Goal: Task Accomplishment & Management: Manage account settings

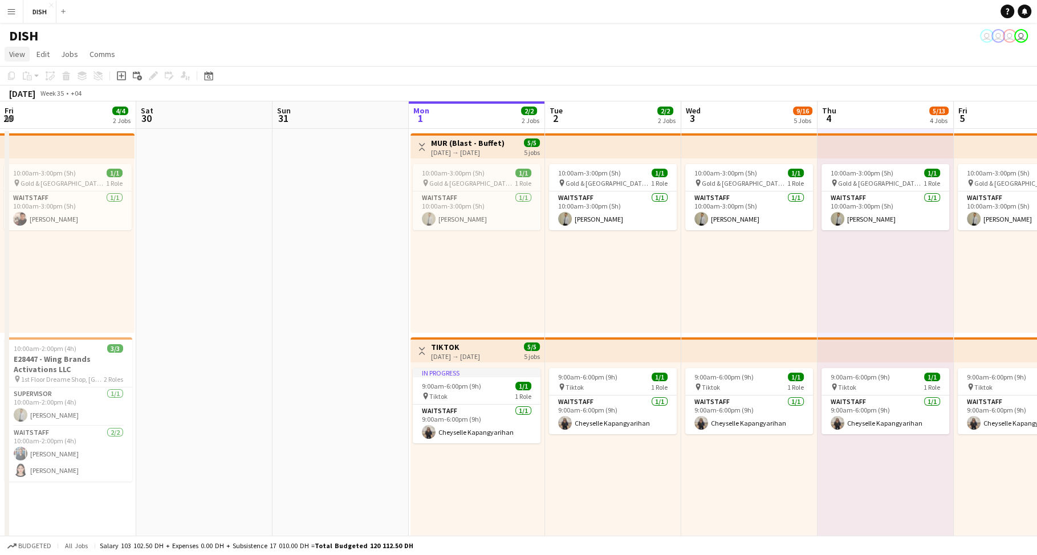
scroll to position [0, 381]
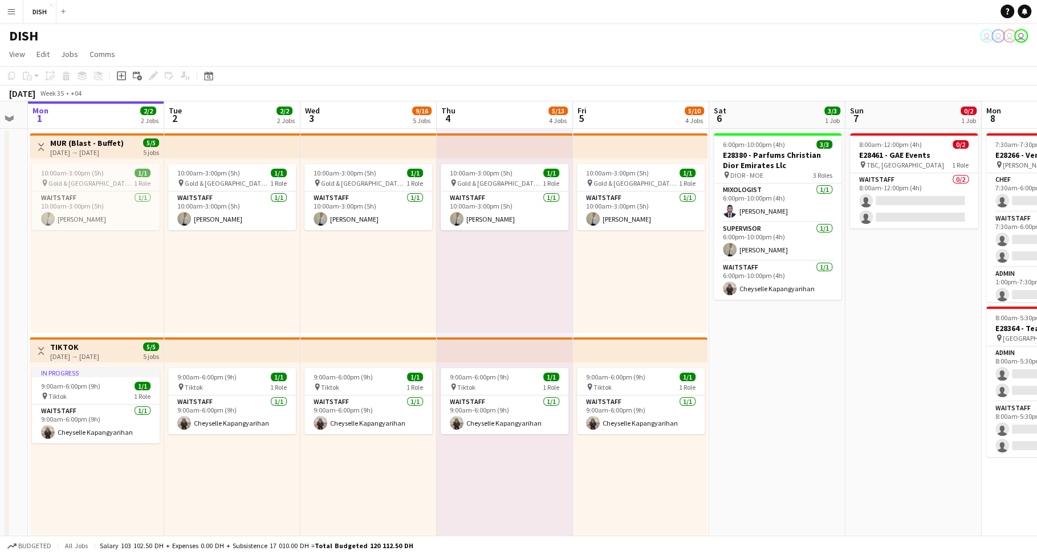
click at [14, 3] on button "Menu" at bounding box center [11, 11] width 23 height 23
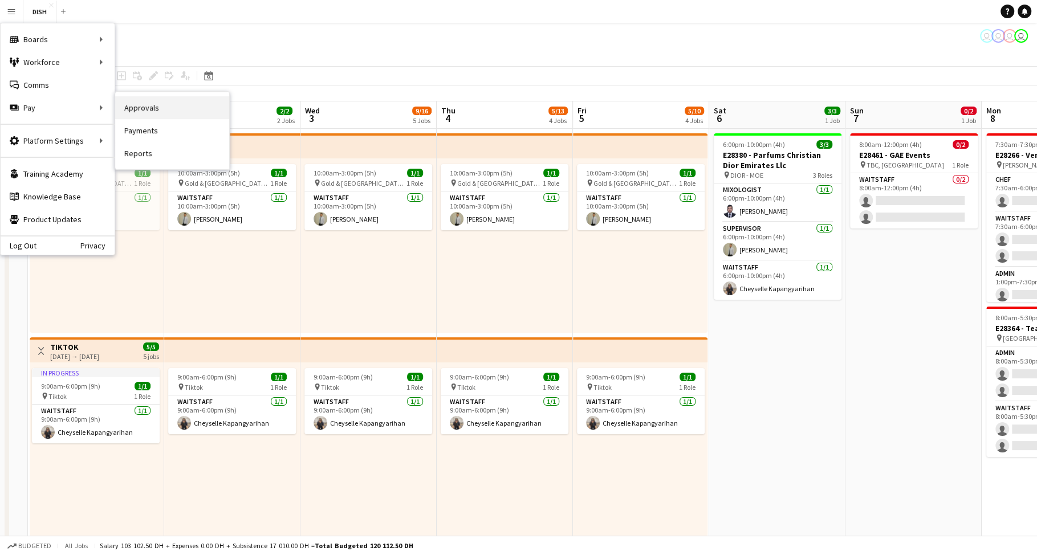
click at [139, 114] on link "Approvals" at bounding box center [172, 107] width 114 height 23
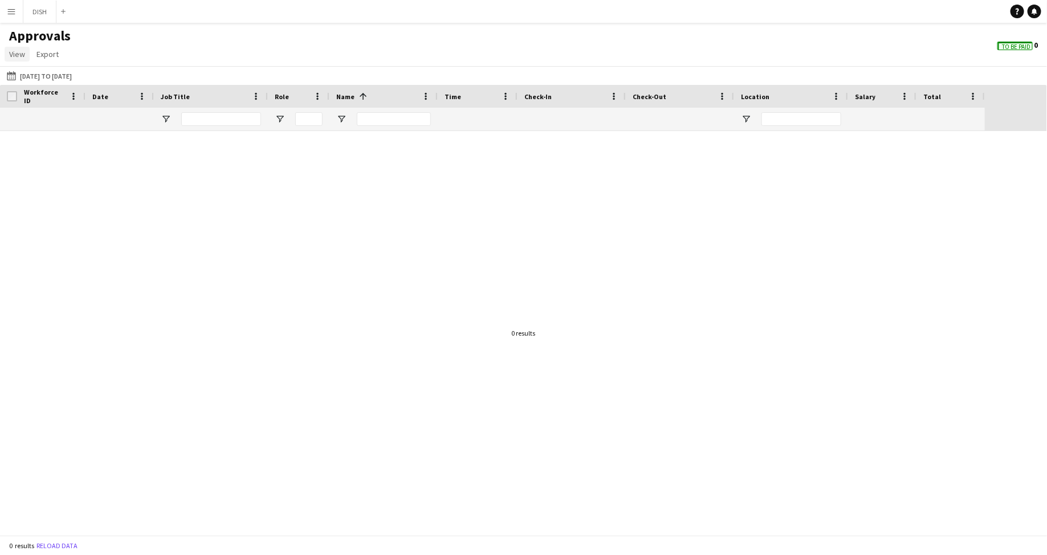
click at [10, 51] on span "View" at bounding box center [17, 54] width 16 height 10
click at [1004, 48] on span "To Be Paid" at bounding box center [1016, 46] width 29 height 7
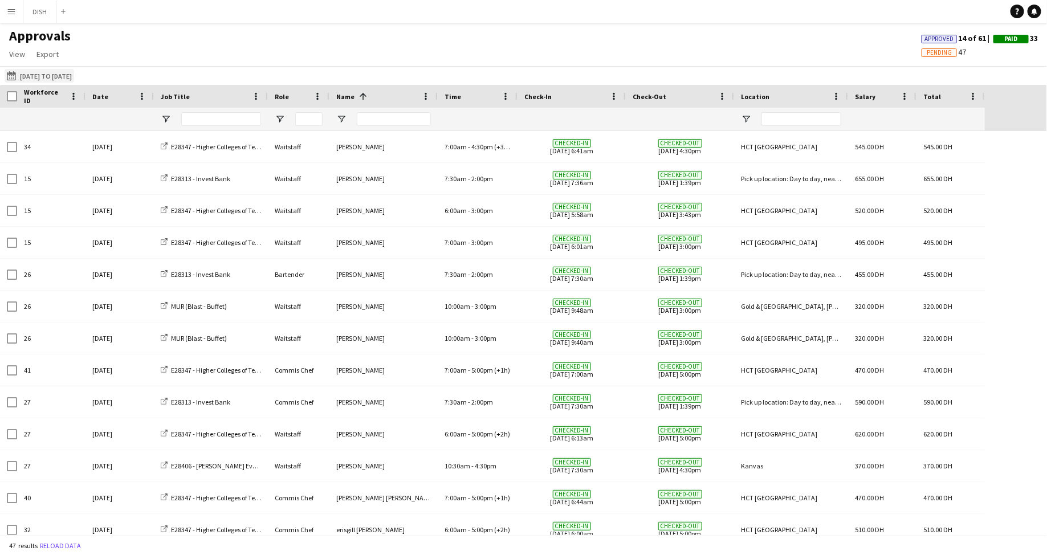
click at [40, 75] on button "[DATE] to [DATE] [DATE] to [DATE]" at bounding box center [40, 76] width 70 height 14
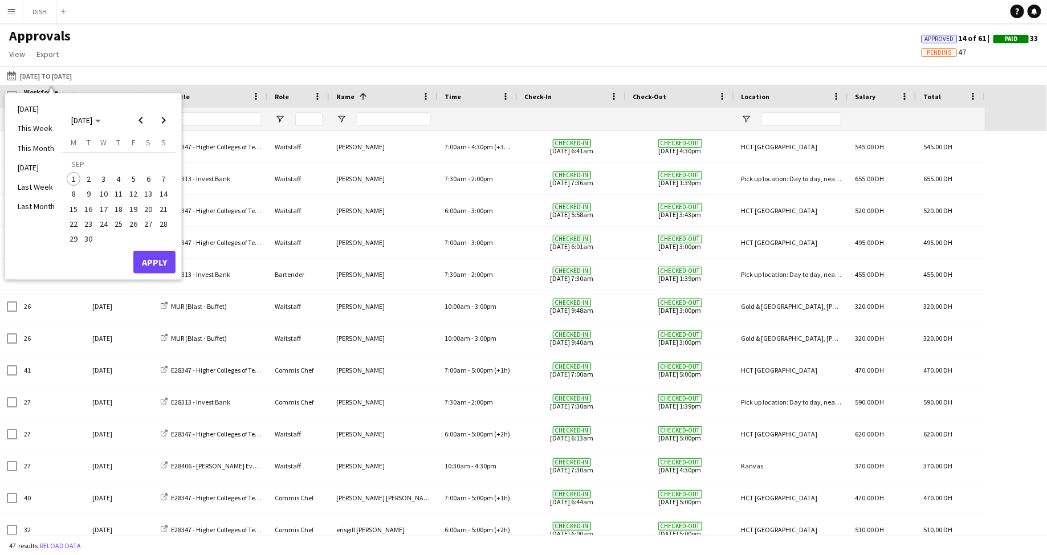
click at [446, 52] on div "Approvals View Customise view Customise filters Reset Filters Reset View Reset …" at bounding box center [523, 46] width 1047 height 39
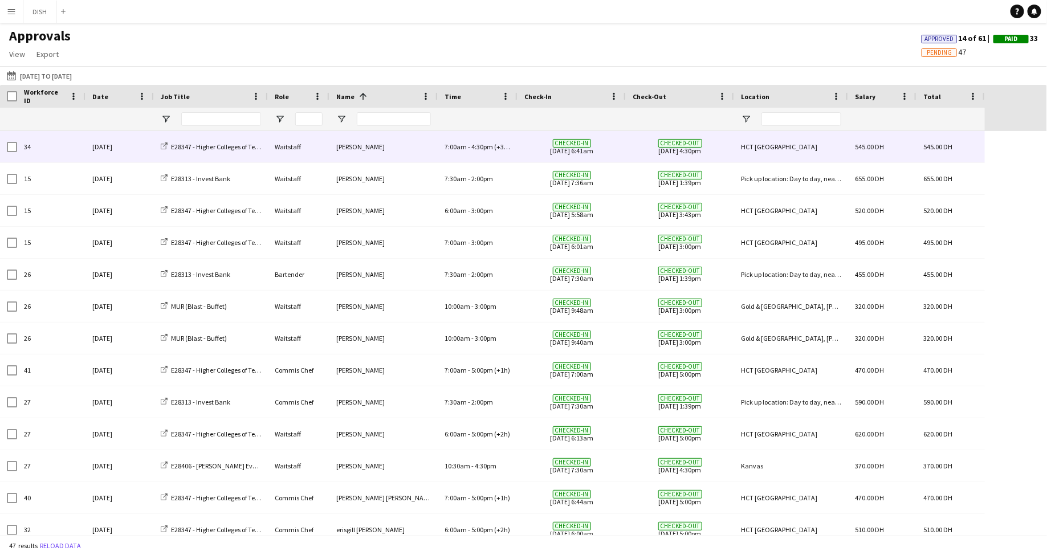
click at [406, 152] on div "[PERSON_NAME]" at bounding box center [384, 146] width 108 height 31
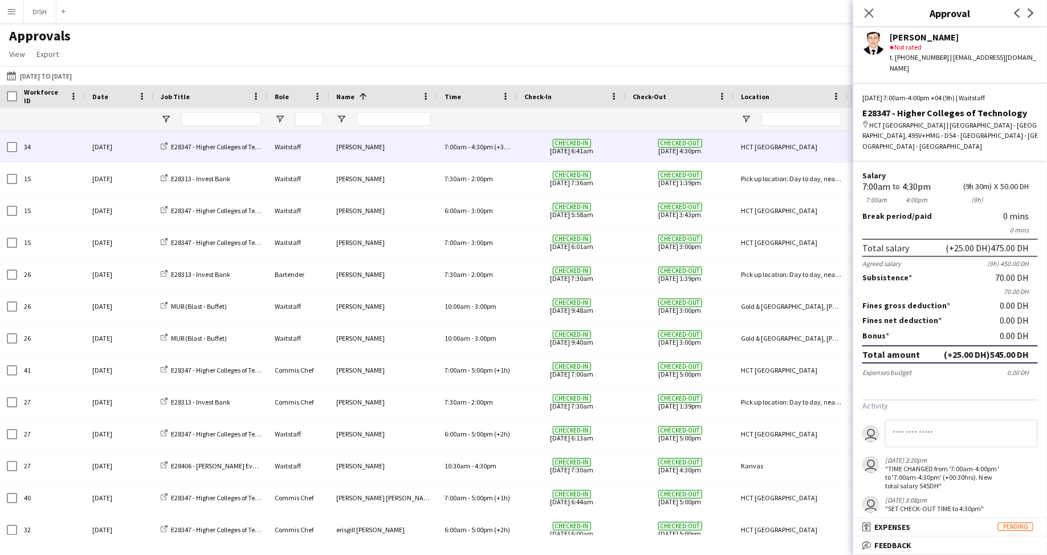
scroll to position [47, 0]
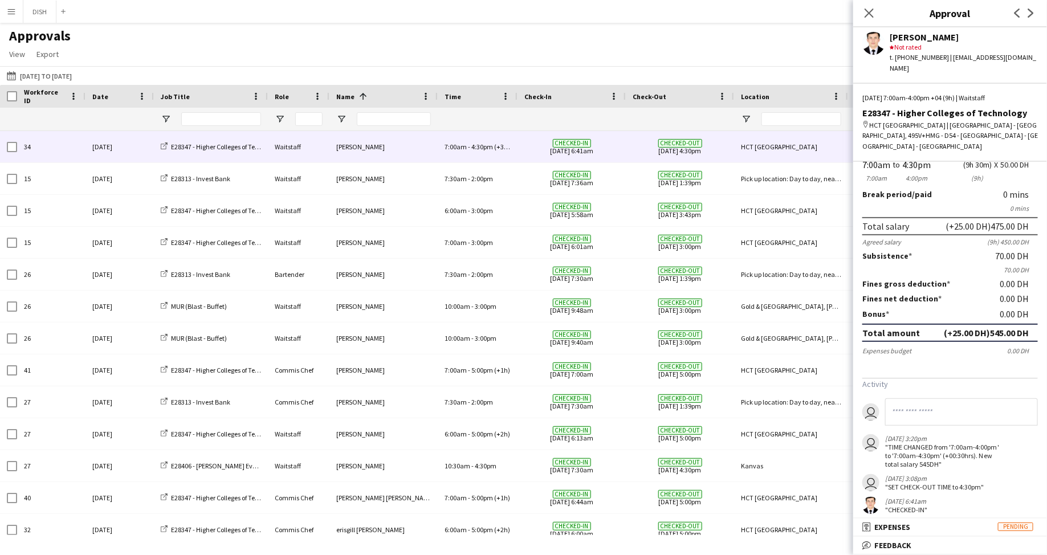
click at [947, 547] on mat-panel-title "bubble-pencil Feedback" at bounding box center [947, 545] width 189 height 10
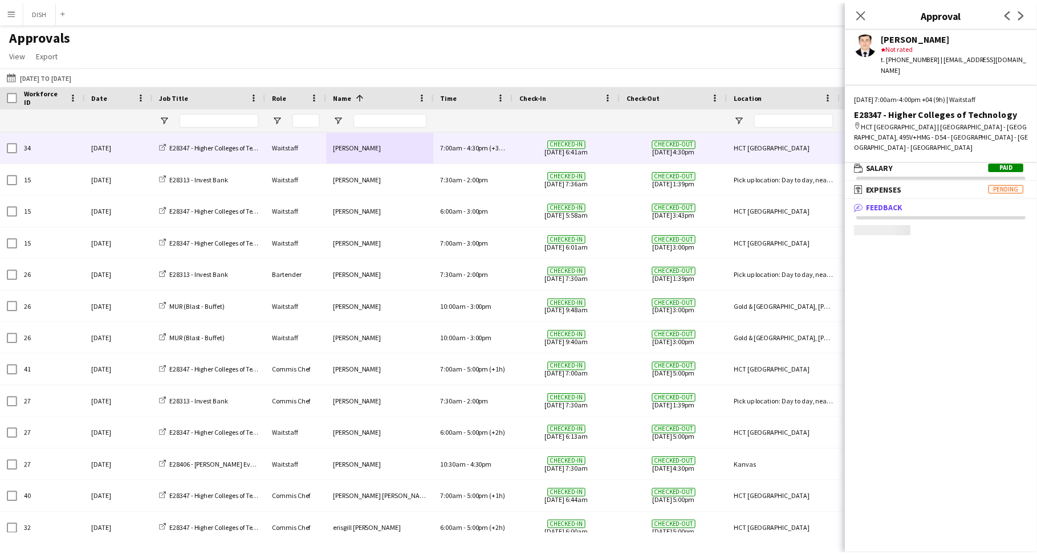
scroll to position [3, 0]
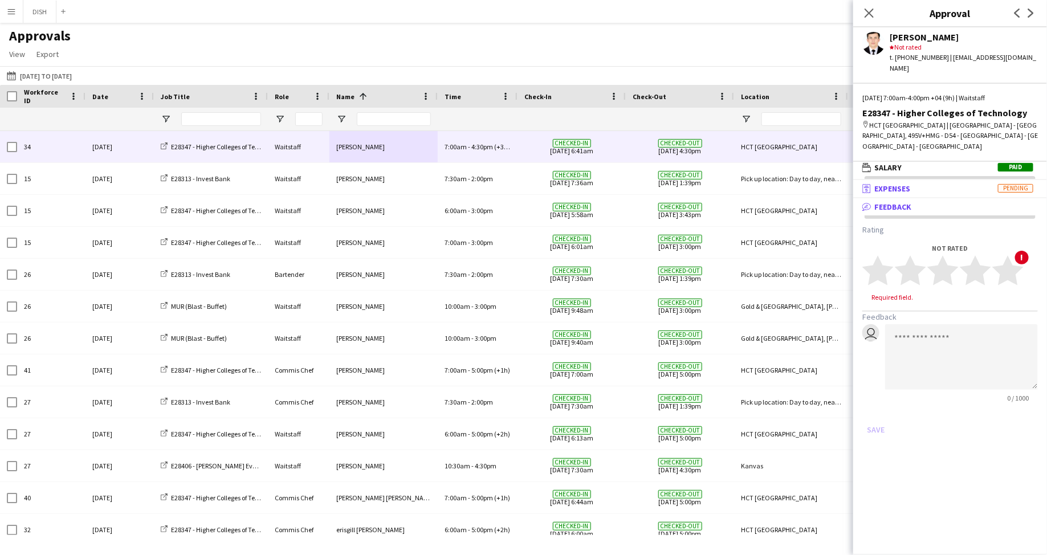
click at [885, 184] on span "Expenses" at bounding box center [892, 189] width 36 height 10
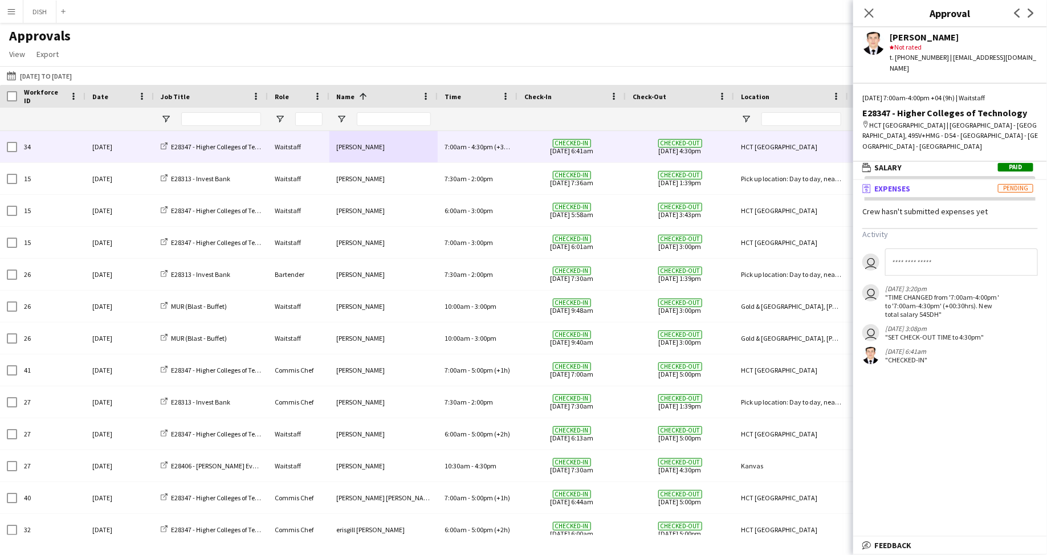
click at [18, 9] on button "Menu" at bounding box center [11, 11] width 23 height 23
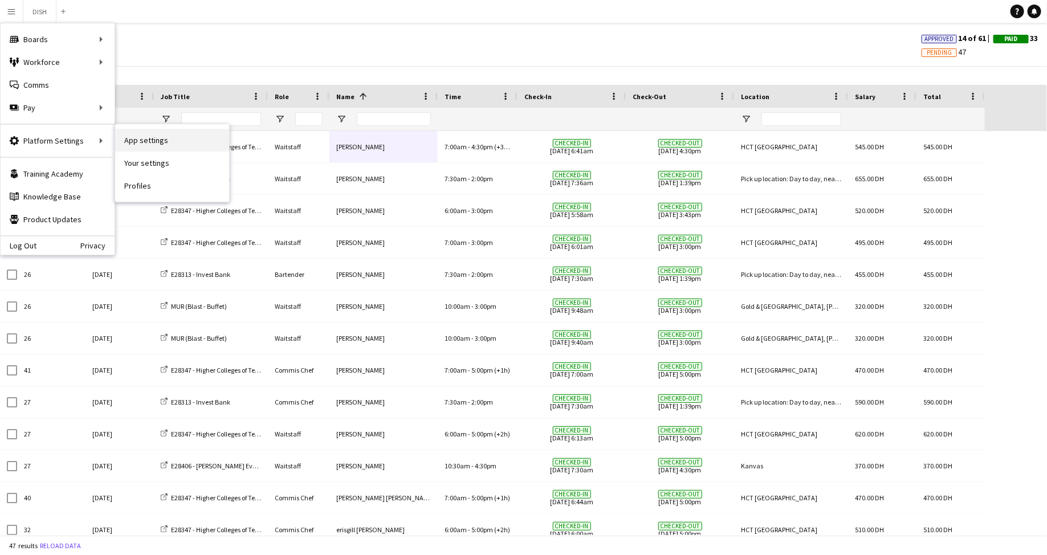
click at [140, 146] on link "App settings" at bounding box center [172, 140] width 114 height 23
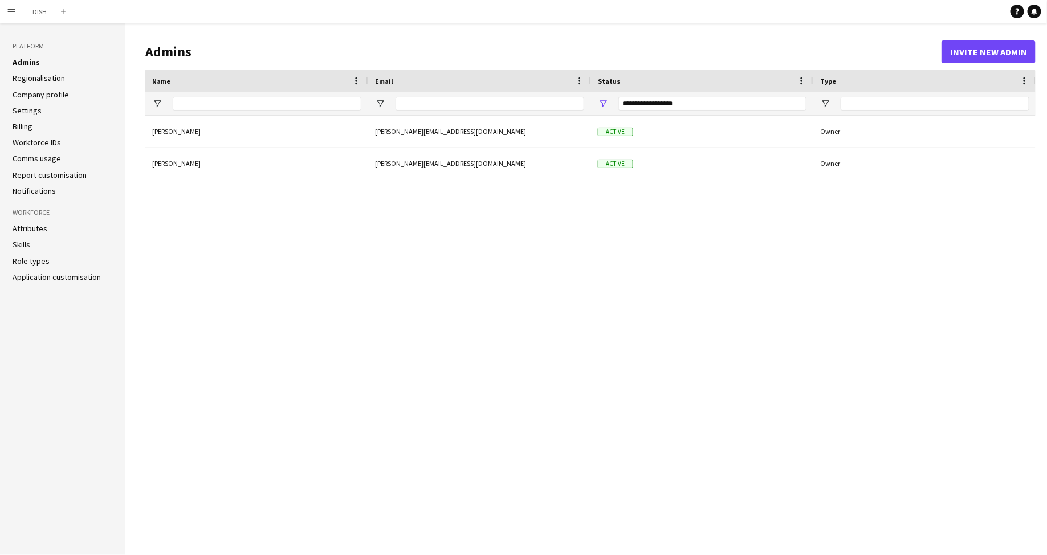
click at [11, 11] on app-icon "Menu" at bounding box center [11, 11] width 9 height 9
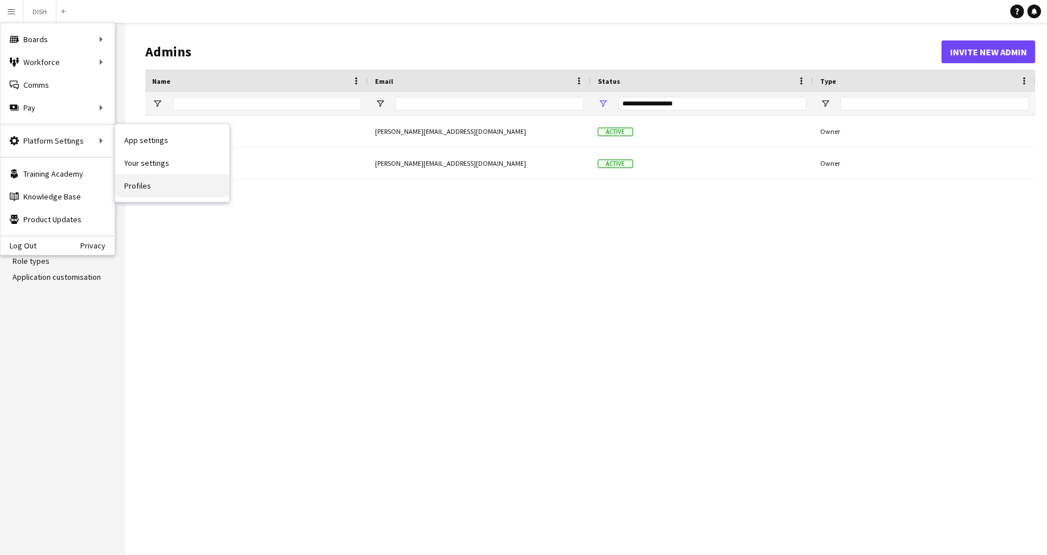
click at [149, 186] on link "Profiles" at bounding box center [172, 185] width 114 height 23
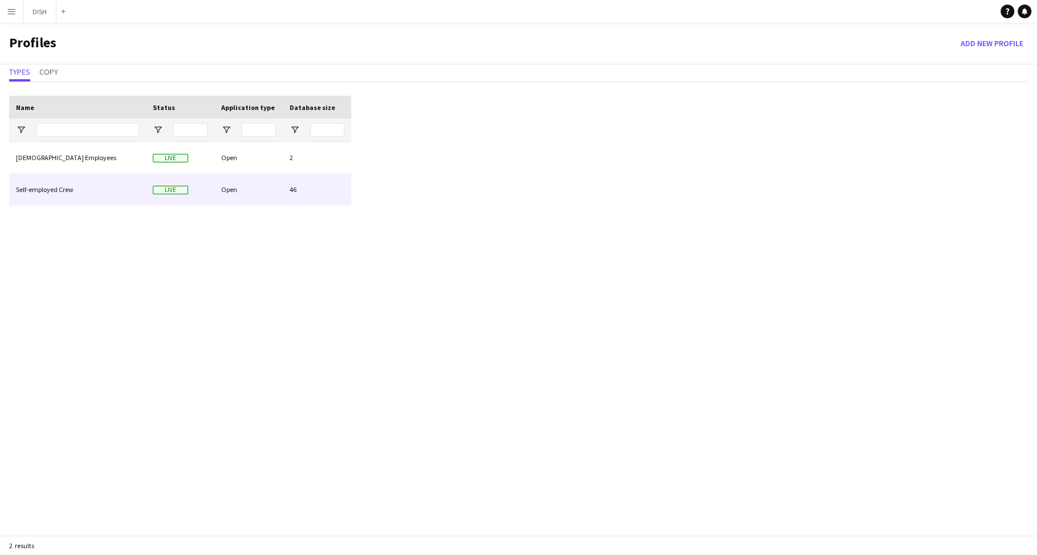
click at [128, 181] on div "Self-employed Crew" at bounding box center [77, 189] width 137 height 31
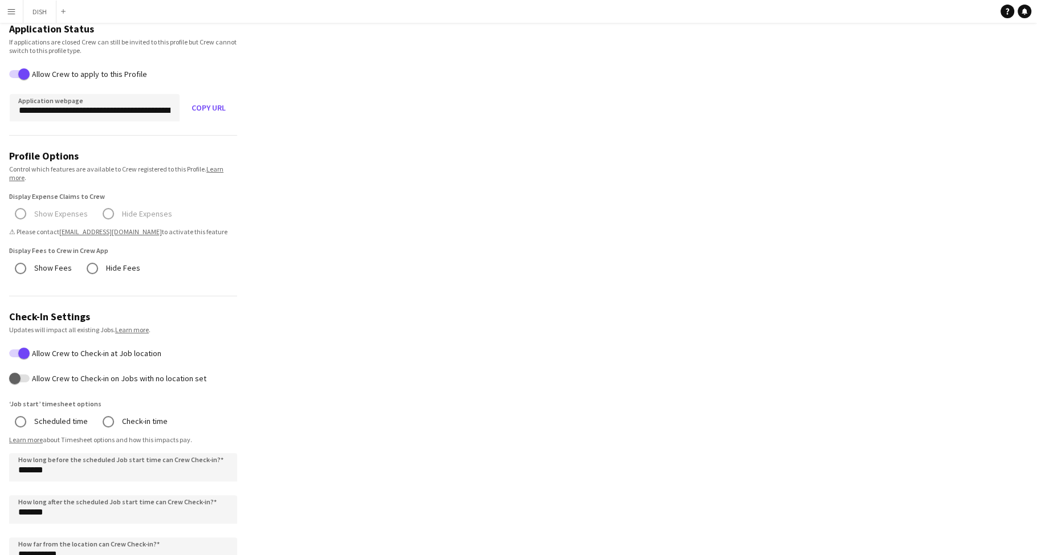
scroll to position [135, 0]
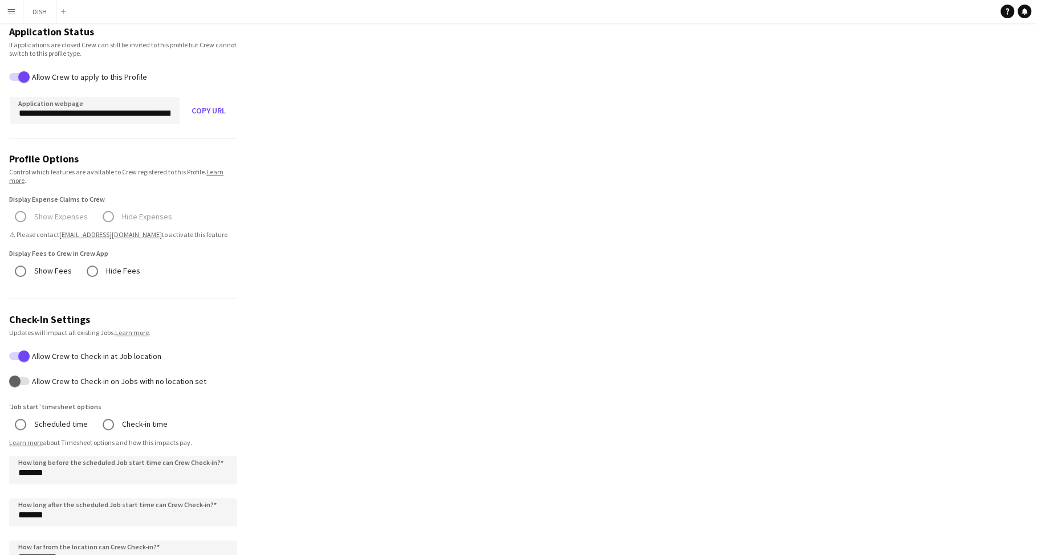
click at [24, 216] on mat-radio-group "Show Expenses Hide Expenses ⚠ Please contact [EMAIL_ADDRESS][DOMAIN_NAME] to ac…" at bounding box center [123, 225] width 228 height 29
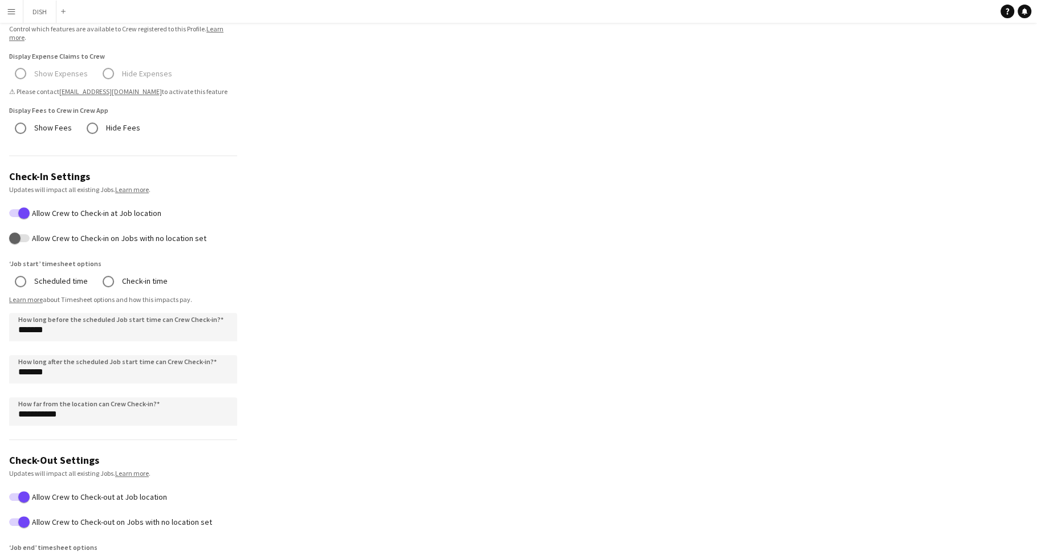
scroll to position [0, 0]
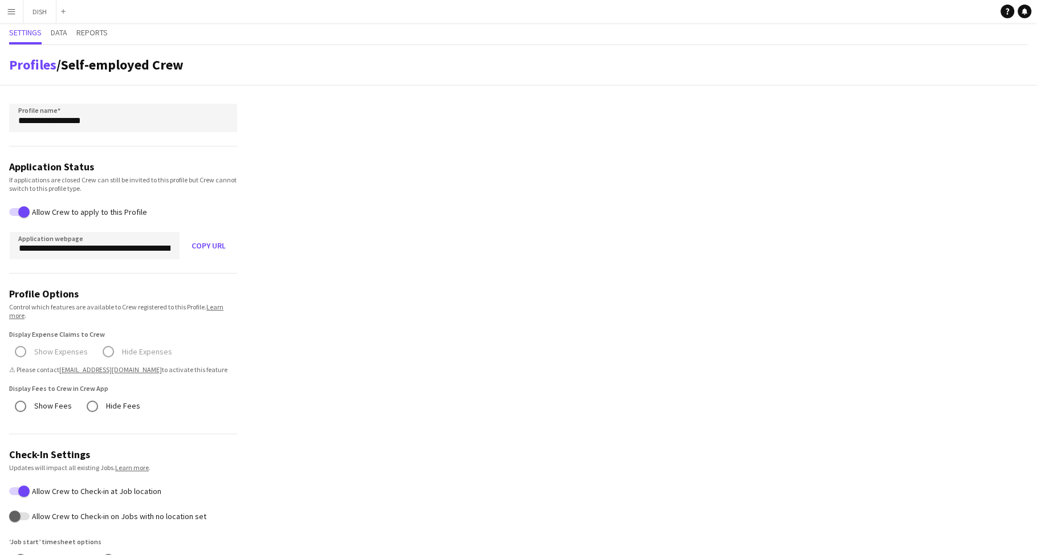
click at [39, 351] on mat-radio-group "Show Expenses Hide Expenses ⚠ Please contact [EMAIL_ADDRESS][DOMAIN_NAME] to ac…" at bounding box center [123, 360] width 228 height 29
click at [60, 30] on span "Data" at bounding box center [59, 33] width 17 height 8
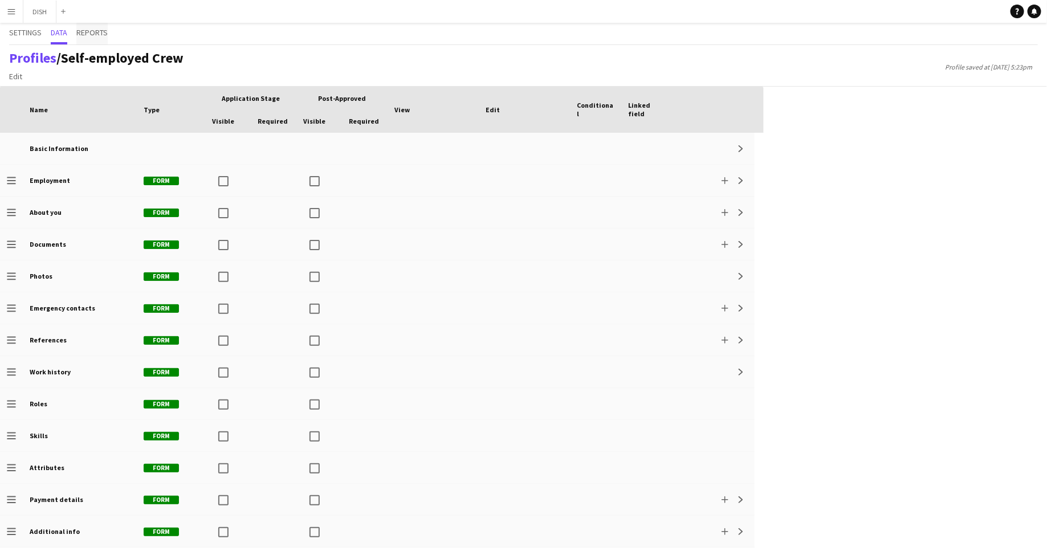
click at [96, 38] on span "Reports" at bounding box center [91, 34] width 31 height 22
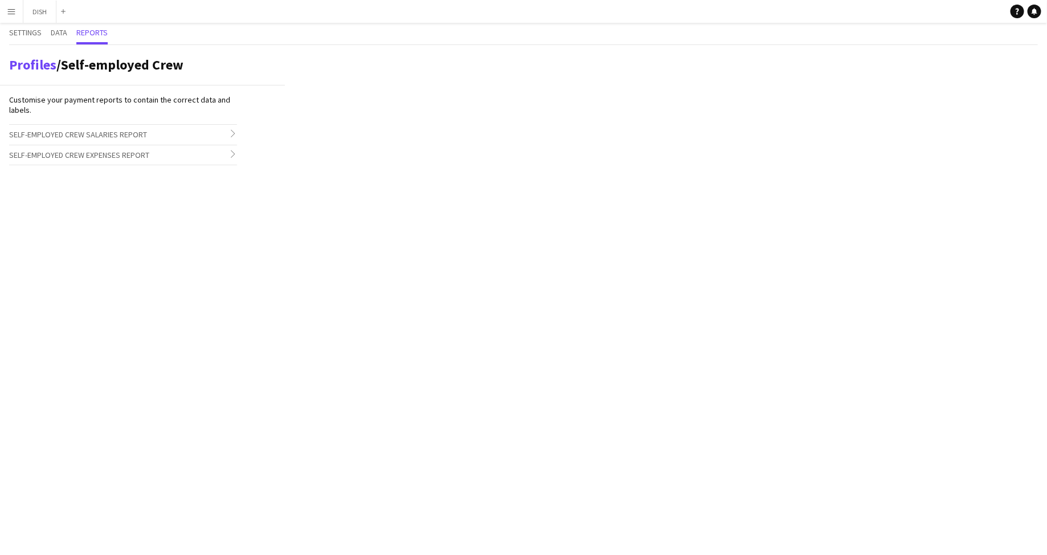
click at [97, 151] on span "Self-employed Crew Expenses Report" at bounding box center [79, 155] width 140 height 10
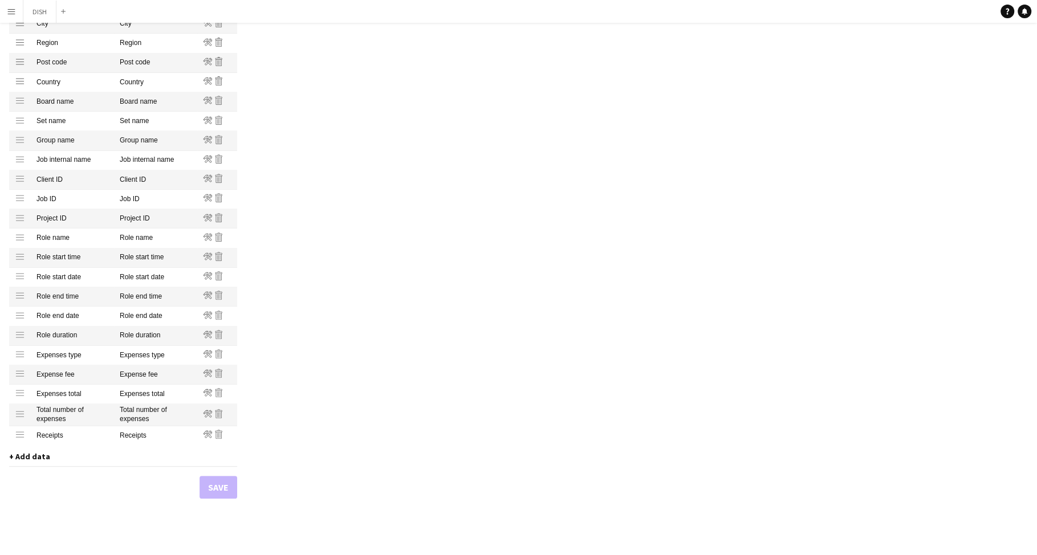
scroll to position [434, 0]
click at [34, 455] on span "+ Add data" at bounding box center [29, 454] width 41 height 10
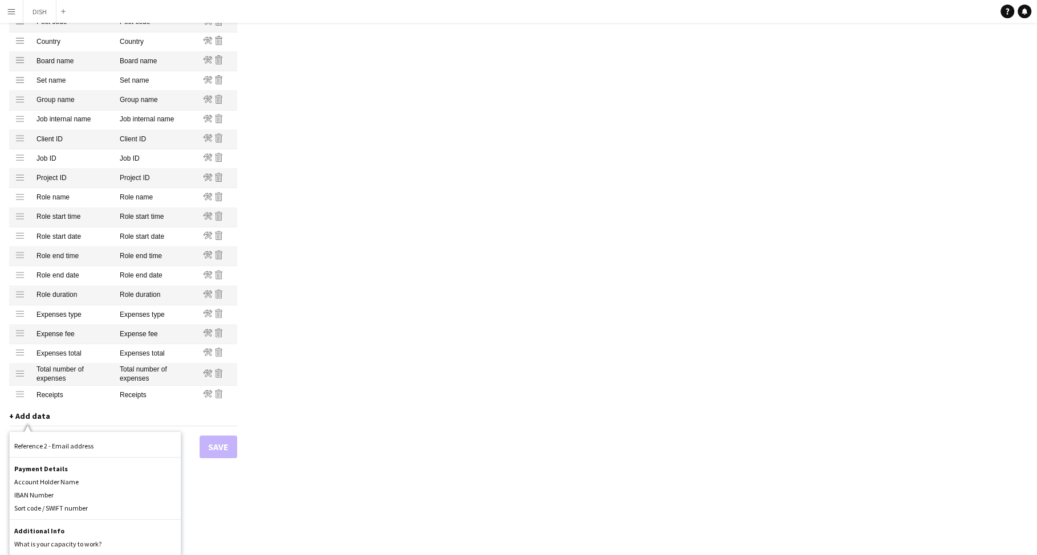
click at [351, 356] on div "Profiles / Self-employed Crew Customise your payment reports to contain the cor…" at bounding box center [518, 85] width 1037 height 941
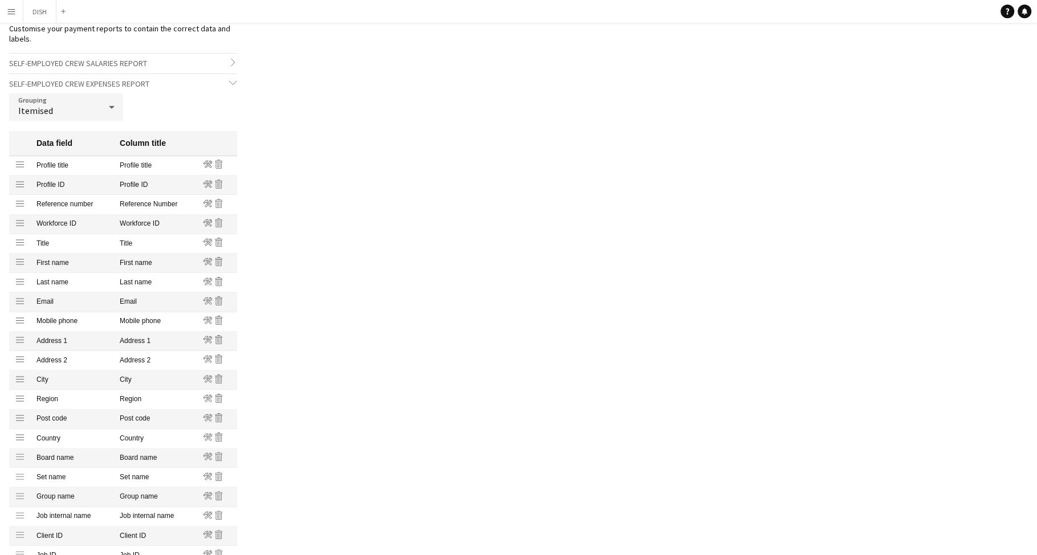
scroll to position [0, 0]
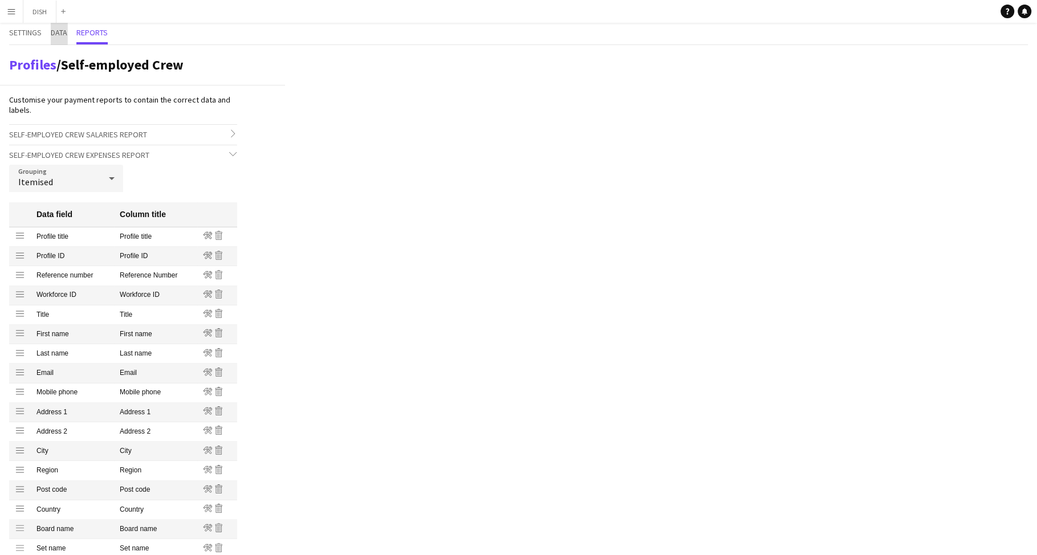
click at [57, 31] on span "Data" at bounding box center [59, 33] width 17 height 8
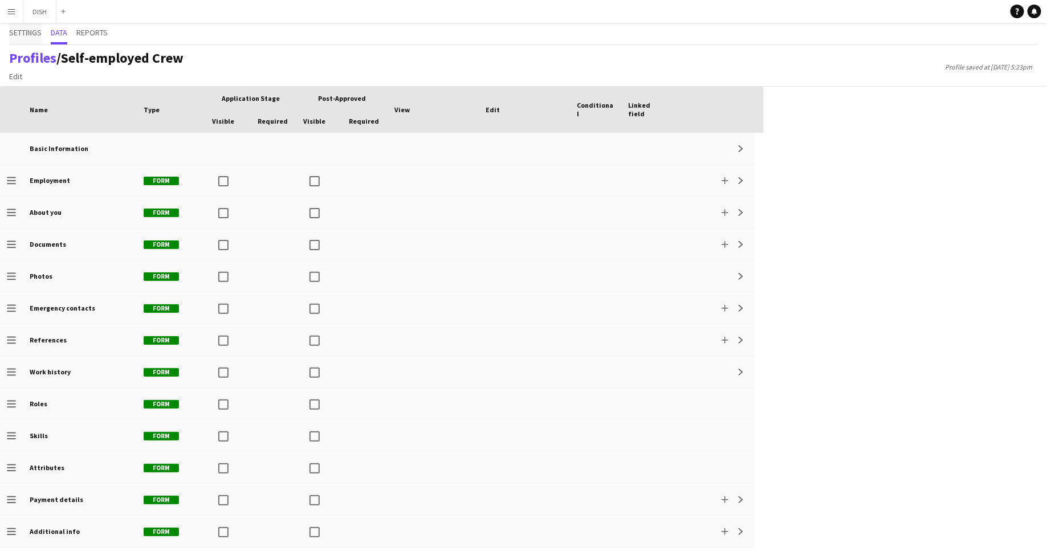
click at [32, 34] on span "Settings" at bounding box center [25, 33] width 32 height 8
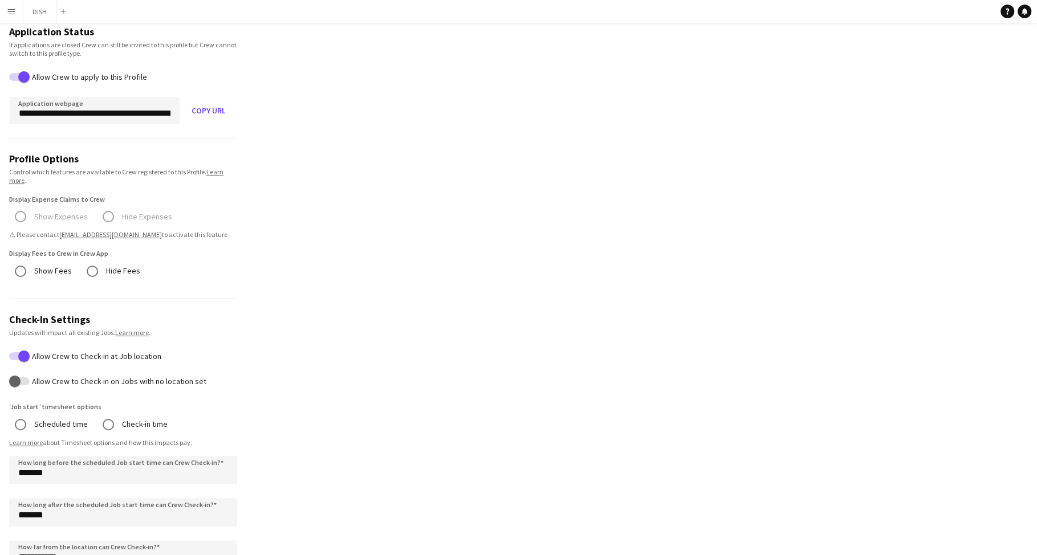
scroll to position [133, 0]
click at [211, 172] on link "Learn more" at bounding box center [116, 178] width 214 height 17
click at [108, 213] on mat-radio-group "Show Expenses Hide Expenses ⚠ Please contact [EMAIL_ADDRESS][DOMAIN_NAME] to ac…" at bounding box center [123, 227] width 228 height 29
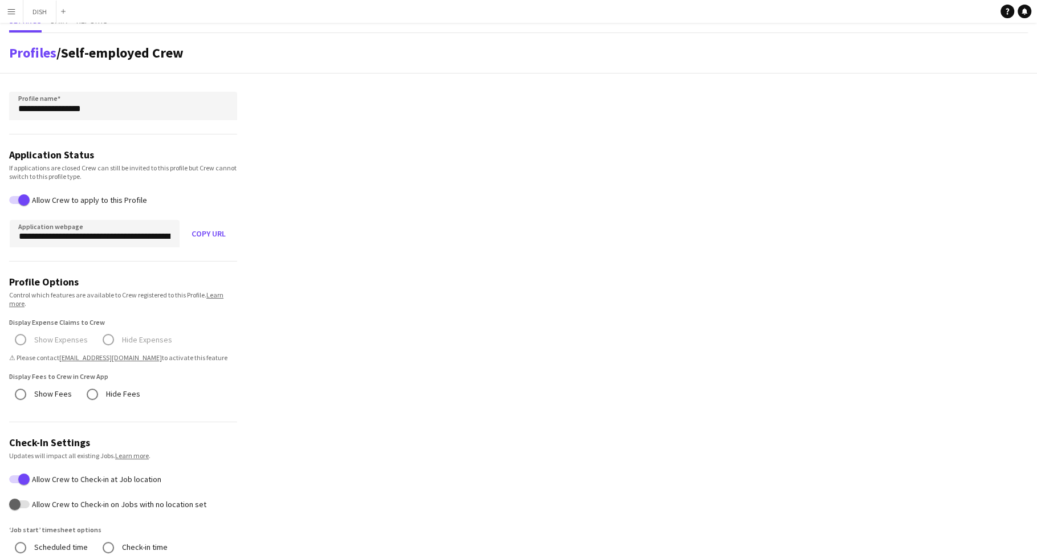
scroll to position [0, 0]
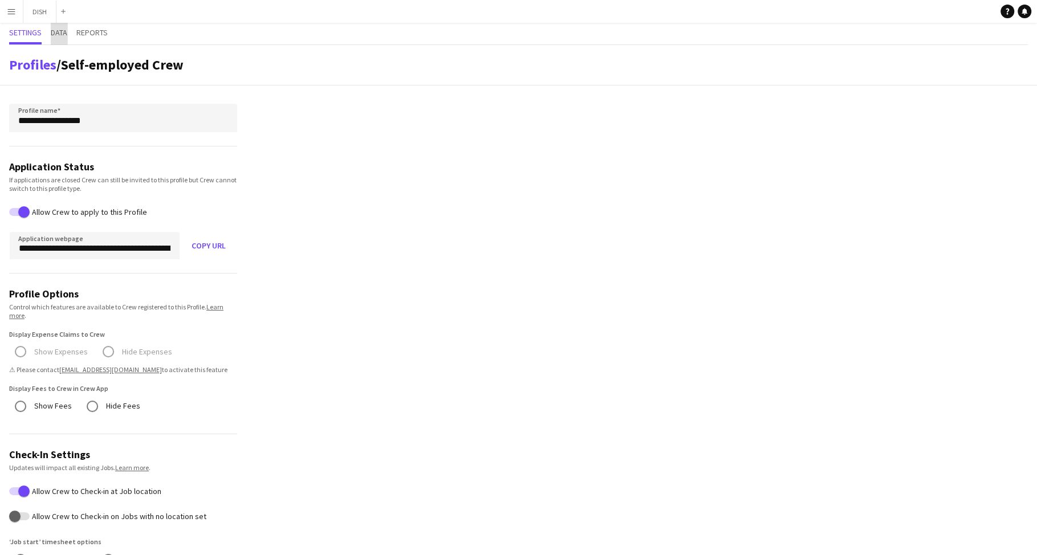
click at [58, 31] on span "Data" at bounding box center [59, 33] width 17 height 8
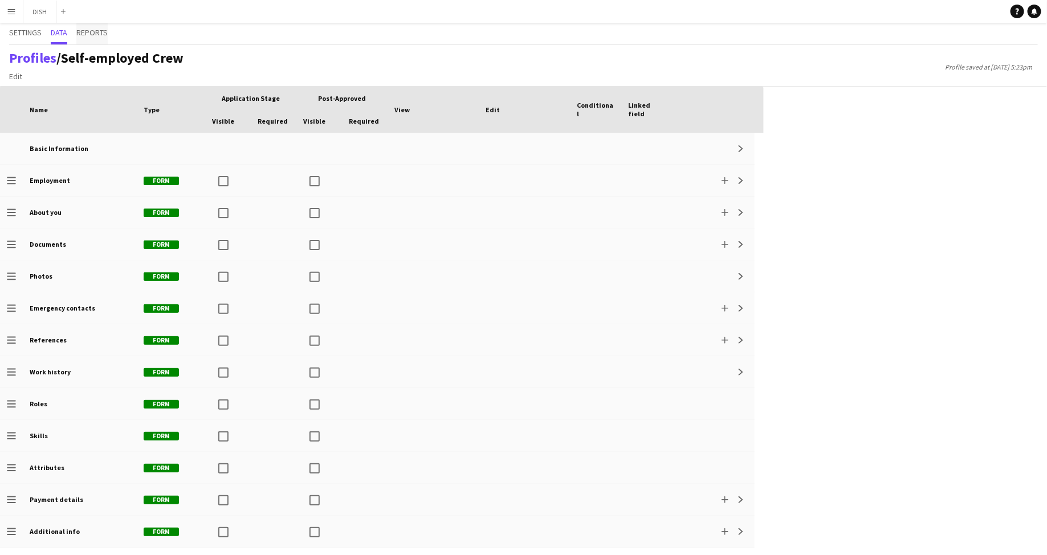
click at [90, 39] on span "Reports" at bounding box center [91, 34] width 31 height 22
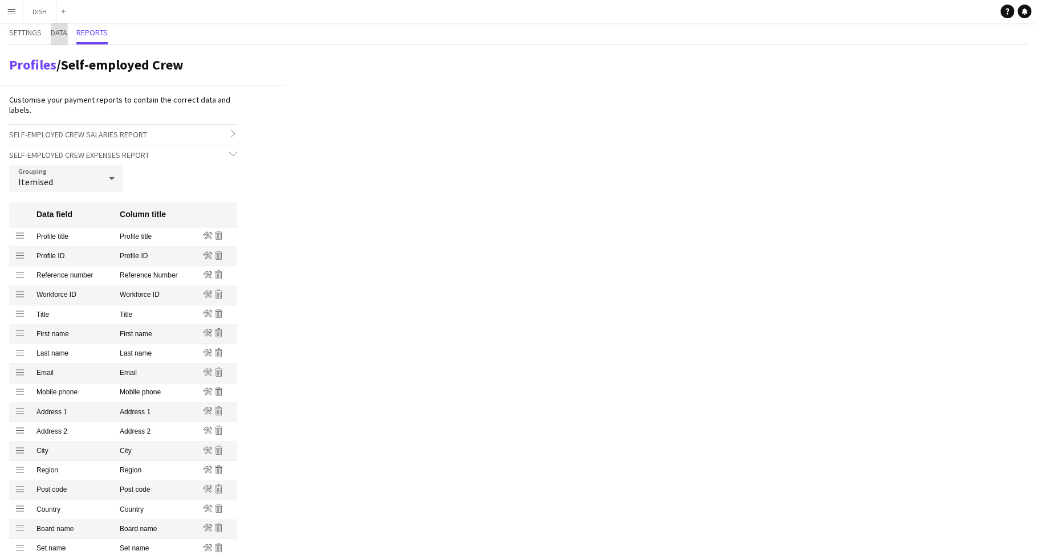
click at [62, 30] on span "Data" at bounding box center [59, 33] width 17 height 8
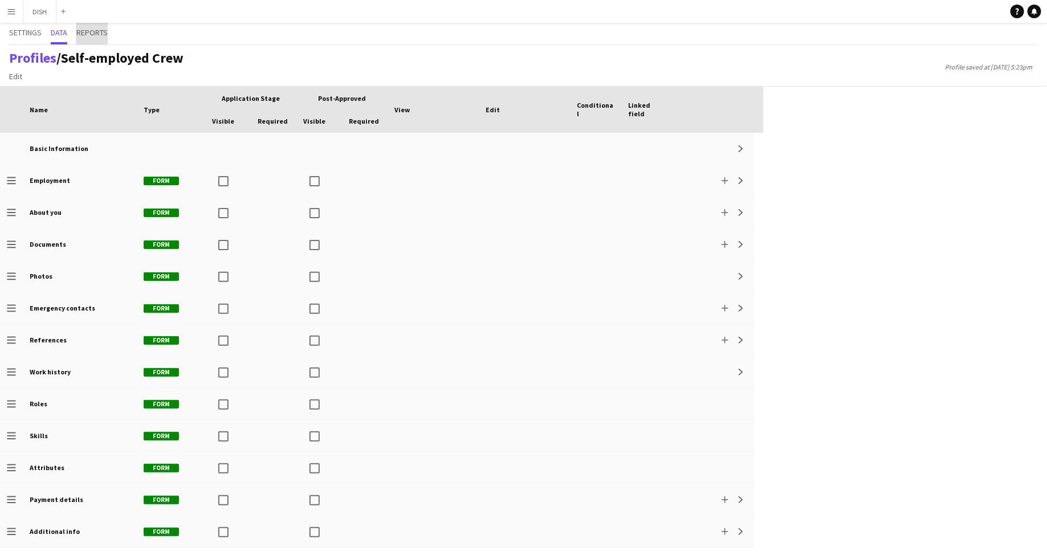
click at [107, 32] on span "Reports" at bounding box center [91, 33] width 31 height 8
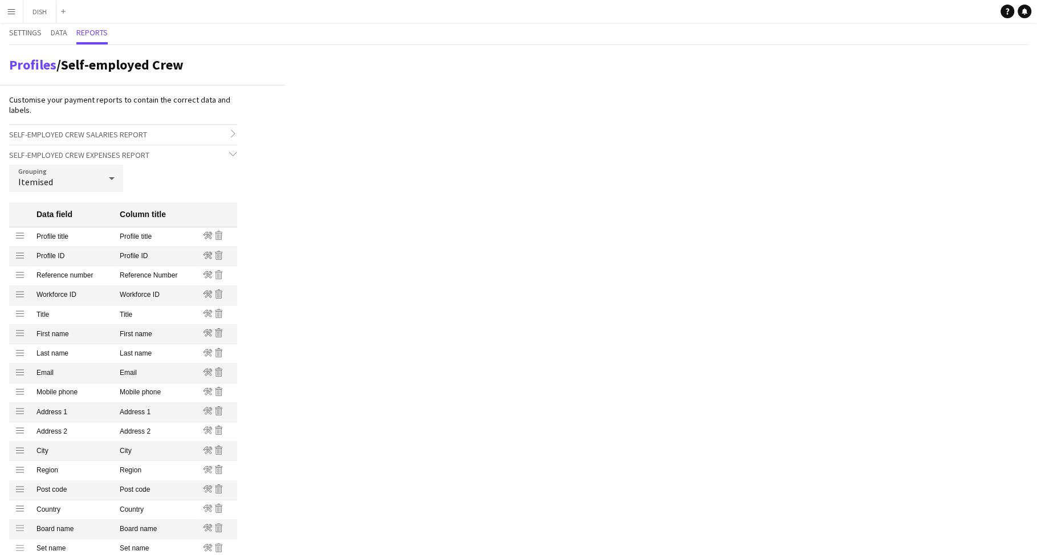
click at [112, 175] on icon at bounding box center [112, 178] width 14 height 23
click at [433, 190] on div at bounding box center [518, 277] width 1037 height 555
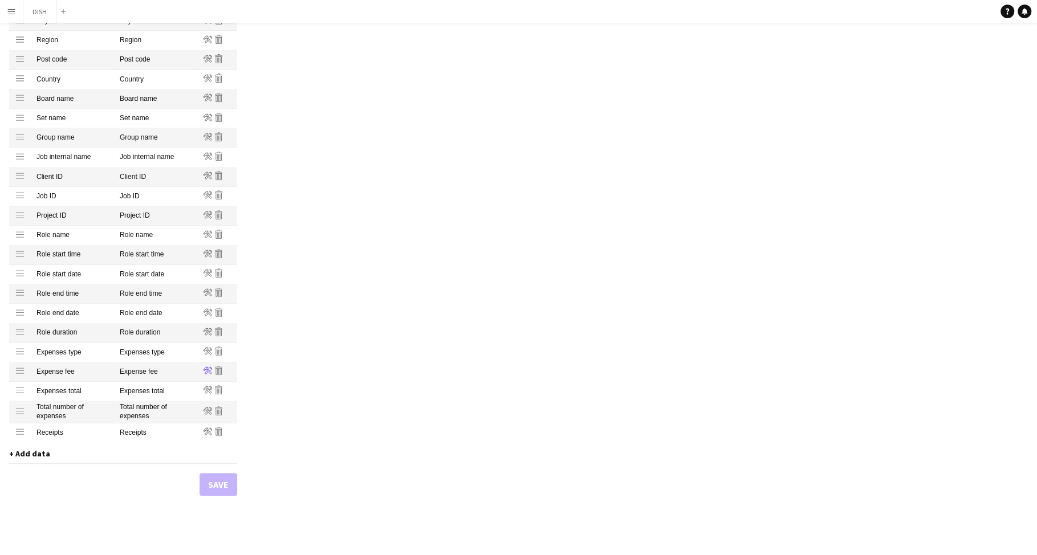
click at [207, 370] on icon at bounding box center [207, 370] width 9 height 7
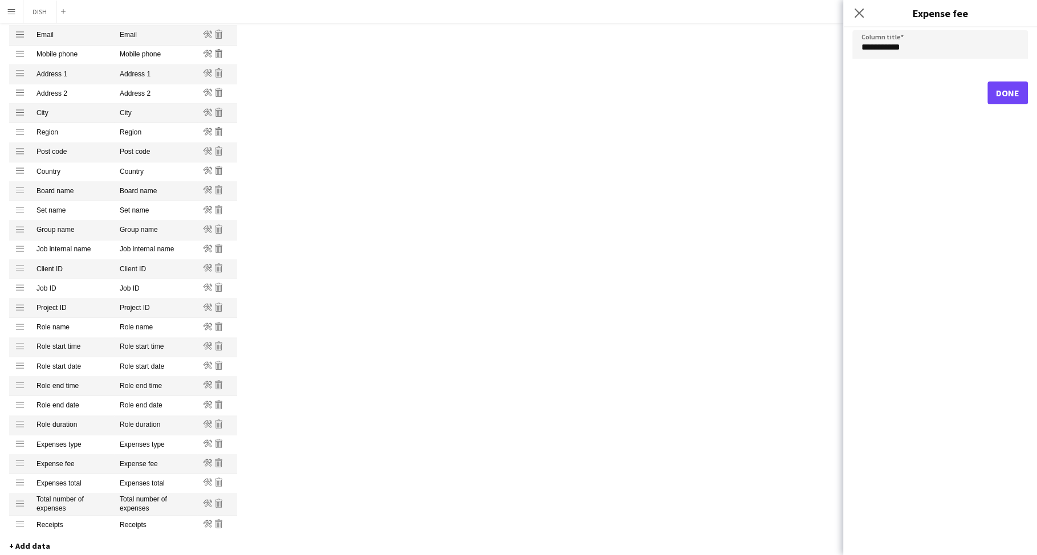
scroll to position [0, 0]
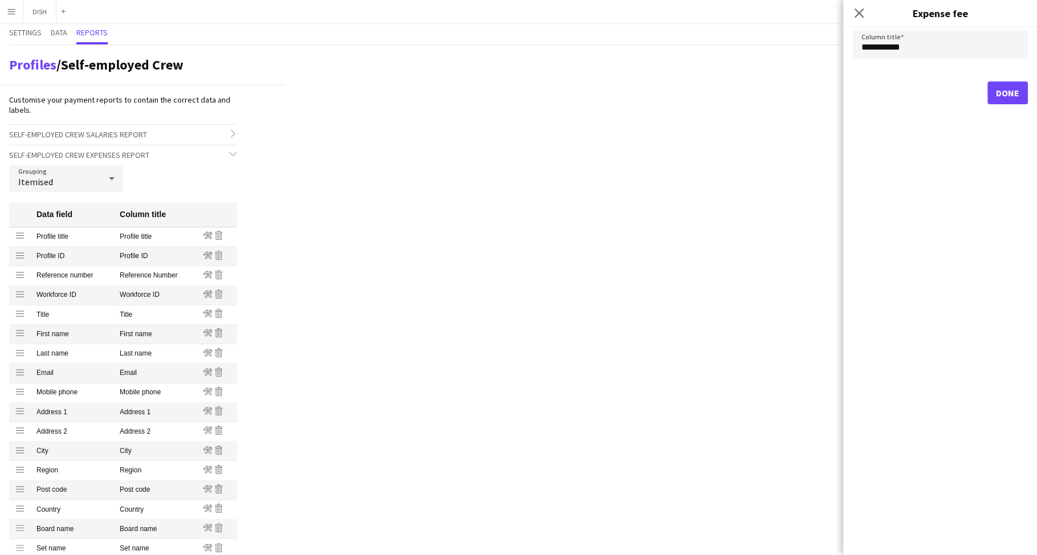
click at [111, 173] on icon at bounding box center [112, 178] width 14 height 23
click at [127, 127] on div at bounding box center [518, 277] width 1037 height 555
click at [137, 133] on span "Self-employed Crew Salaries Report" at bounding box center [78, 134] width 138 height 10
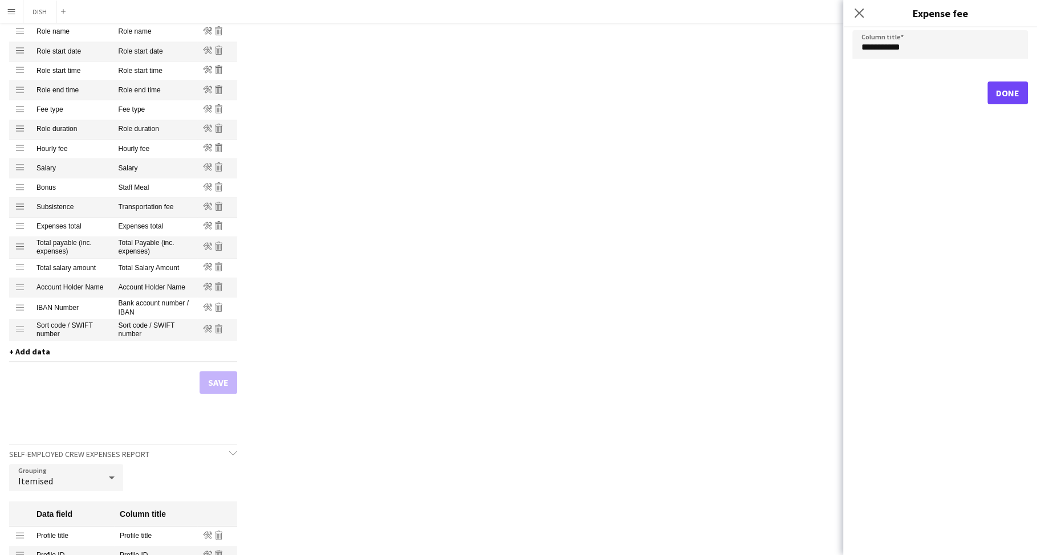
scroll to position [261, 0]
click at [208, 227] on icon "Edit" at bounding box center [207, 227] width 9 height 9
click at [1011, 97] on button "Done" at bounding box center [1007, 93] width 40 height 23
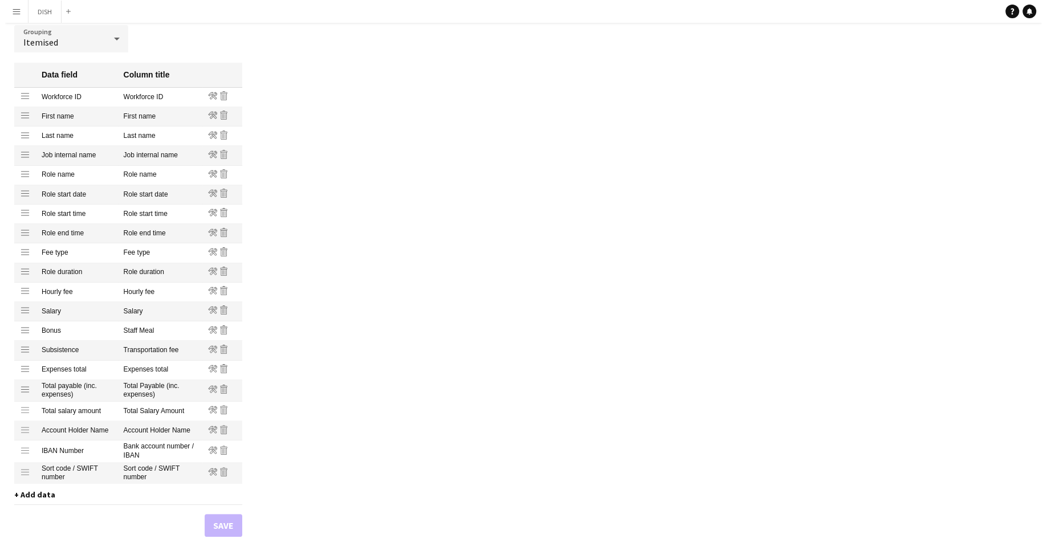
scroll to position [0, 0]
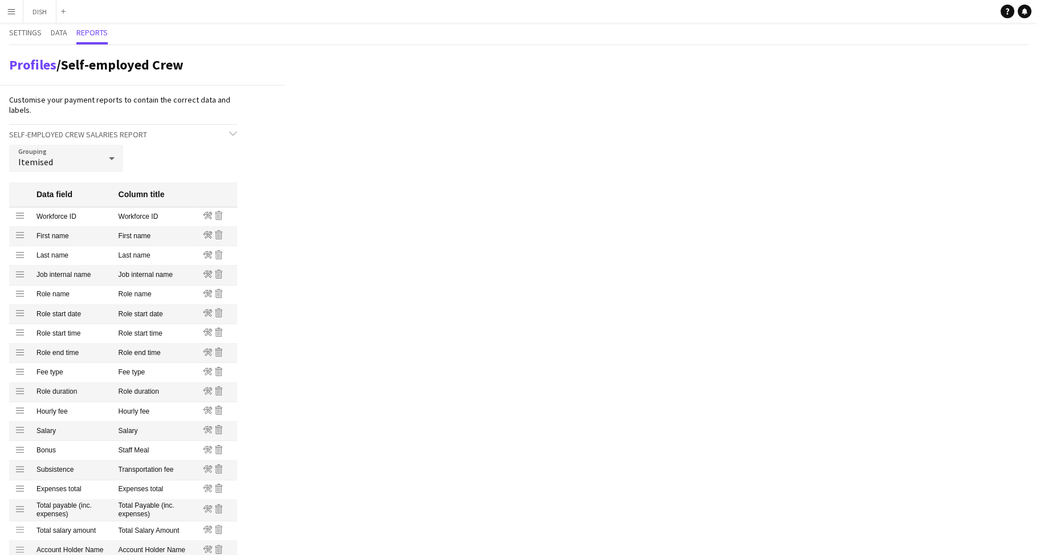
click at [9, 13] on app-icon "Menu" at bounding box center [11, 11] width 9 height 9
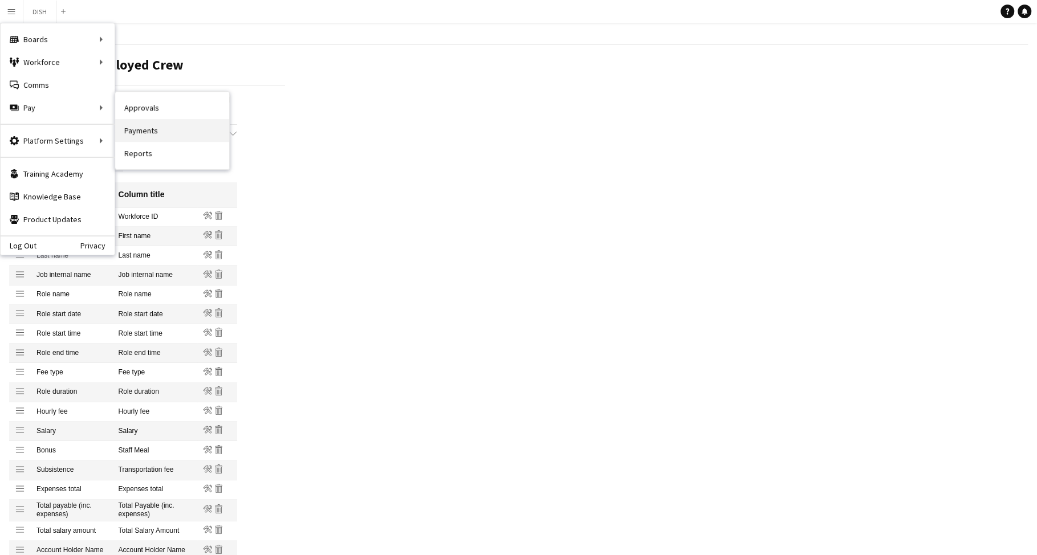
click at [140, 125] on link "Payments" at bounding box center [172, 130] width 114 height 23
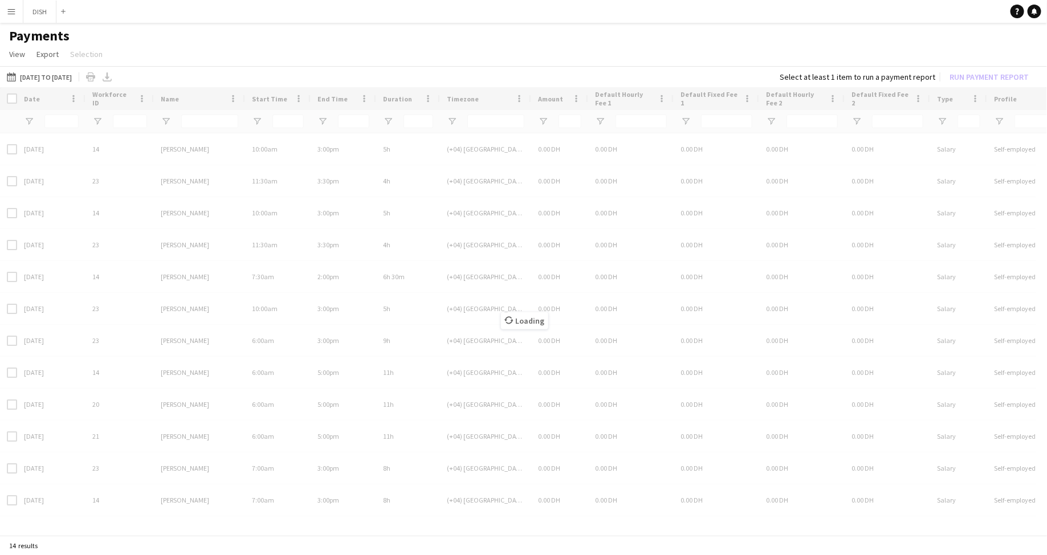
type input "***"
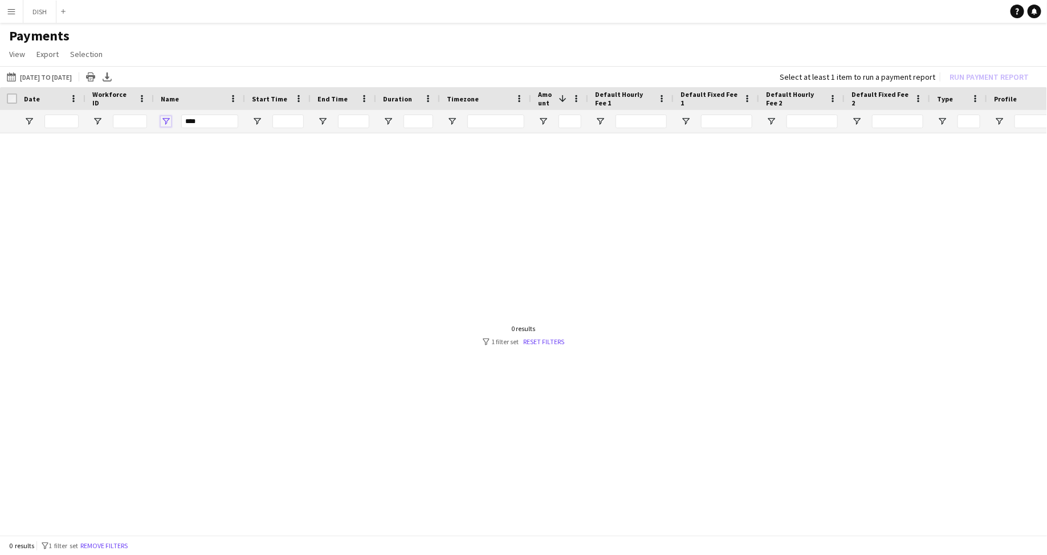
click at [161, 119] on span "Open Filter Menu" at bounding box center [166, 121] width 10 height 10
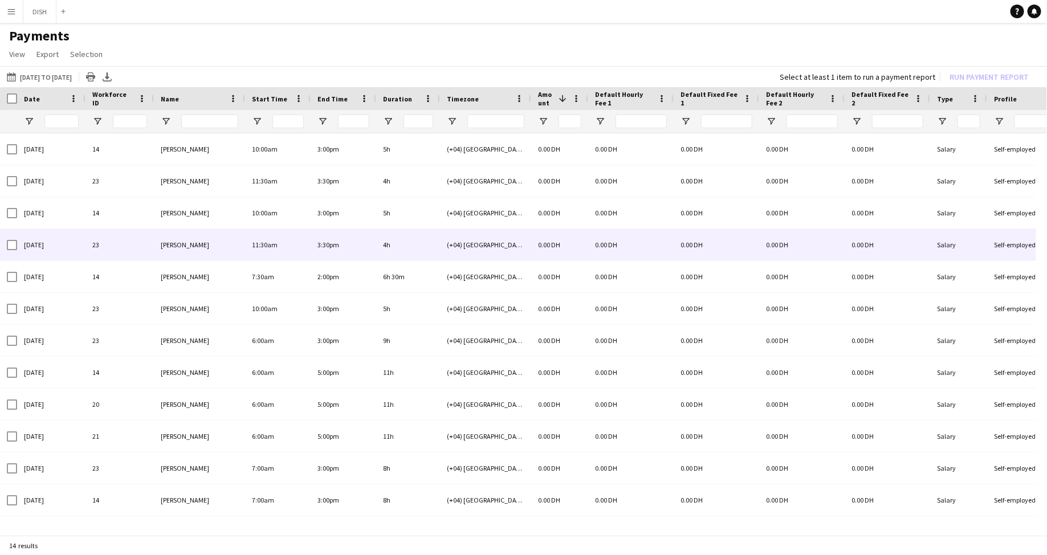
click at [345, 232] on div "3:30pm" at bounding box center [344, 244] width 66 height 31
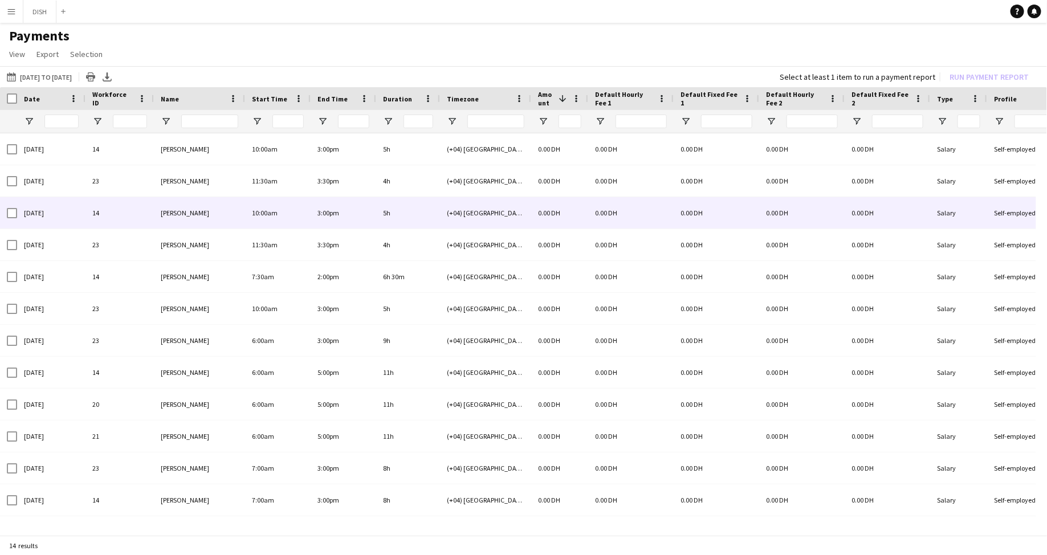
click at [336, 218] on div "3:00pm" at bounding box center [344, 212] width 66 height 31
click at [294, 215] on div "10:00am" at bounding box center [278, 212] width 66 height 31
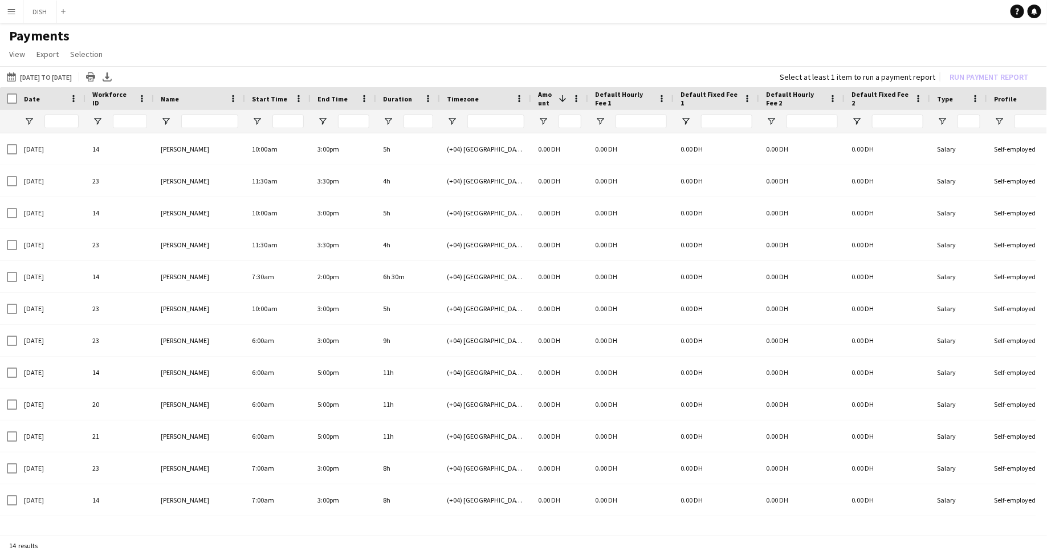
click at [11, 12] on app-icon "Menu" at bounding box center [11, 11] width 9 height 9
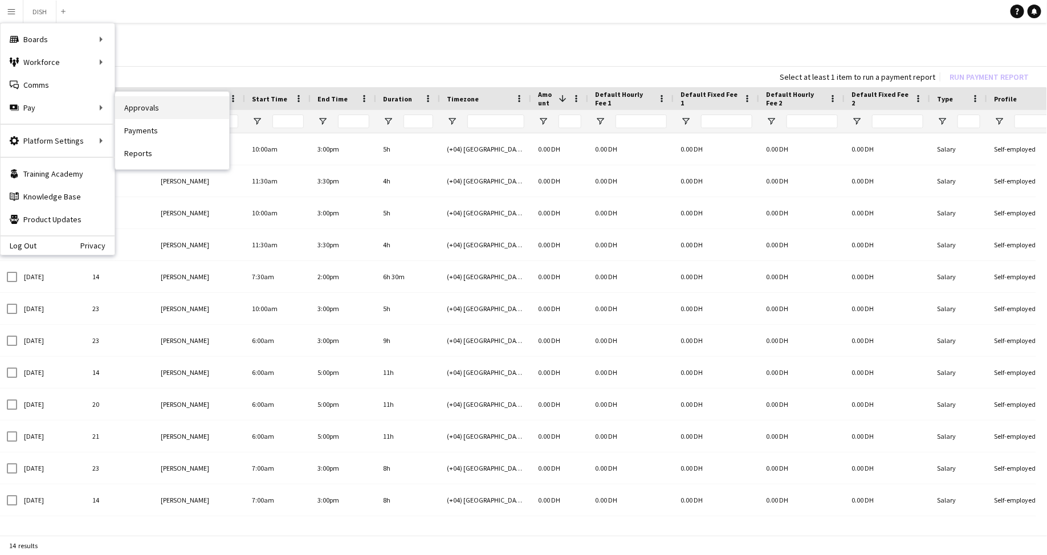
click at [132, 113] on link "Approvals" at bounding box center [172, 107] width 114 height 23
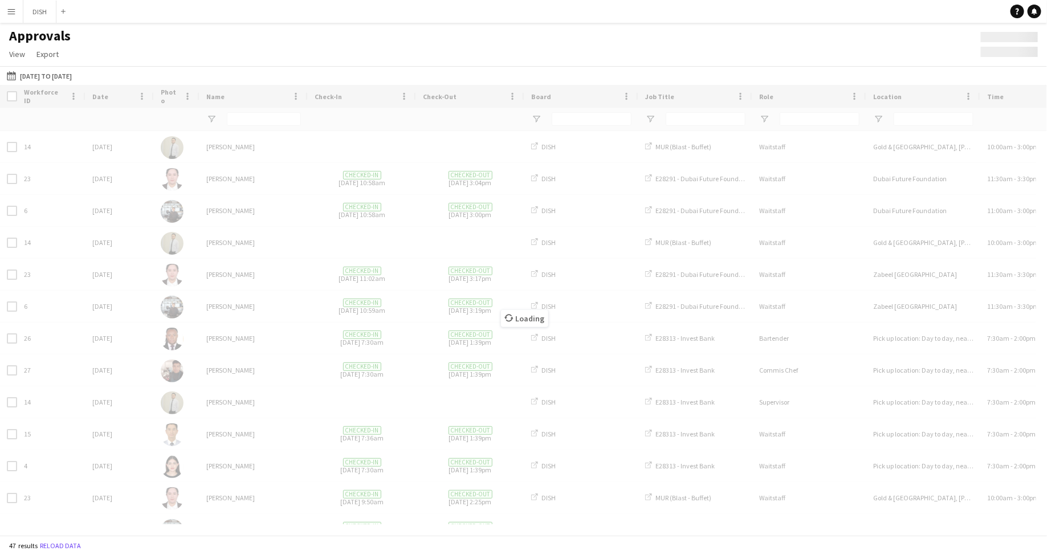
click at [290, 233] on div "Loading" at bounding box center [523, 310] width 1047 height 450
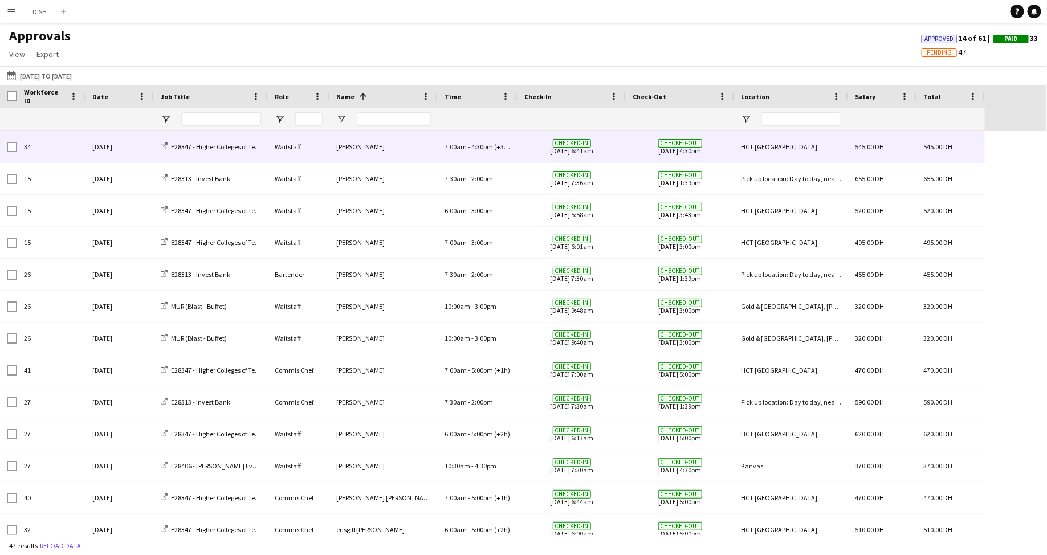
click at [275, 151] on div "Waitstaff" at bounding box center [299, 146] width 62 height 31
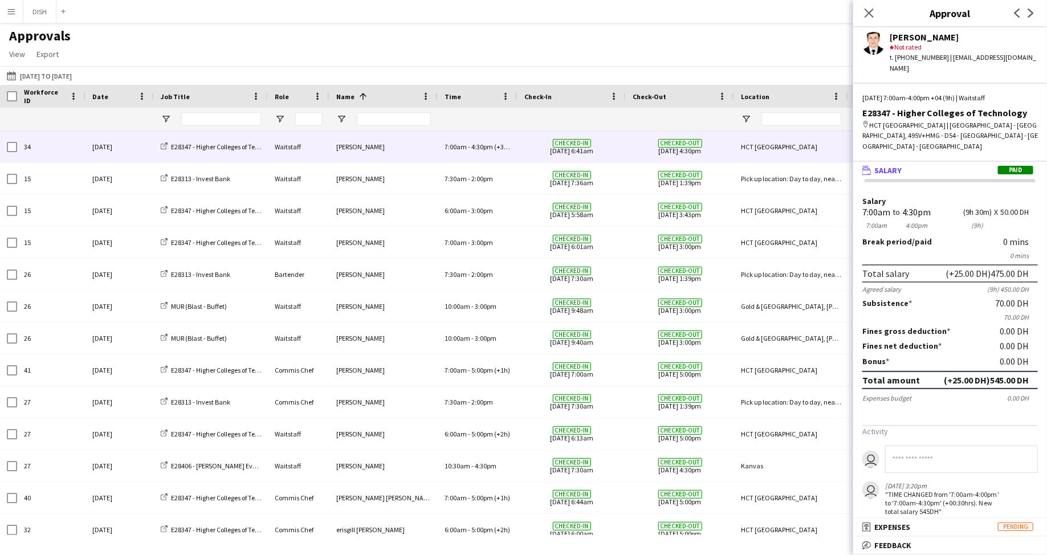
click at [928, 165] on mat-panel-title "wallet Salary Paid" at bounding box center [947, 170] width 189 height 10
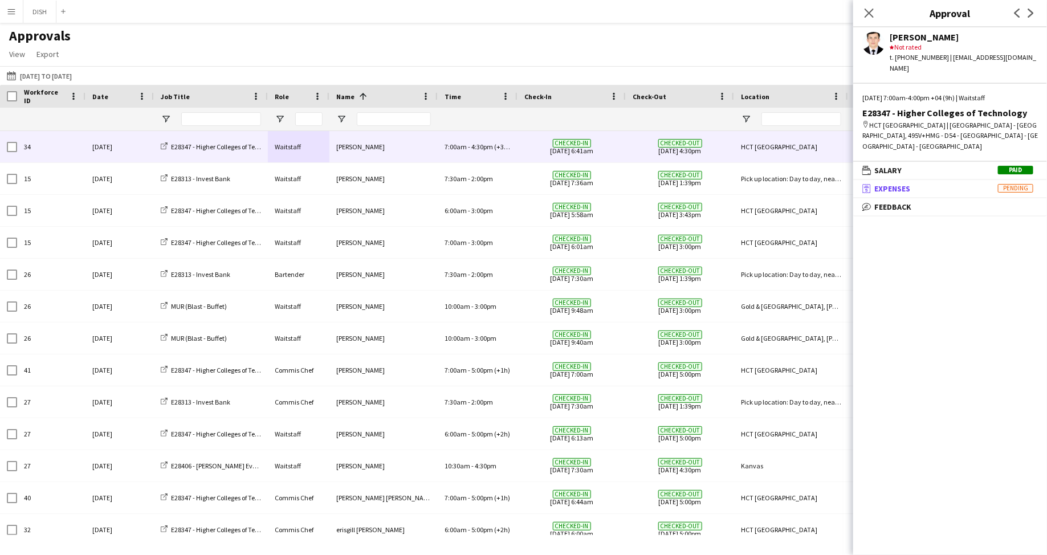
click at [932, 184] on mat-panel-title "receipt Expenses Pending" at bounding box center [947, 189] width 189 height 10
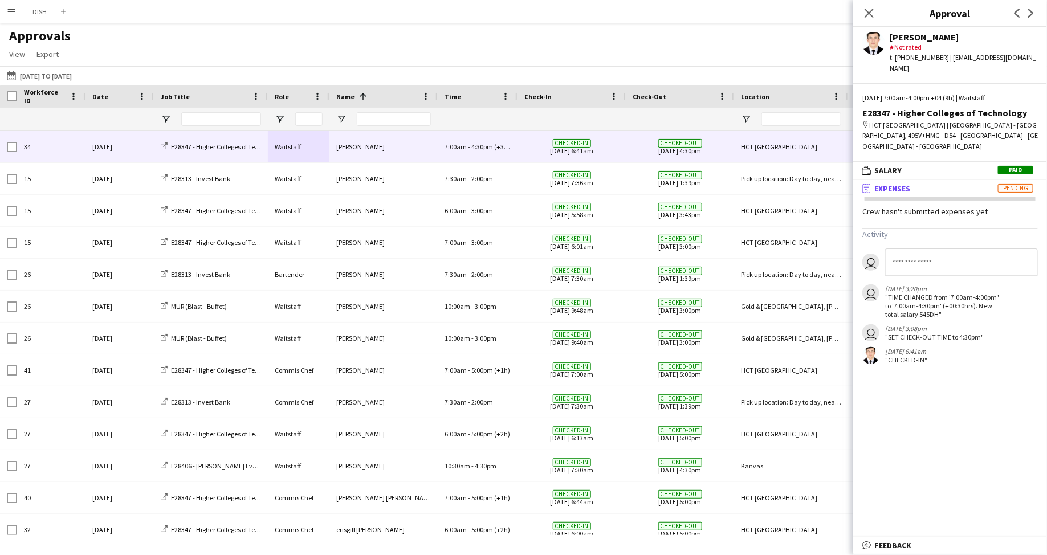
click at [924, 206] on div "Crew hasn't submitted expenses yet" at bounding box center [950, 211] width 194 height 10
click at [863, 13] on div "Close pop-in" at bounding box center [869, 13] width 32 height 26
drag, startPoint x: 871, startPoint y: 9, endPoint x: 871, endPoint y: 17, distance: 8.0
click at [870, 9] on icon "Close pop-in" at bounding box center [869, 12] width 11 height 11
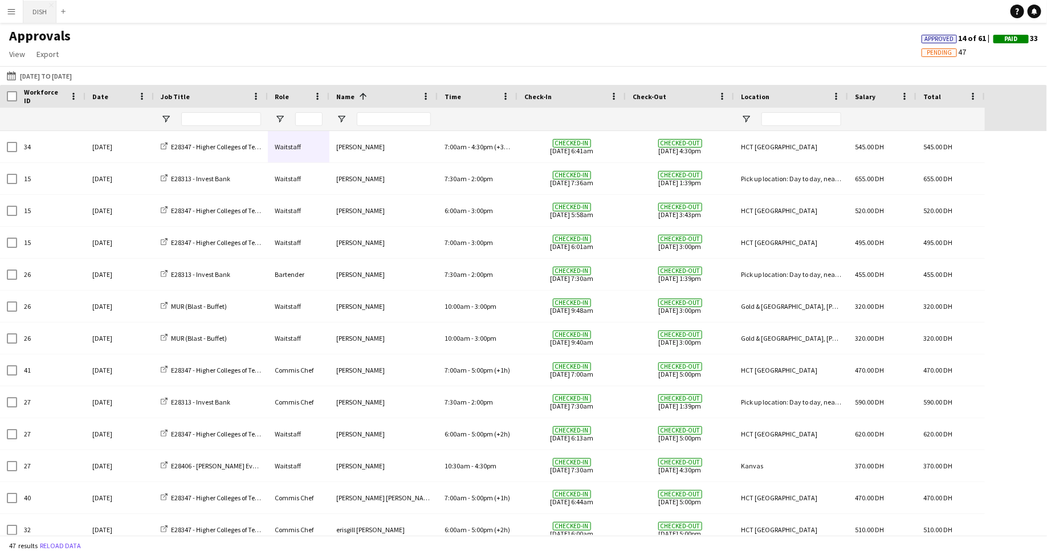
click at [40, 13] on button "DISH Close" at bounding box center [39, 12] width 33 height 22
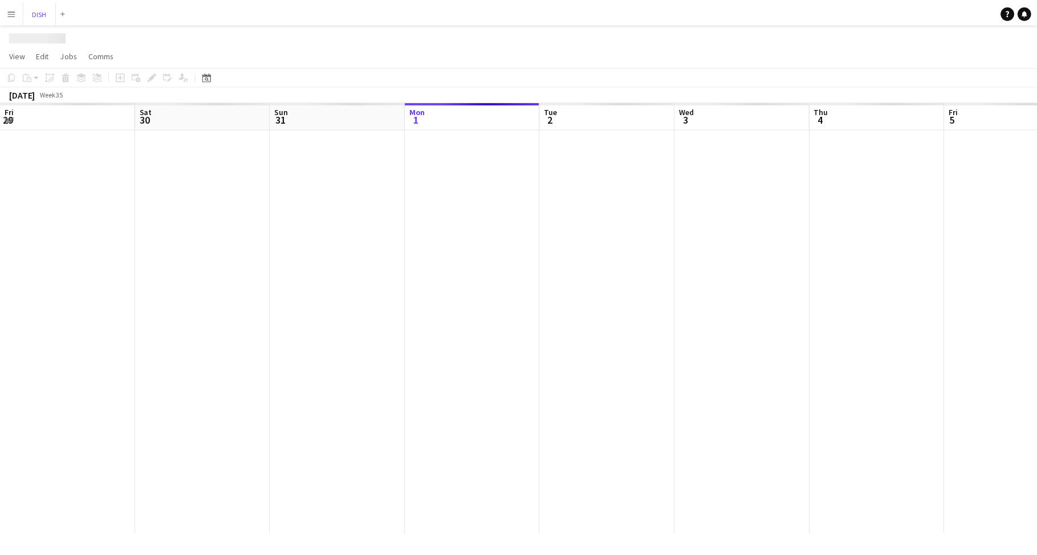
scroll to position [0, 272]
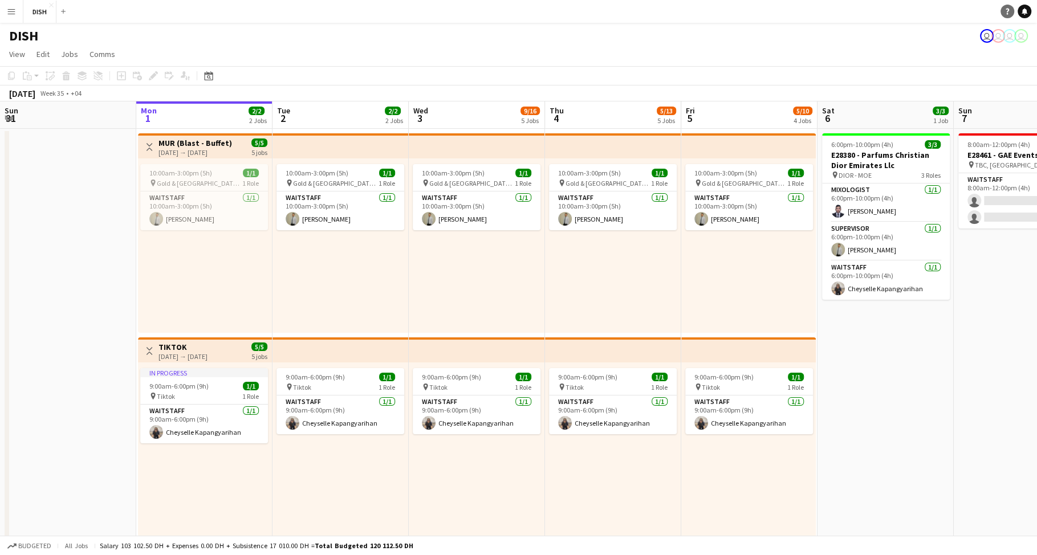
click at [1003, 13] on link "Help" at bounding box center [1007, 12] width 14 height 14
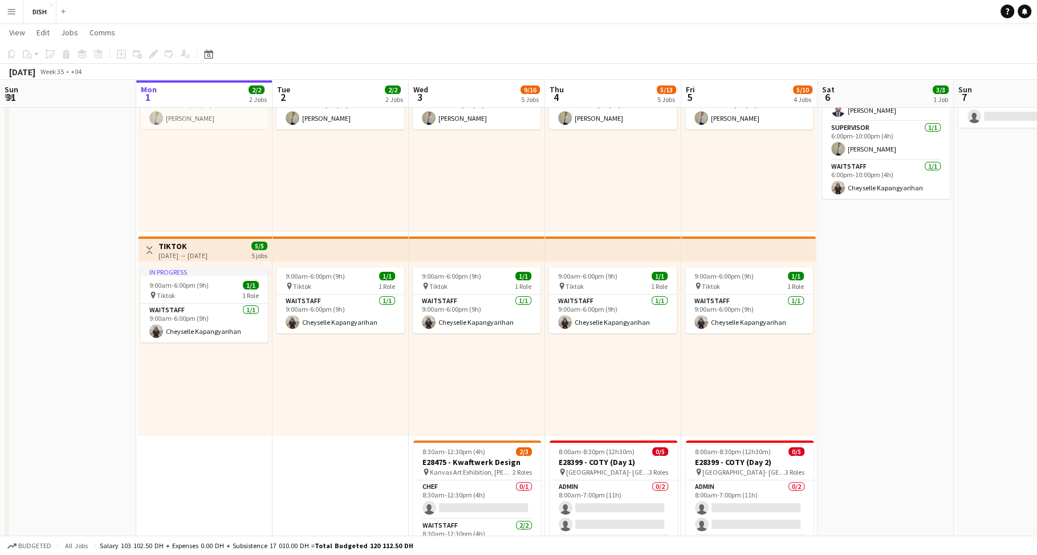
click at [17, 12] on button "Menu" at bounding box center [11, 11] width 23 height 23
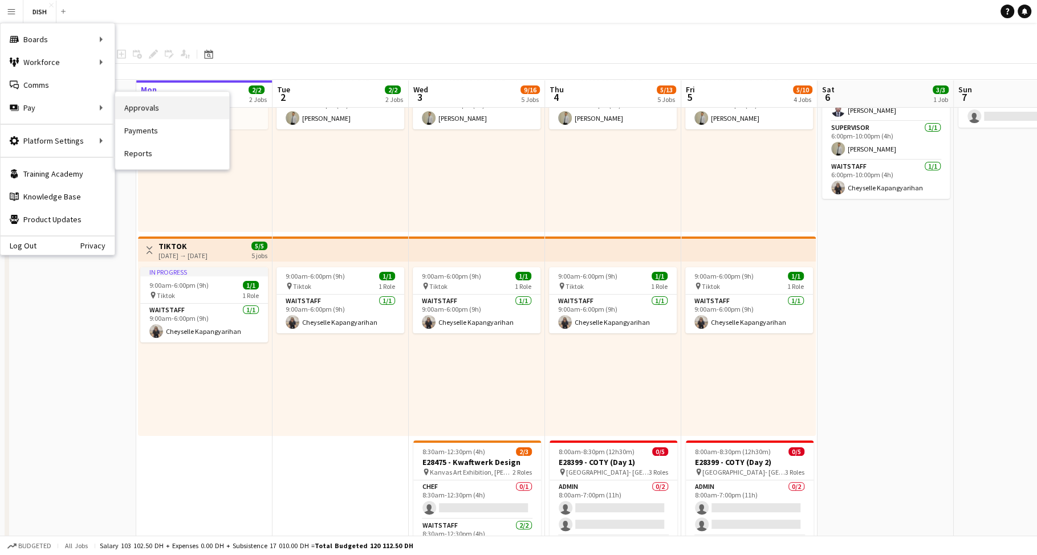
click at [125, 107] on link "Approvals" at bounding box center [172, 107] width 114 height 23
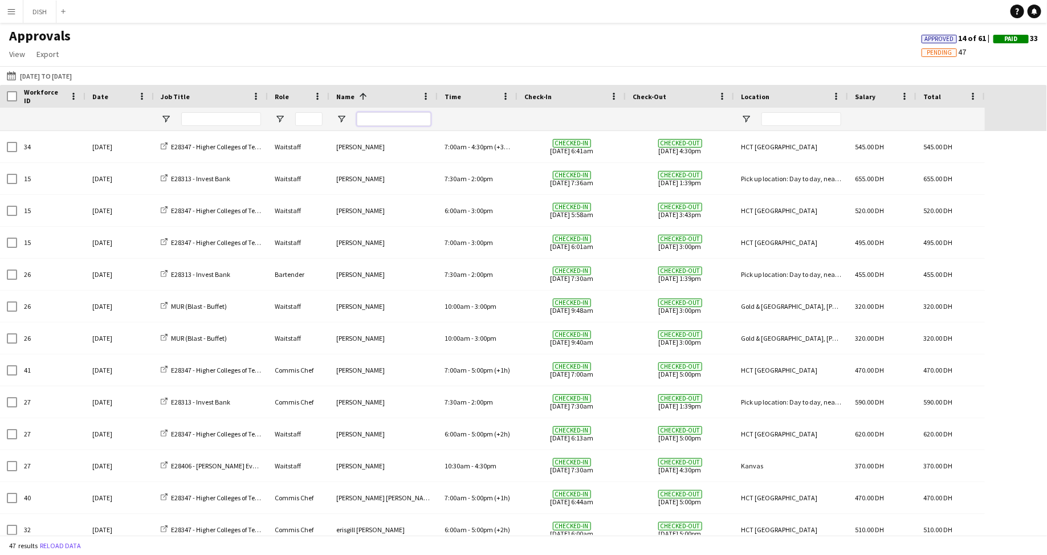
click at [381, 120] on input "Name Filter Input" at bounding box center [394, 119] width 74 height 14
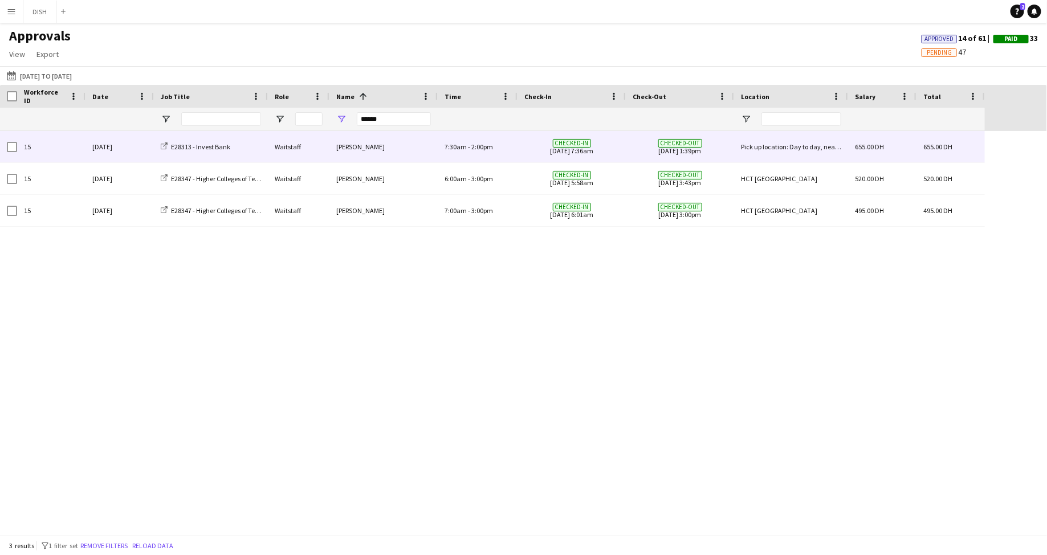
click at [384, 152] on div "[PERSON_NAME]" at bounding box center [384, 146] width 108 height 31
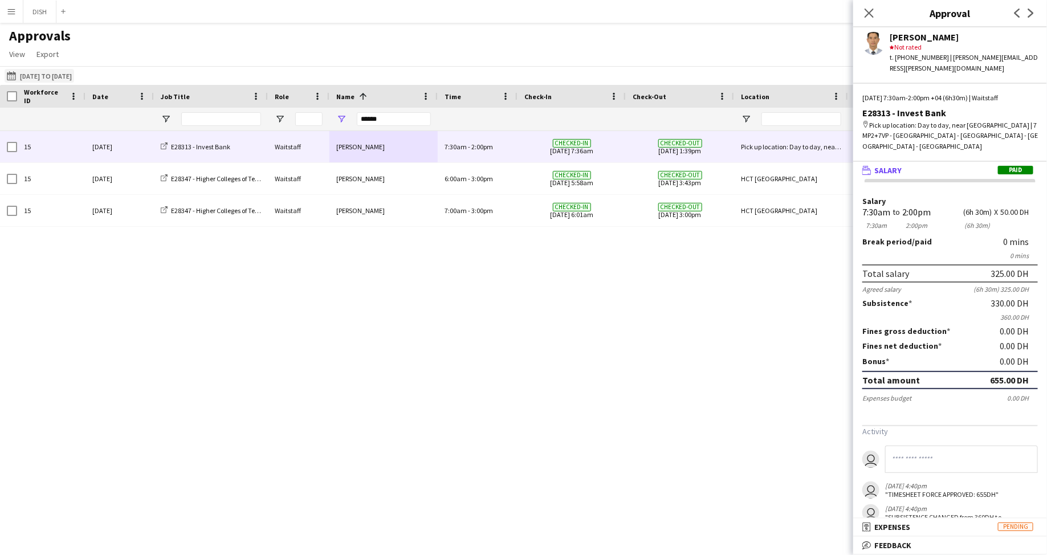
click at [70, 71] on button "[DATE] to [DATE] [DATE] to [DATE]" at bounding box center [40, 76] width 70 height 14
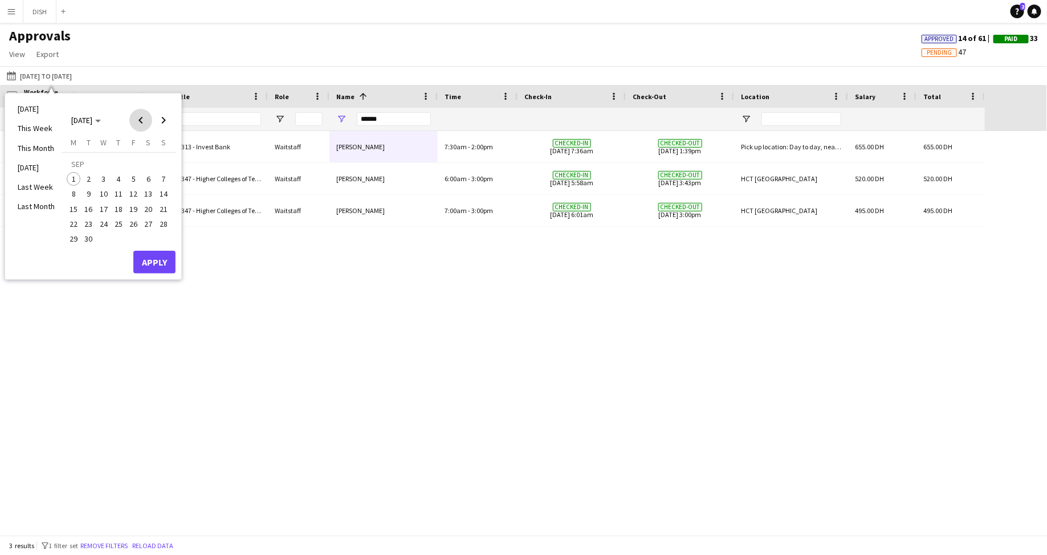
click at [144, 123] on span "Previous month" at bounding box center [140, 120] width 23 height 23
click at [78, 210] on span "18" at bounding box center [74, 212] width 14 height 14
click at [161, 208] on span "24" at bounding box center [164, 212] width 14 height 14
click at [160, 250] on button "Apply" at bounding box center [154, 250] width 42 height 23
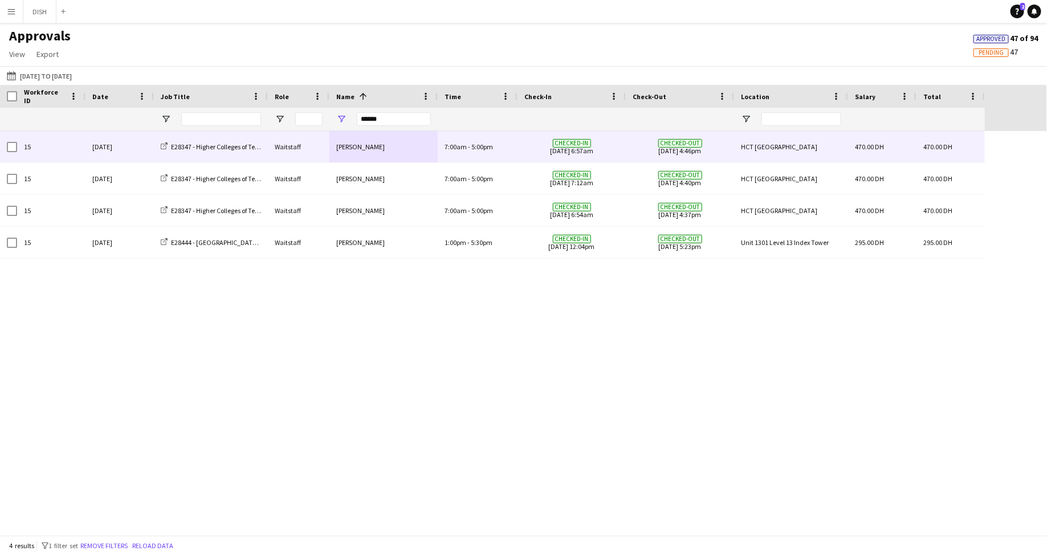
click at [394, 150] on div "[PERSON_NAME]" at bounding box center [384, 146] width 108 height 31
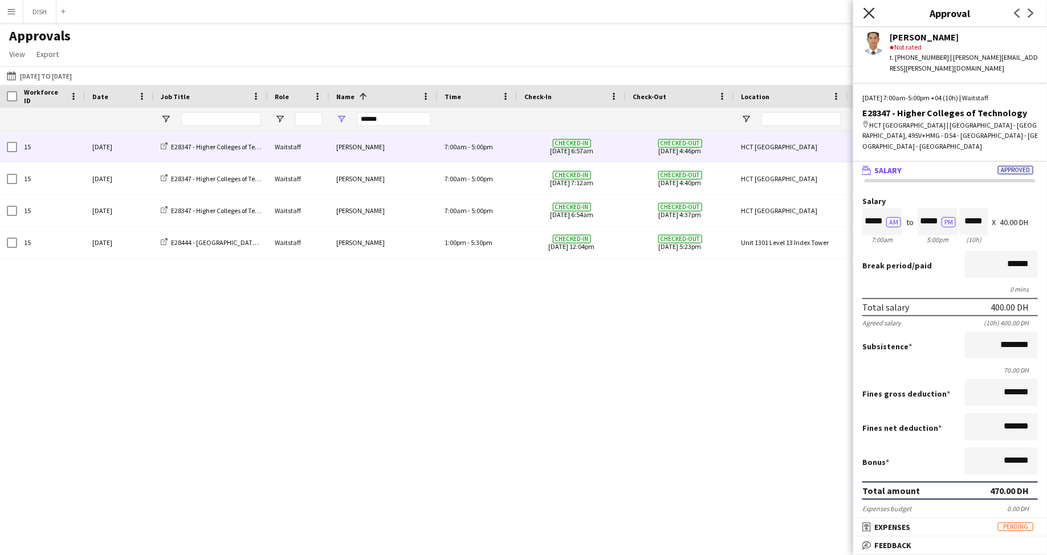
click at [870, 10] on icon "Close pop-in" at bounding box center [869, 12] width 11 height 11
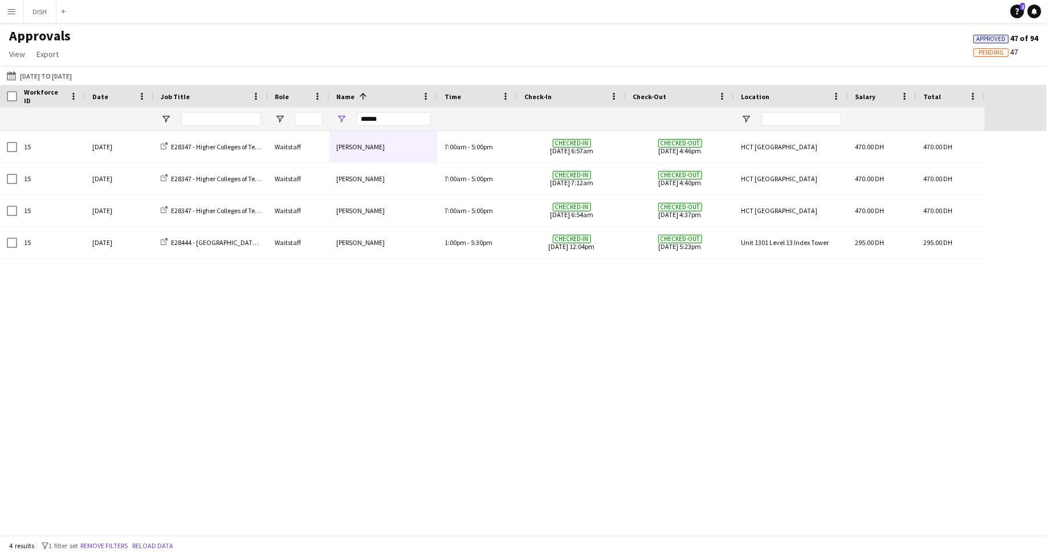
drag, startPoint x: 587, startPoint y: 332, endPoint x: 584, endPoint y: 316, distance: 16.3
click at [588, 329] on div "15 [DATE] E28347 - Higher Colleges of Technology Waitstaff [PERSON_NAME] 7:00am…" at bounding box center [523, 333] width 1047 height 404
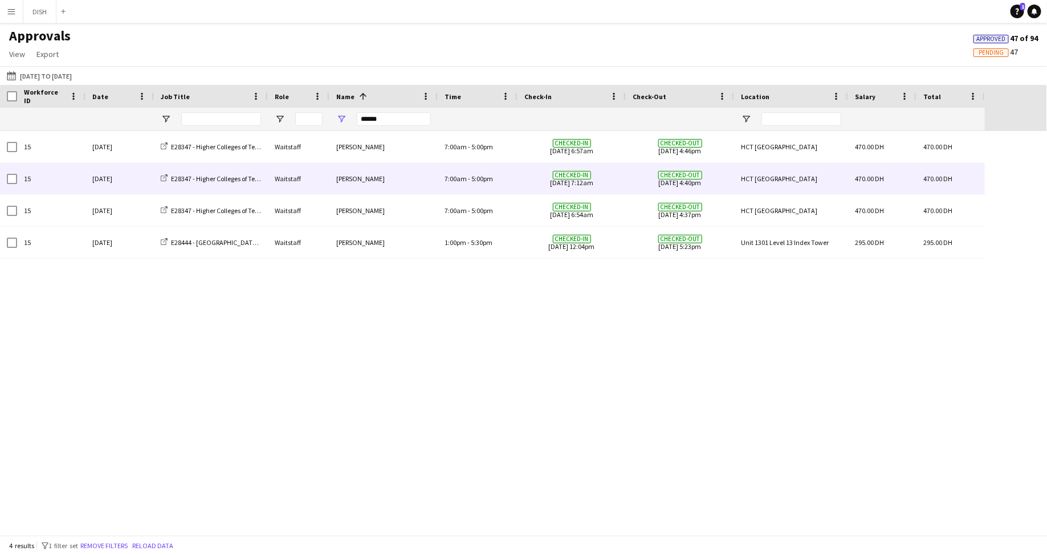
click at [371, 180] on div "[PERSON_NAME]" at bounding box center [384, 178] width 108 height 31
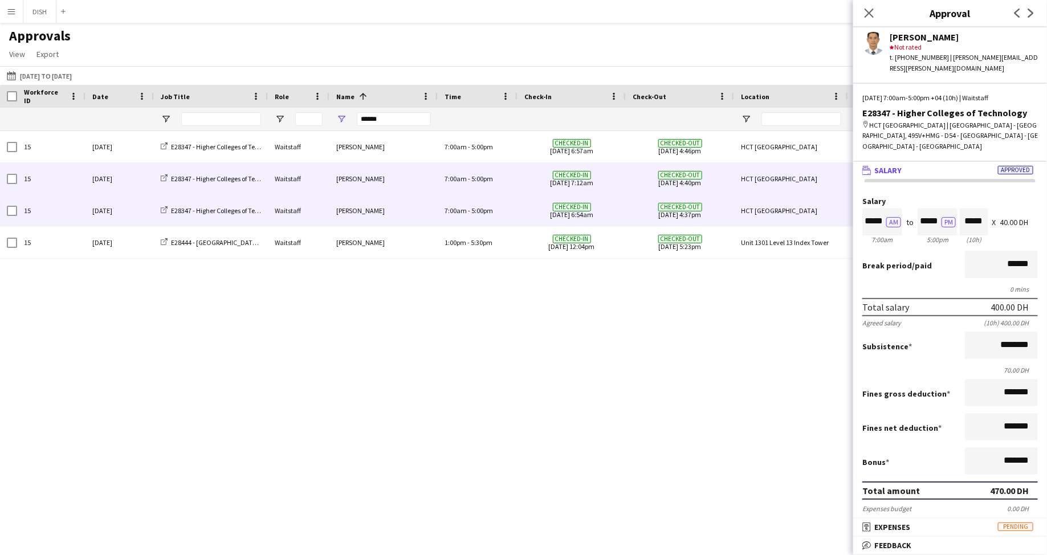
click at [373, 201] on div "[PERSON_NAME]" at bounding box center [384, 210] width 108 height 31
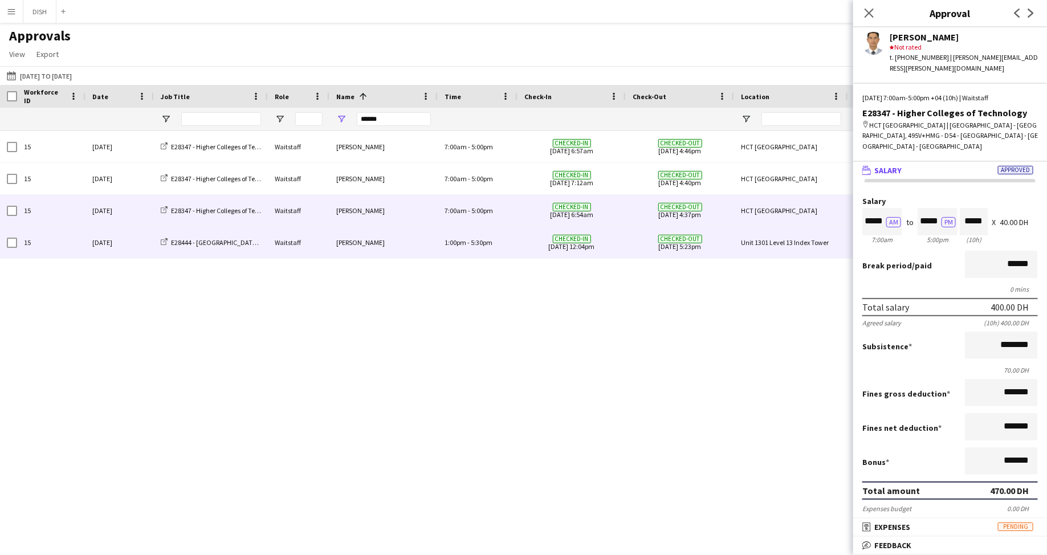
click at [387, 238] on div "[PERSON_NAME]" at bounding box center [384, 242] width 108 height 31
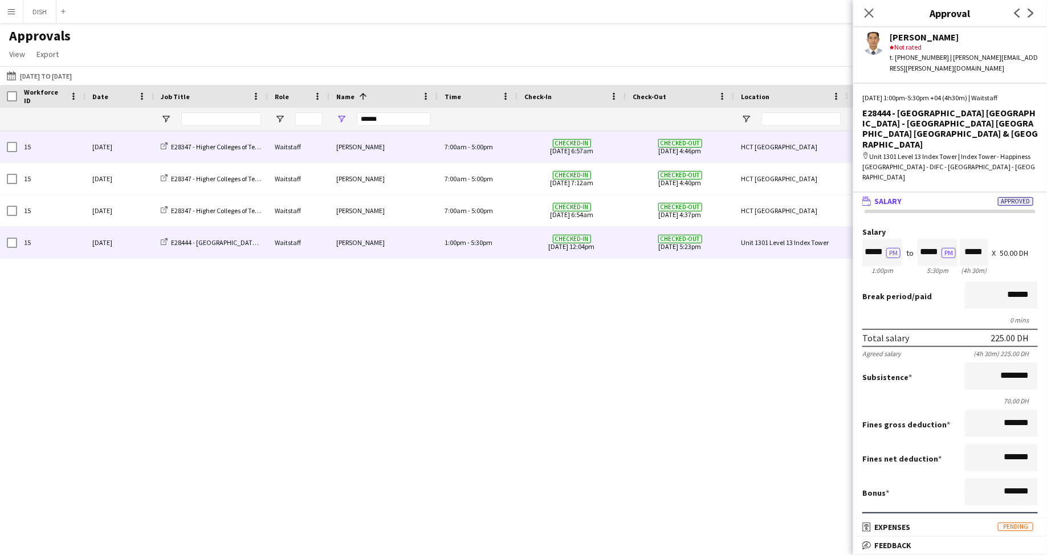
click at [360, 156] on div "[PERSON_NAME]" at bounding box center [384, 146] width 108 height 31
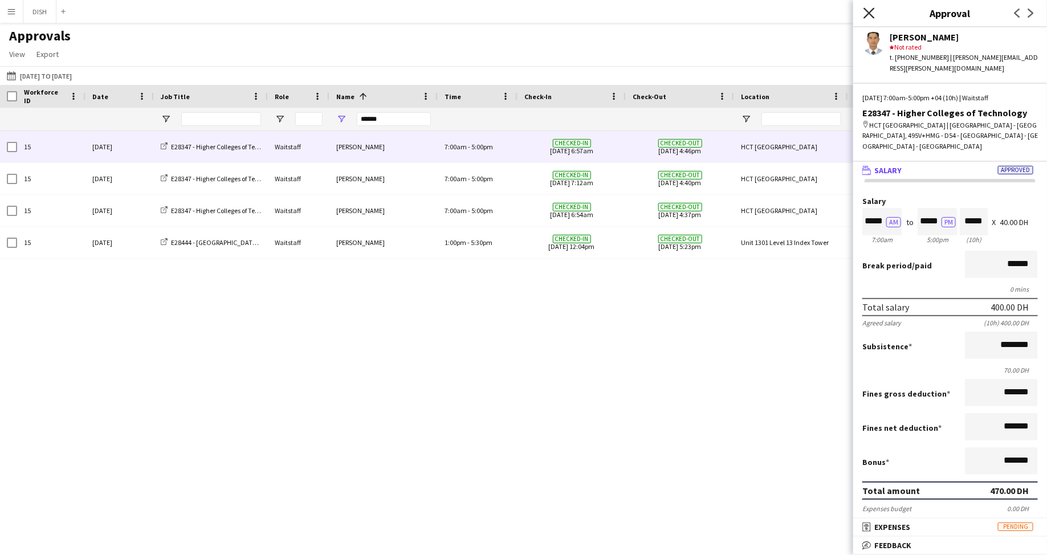
click at [869, 10] on icon "Close pop-in" at bounding box center [869, 12] width 11 height 11
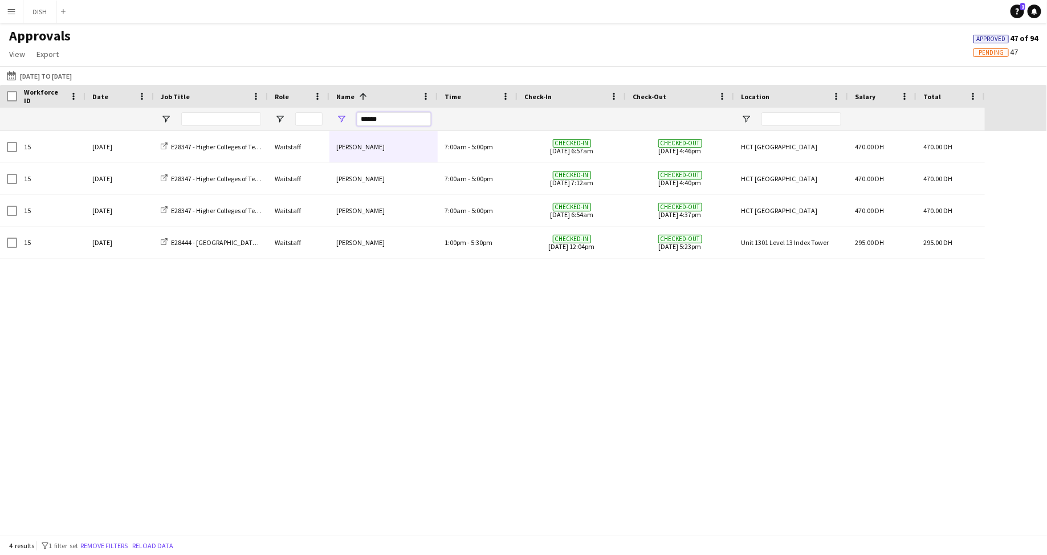
click at [379, 116] on input "******" at bounding box center [394, 119] width 74 height 14
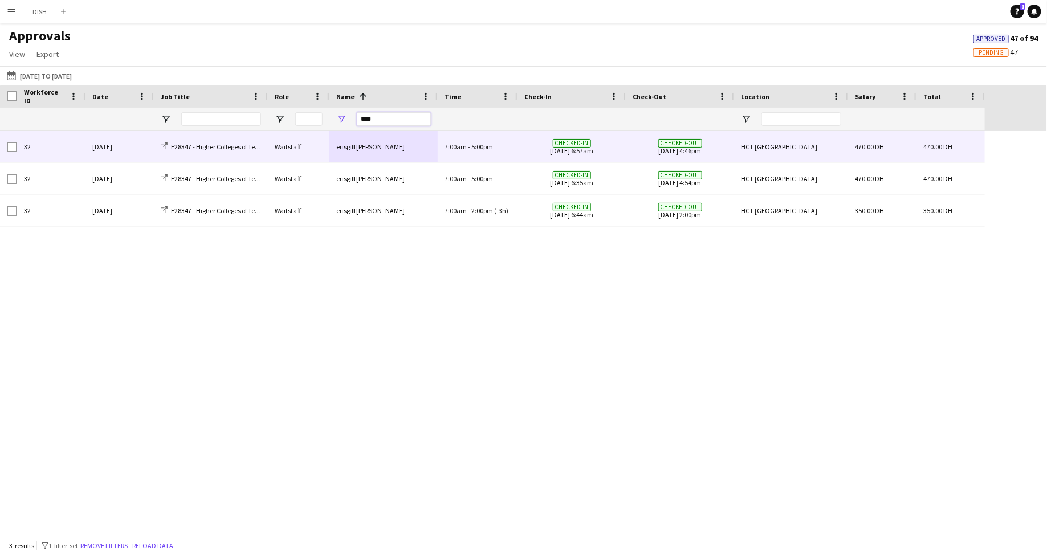
type input "****"
click at [365, 150] on div "erisgill [PERSON_NAME]" at bounding box center [384, 146] width 108 height 31
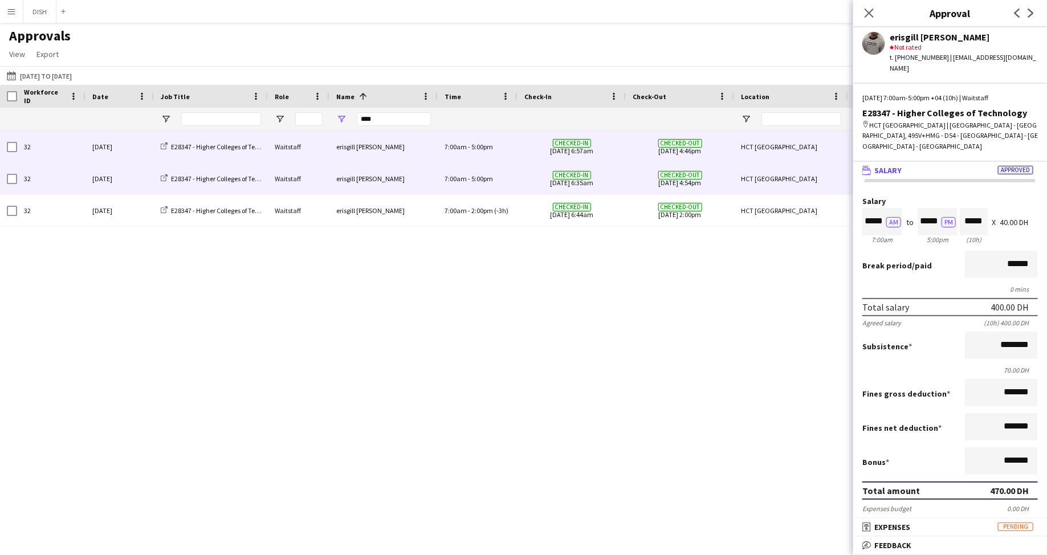
click at [461, 186] on div "7:00am - 5:00pm" at bounding box center [478, 178] width 80 height 31
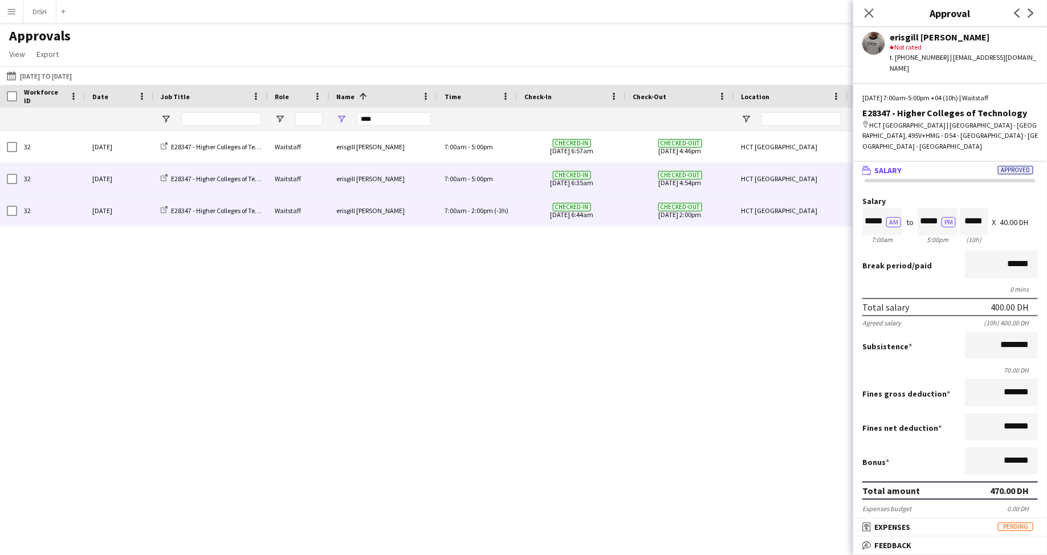
click at [460, 209] on span "7:00am" at bounding box center [456, 210] width 22 height 9
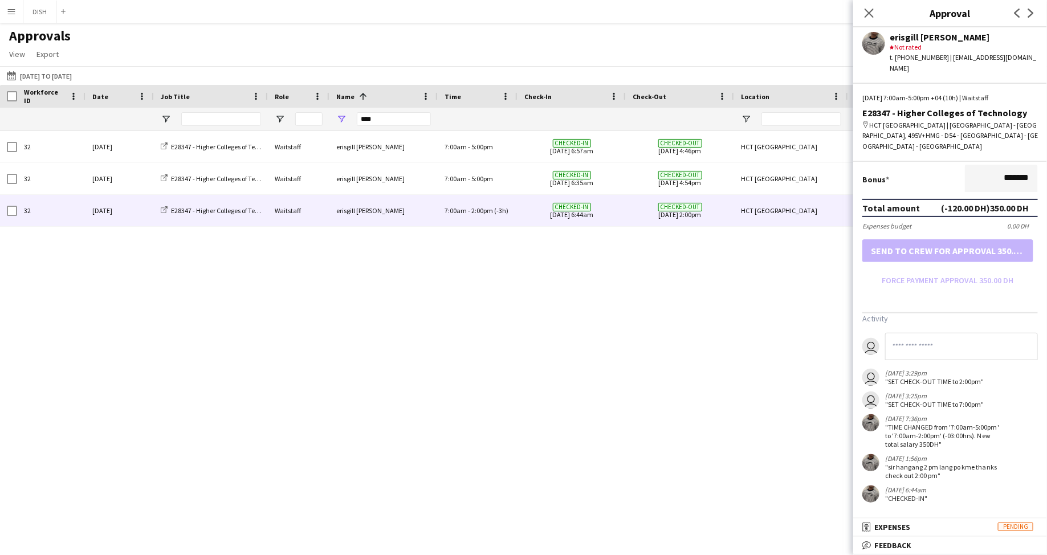
scroll to position [290, 0]
click at [869, 10] on icon "Close pop-in" at bounding box center [869, 12] width 11 height 11
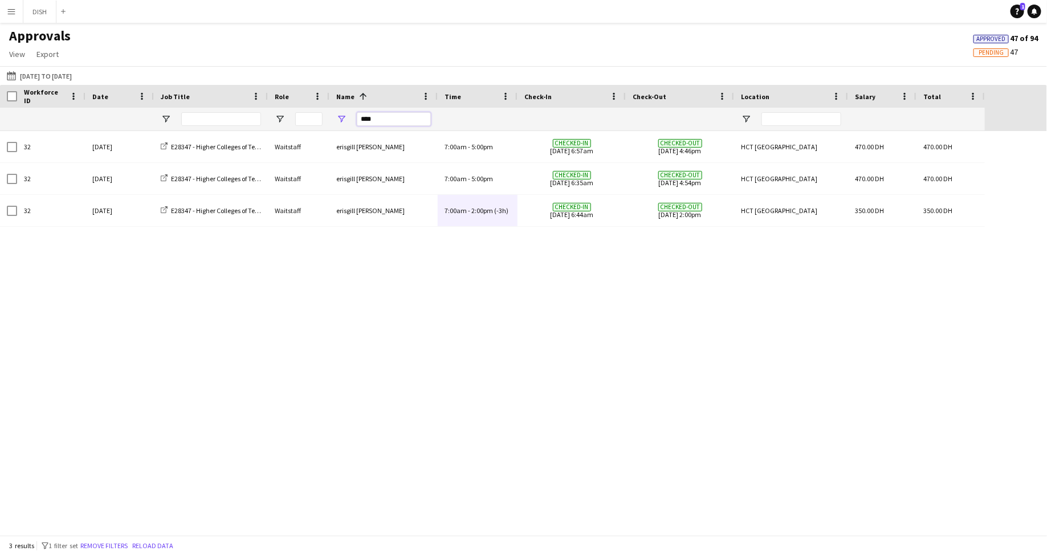
click at [380, 123] on input "****" at bounding box center [394, 119] width 74 height 14
click at [379, 123] on input "****" at bounding box center [394, 119] width 74 height 14
click at [376, 119] on input "****" at bounding box center [394, 119] width 74 height 14
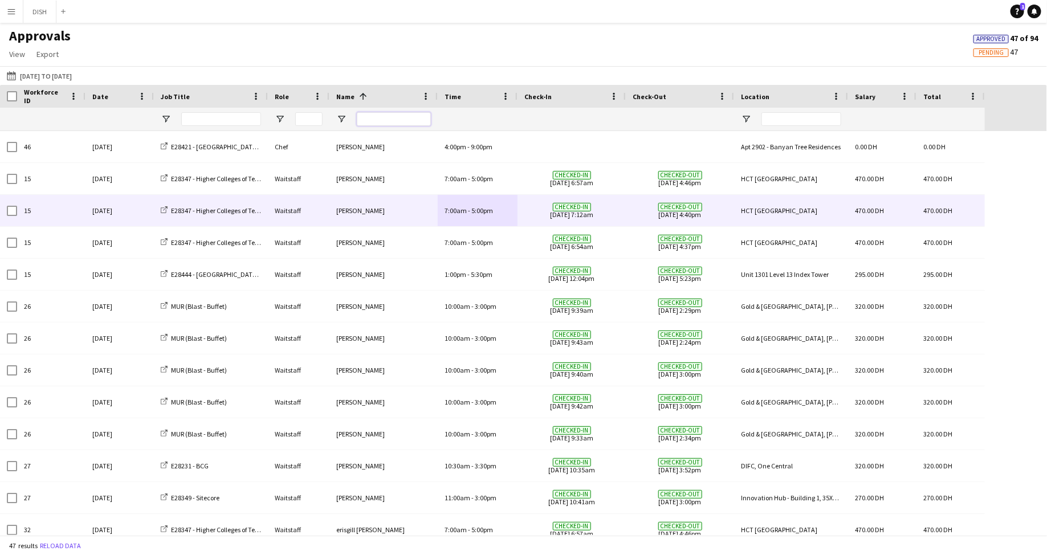
scroll to position [0, 0]
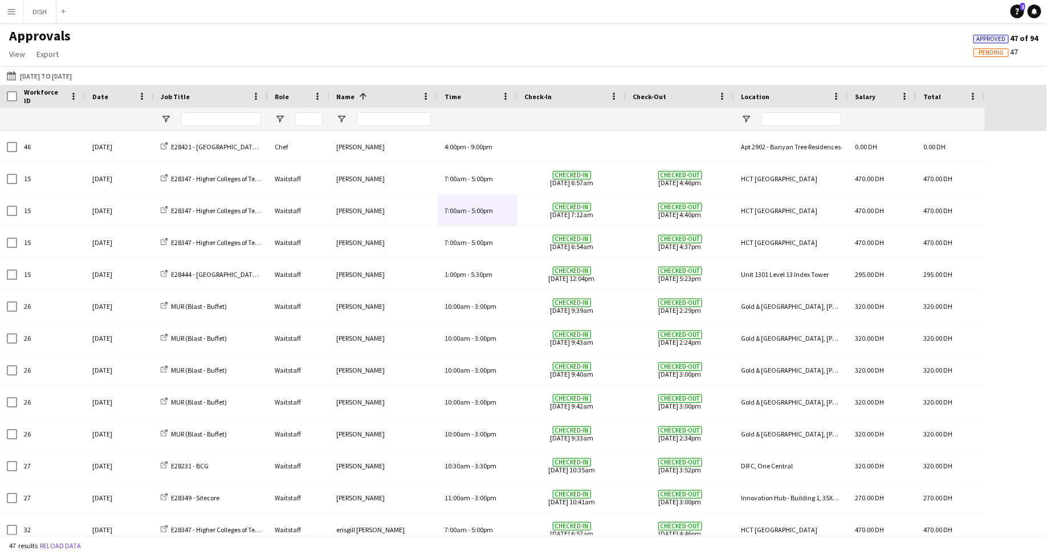
click at [550, 98] on span "Check-In" at bounding box center [537, 96] width 27 height 9
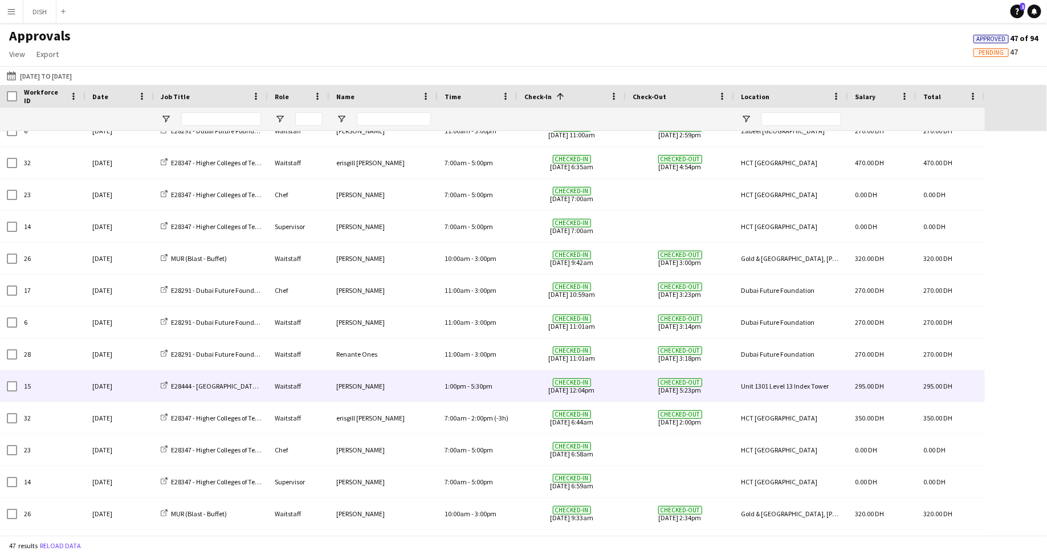
scroll to position [984, 0]
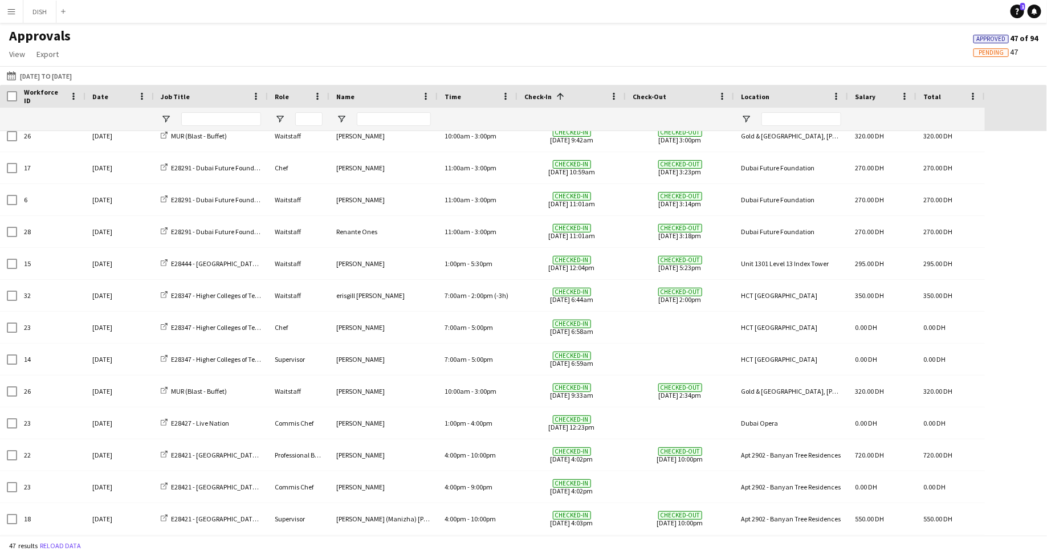
click at [877, 63] on div "Approvals View Customise view Customise filters Reset Filters Reset View Reset …" at bounding box center [523, 46] width 1047 height 39
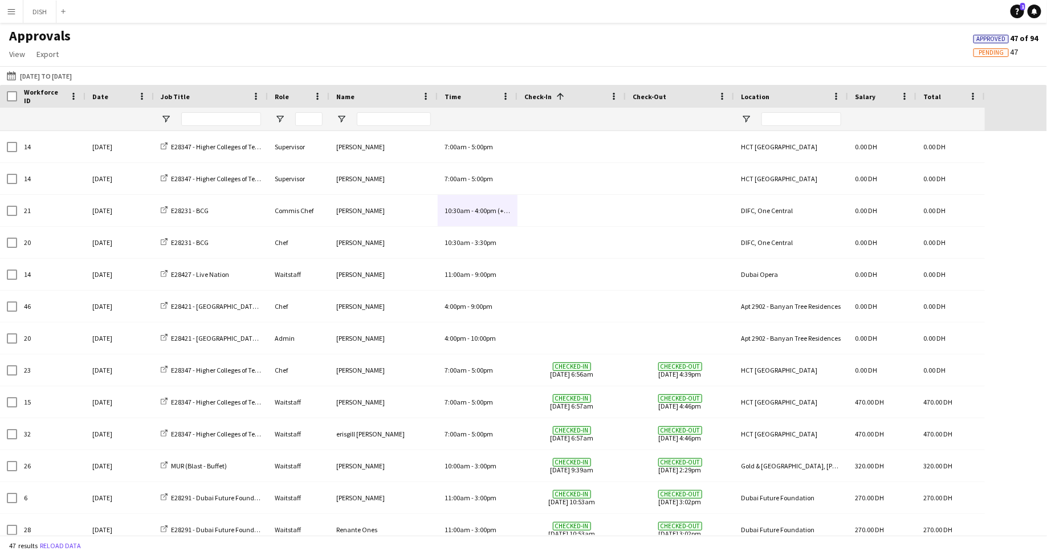
click at [648, 96] on span "Check-Out" at bounding box center [650, 96] width 34 height 9
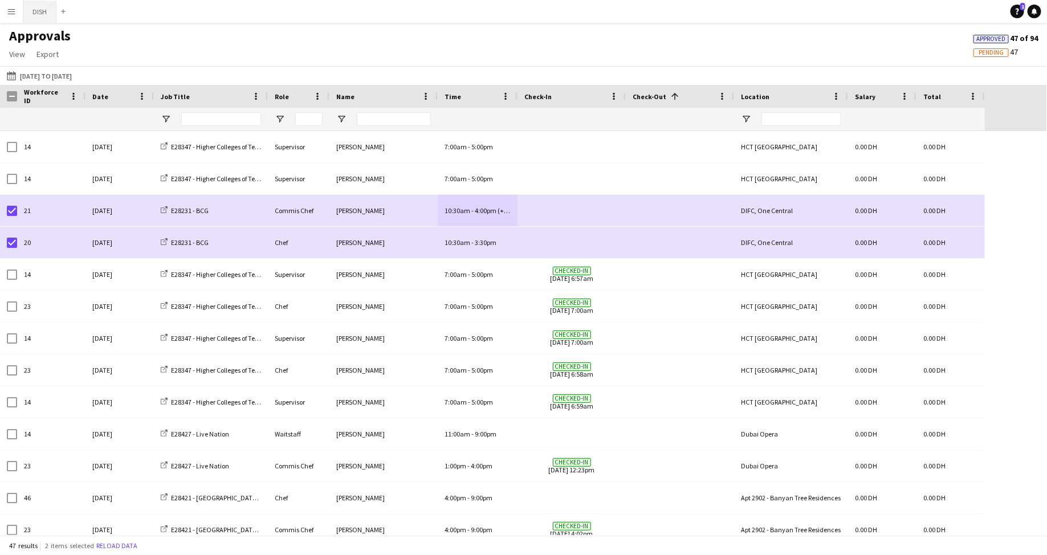
click at [39, 13] on button "DISH Close" at bounding box center [39, 12] width 33 height 22
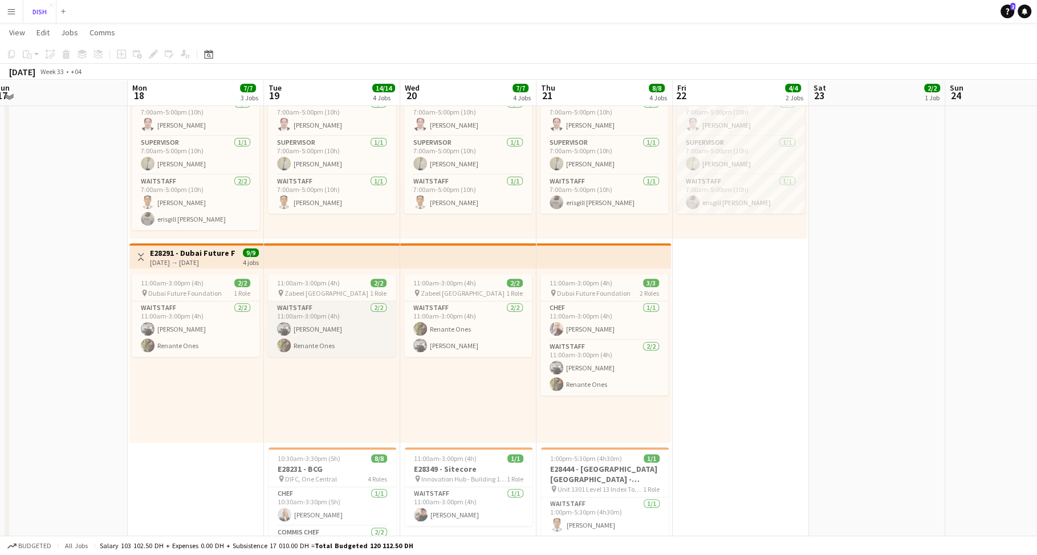
scroll to position [548, 0]
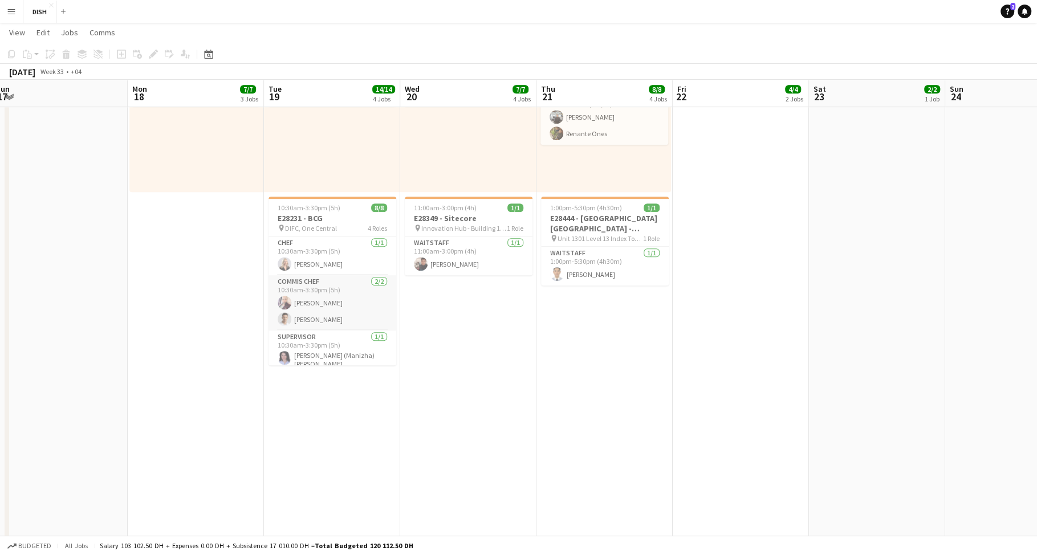
click at [335, 284] on app-card-role "Commis Chef [DATE] 10:30am-3:30pm (5h) [PERSON_NAME] [PERSON_NAME]" at bounding box center [333, 302] width 128 height 55
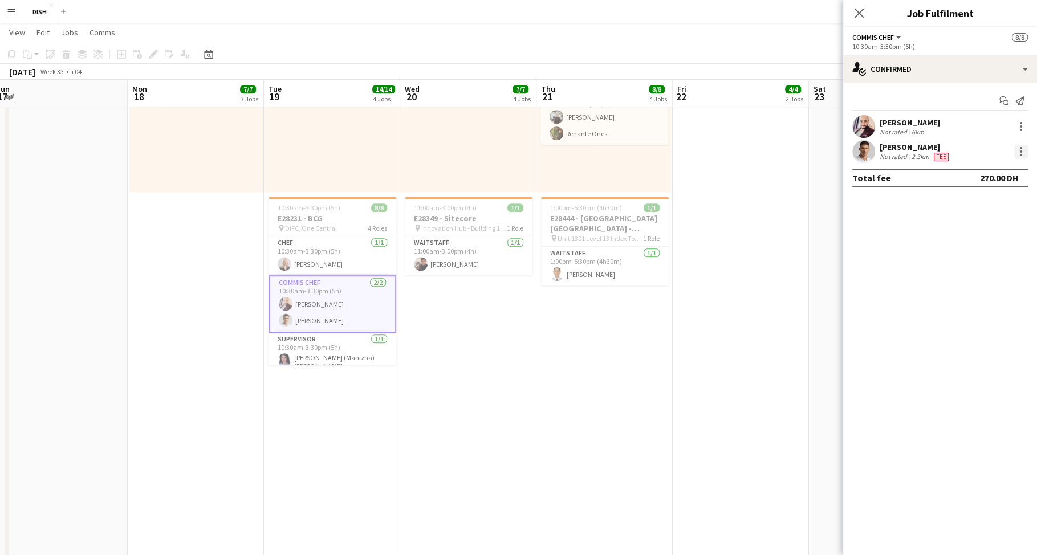
click at [1023, 147] on div at bounding box center [1021, 152] width 14 height 14
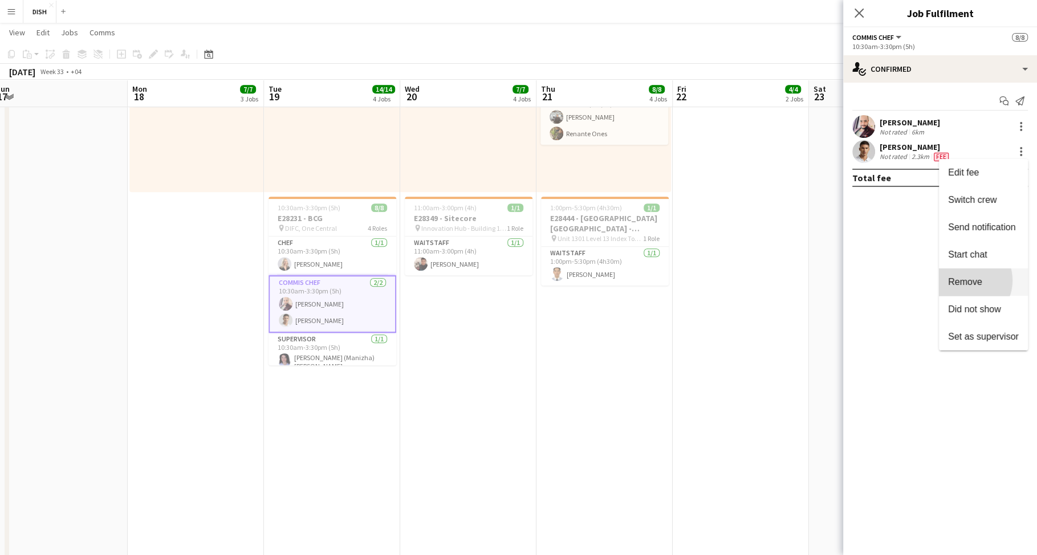
click at [982, 280] on span "Remove" at bounding box center [965, 282] width 34 height 10
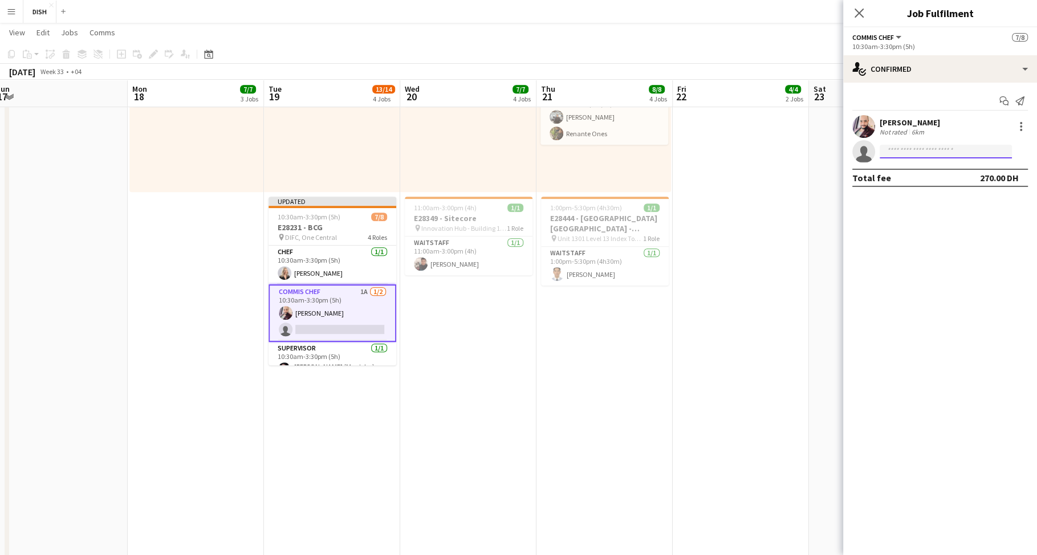
click at [930, 150] on input at bounding box center [946, 152] width 132 height 14
type input "****"
click at [926, 173] on span "[EMAIL_ADDRESS][DOMAIN_NAME]" at bounding box center [946, 177] width 114 height 9
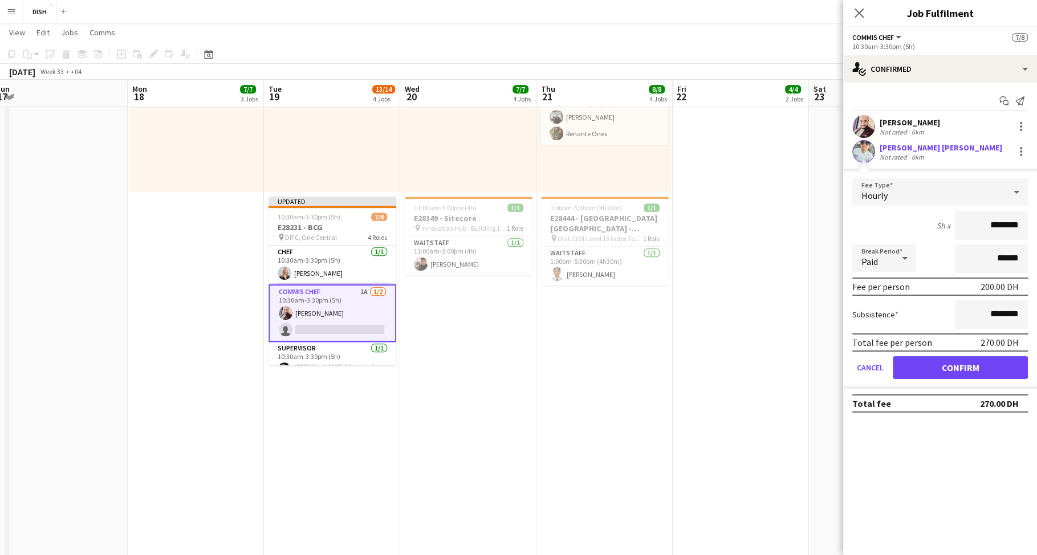
click at [982, 227] on input "********" at bounding box center [991, 225] width 73 height 29
type input "****"
click at [986, 311] on input "********" at bounding box center [991, 314] width 73 height 29
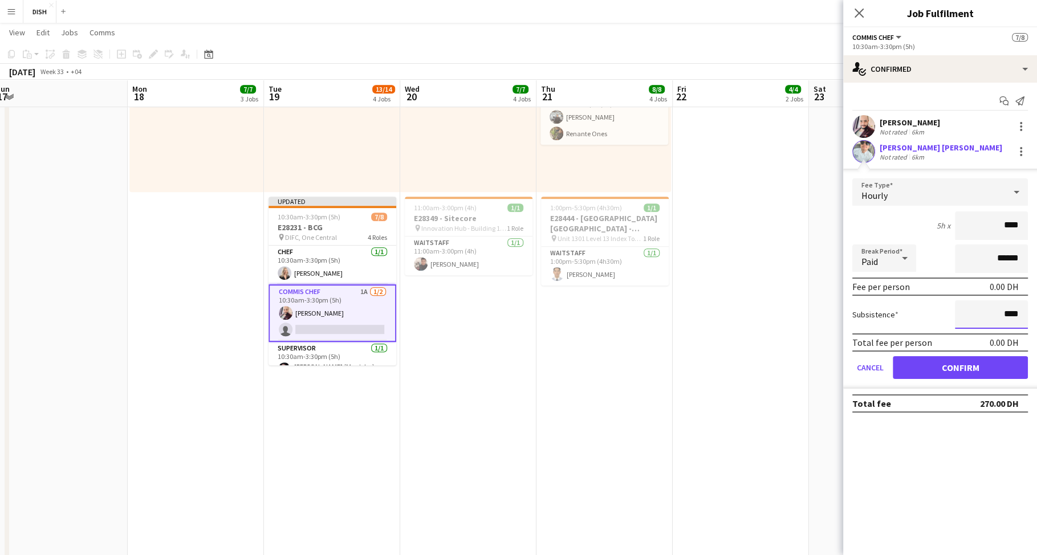
type input "****"
click at [967, 362] on button "Confirm" at bounding box center [960, 367] width 135 height 23
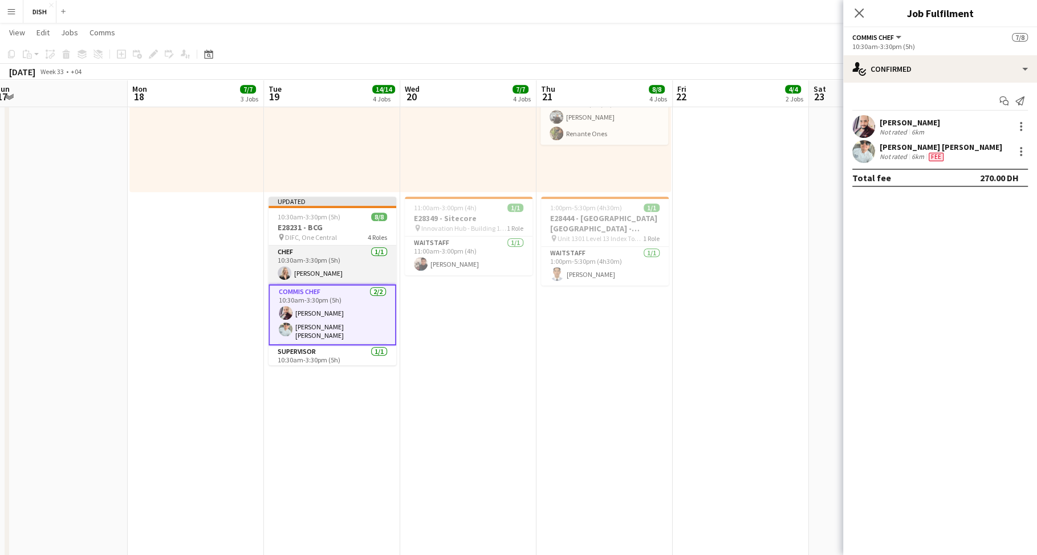
click at [331, 268] on app-card-role "Chef [DATE] 10:30am-3:30pm (5h) [PERSON_NAME]" at bounding box center [333, 265] width 128 height 39
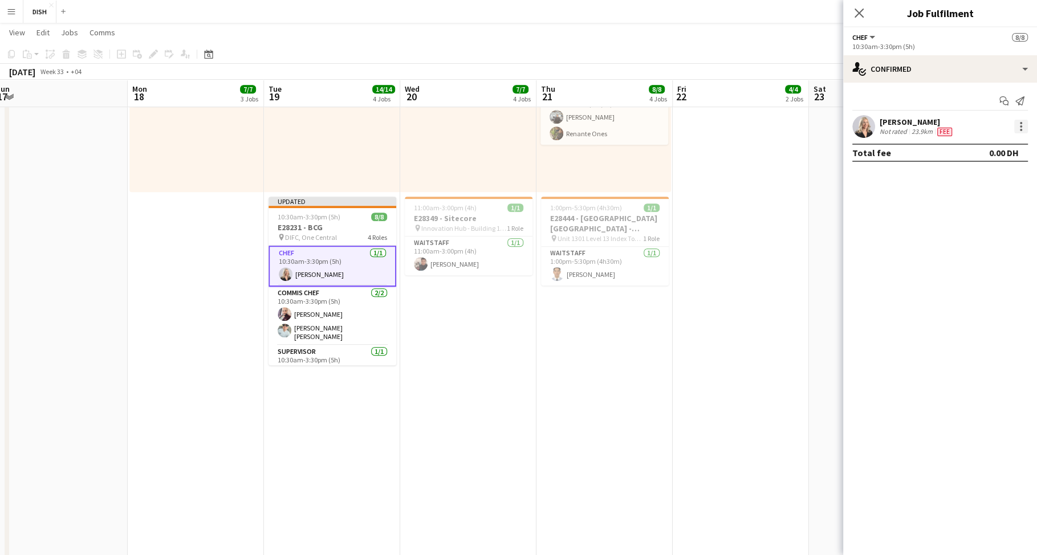
click at [1019, 125] on div at bounding box center [1021, 127] width 14 height 14
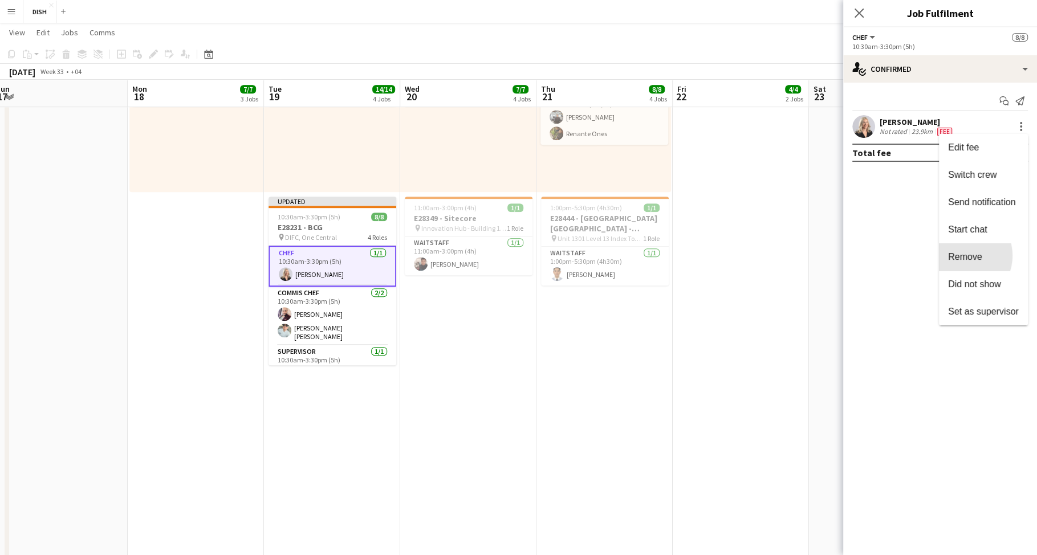
click at [978, 255] on span "Remove" at bounding box center [965, 257] width 34 height 10
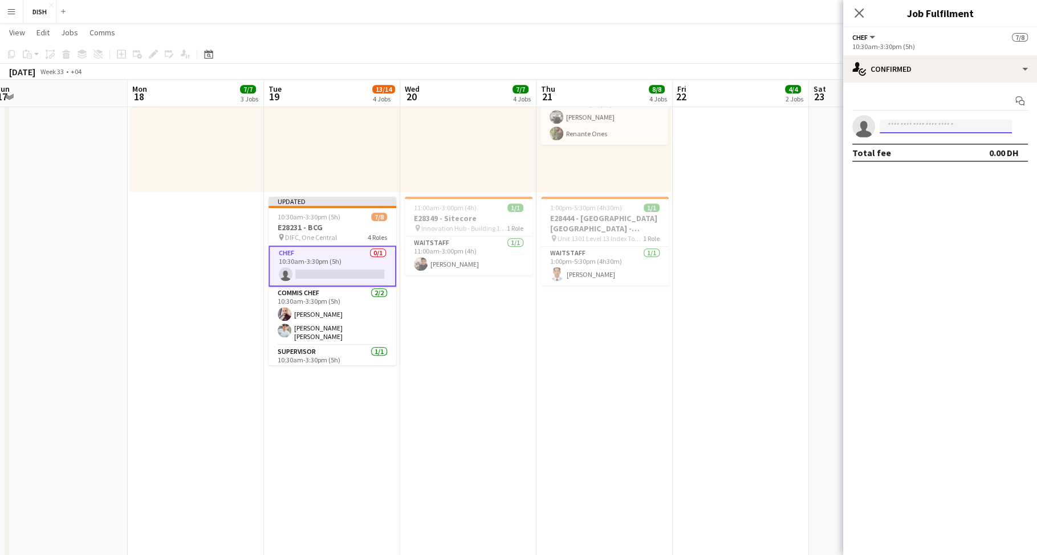
click at [927, 123] on input at bounding box center [946, 127] width 132 height 14
type input "***"
click at [942, 146] on span "[PERSON_NAME] Active" at bounding box center [946, 143] width 114 height 10
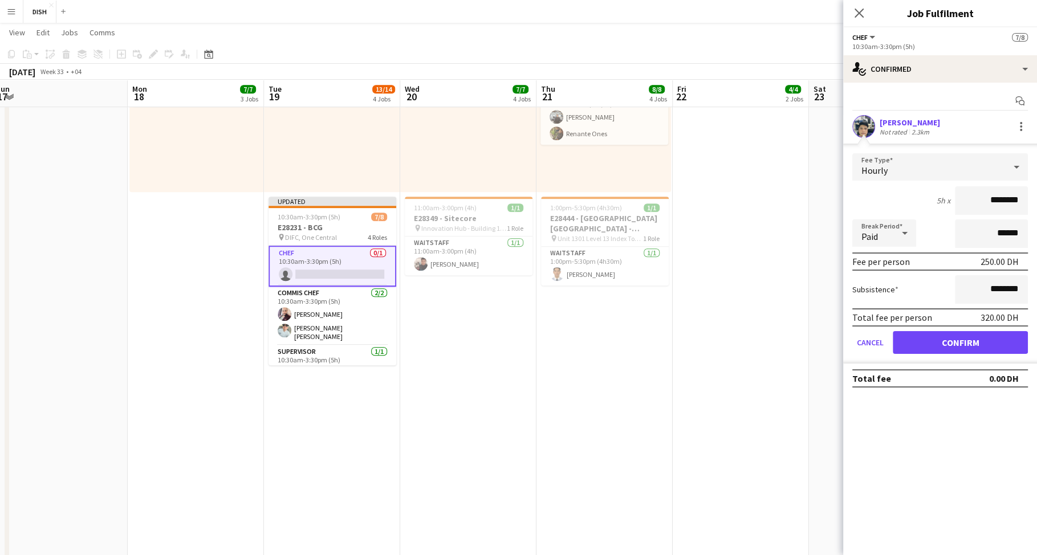
click at [979, 200] on input "********" at bounding box center [991, 200] width 73 height 29
type input "****"
click at [978, 283] on input "********" at bounding box center [991, 289] width 73 height 29
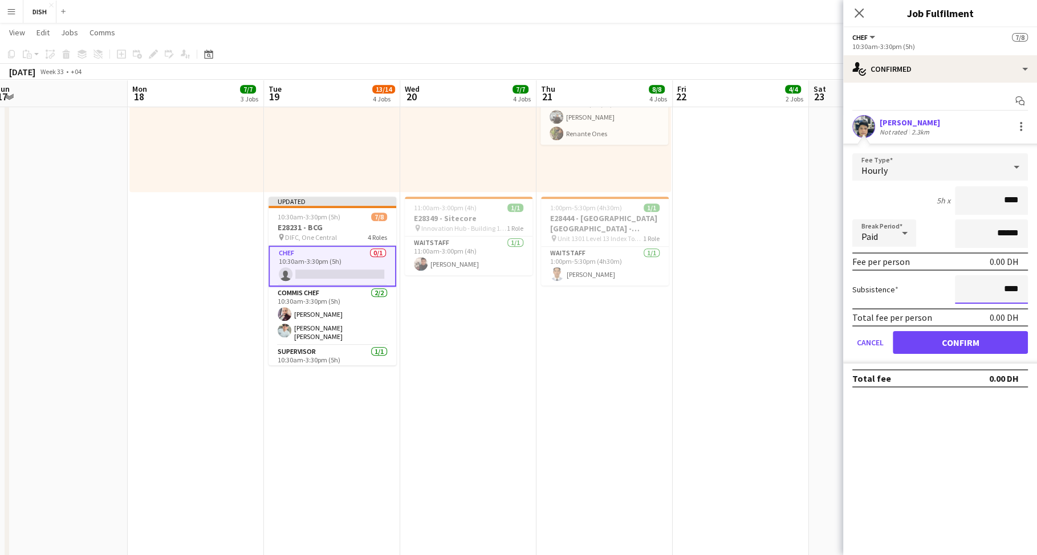
type input "****"
click at [969, 337] on button "Confirm" at bounding box center [960, 342] width 135 height 23
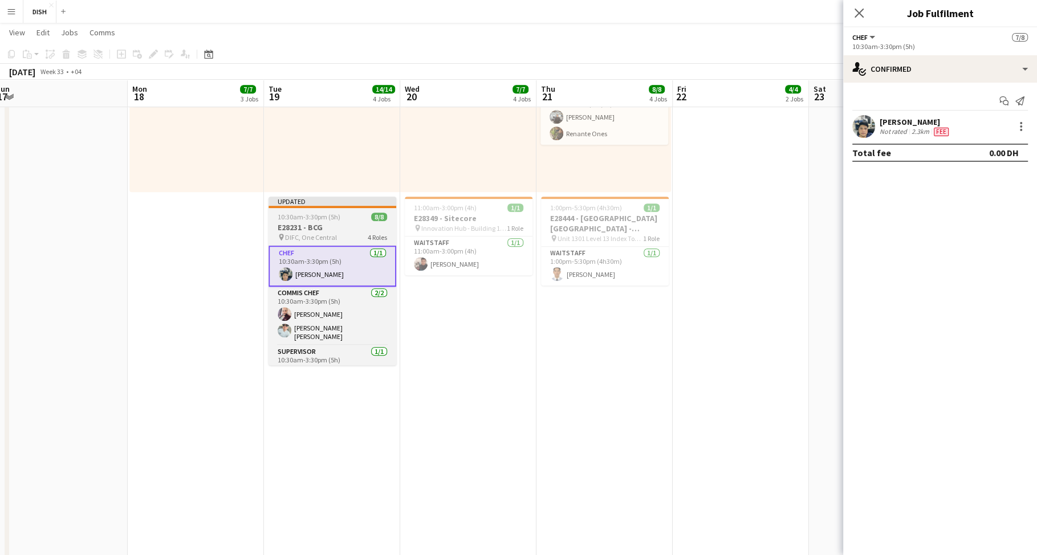
click at [341, 221] on app-job-card "Updated 10:30am-3:30pm (5h) 8/8 E28231 - BCG pin DIFC, One Central 4 Roles Chef…" at bounding box center [333, 281] width 128 height 169
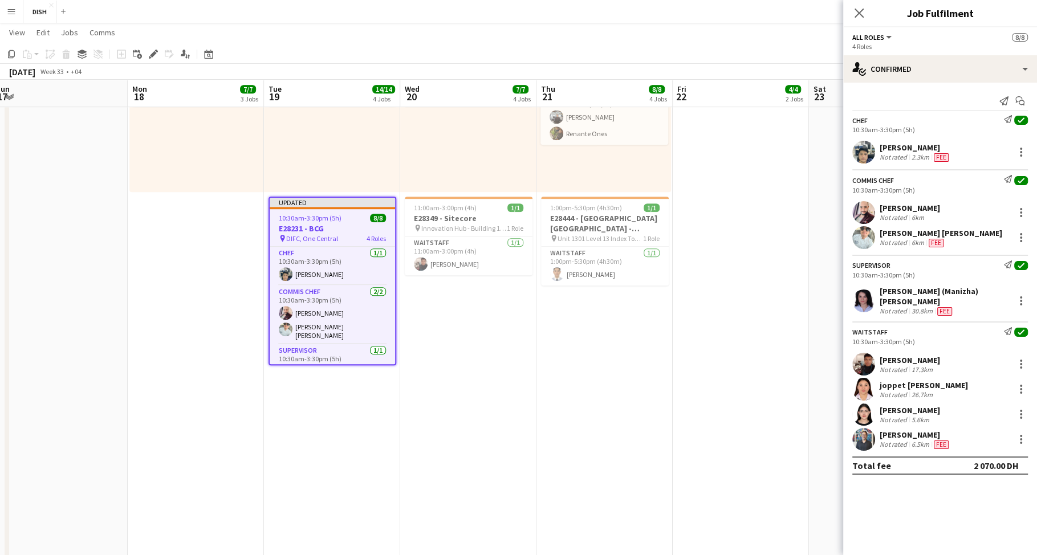
click at [850, 11] on div "Close pop-in" at bounding box center [859, 13] width 32 height 26
click at [853, 11] on icon "Close pop-in" at bounding box center [858, 12] width 11 height 11
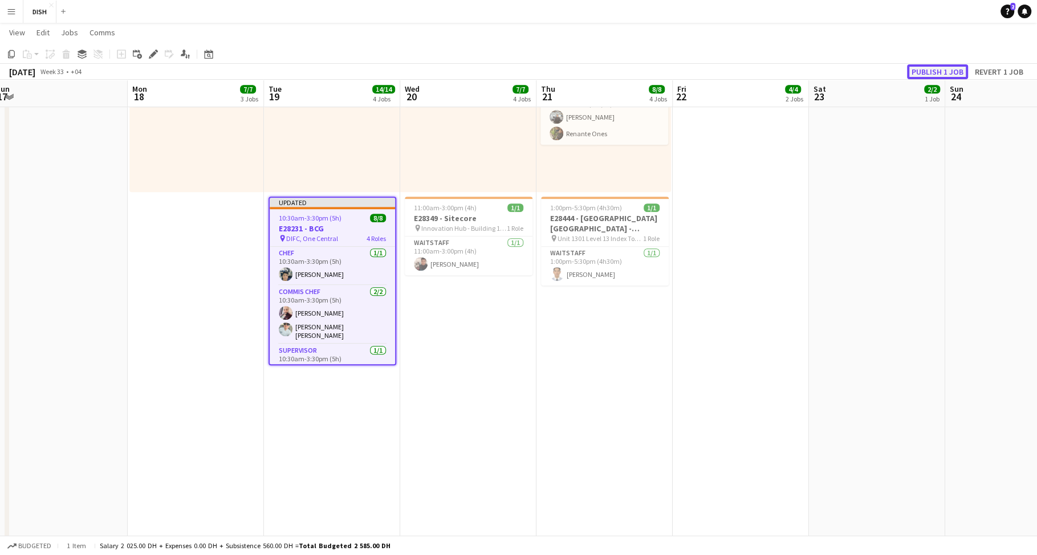
drag, startPoint x: 920, startPoint y: 70, endPoint x: 913, endPoint y: 71, distance: 6.9
click at [920, 71] on button "Publish 1 job" at bounding box center [937, 71] width 61 height 15
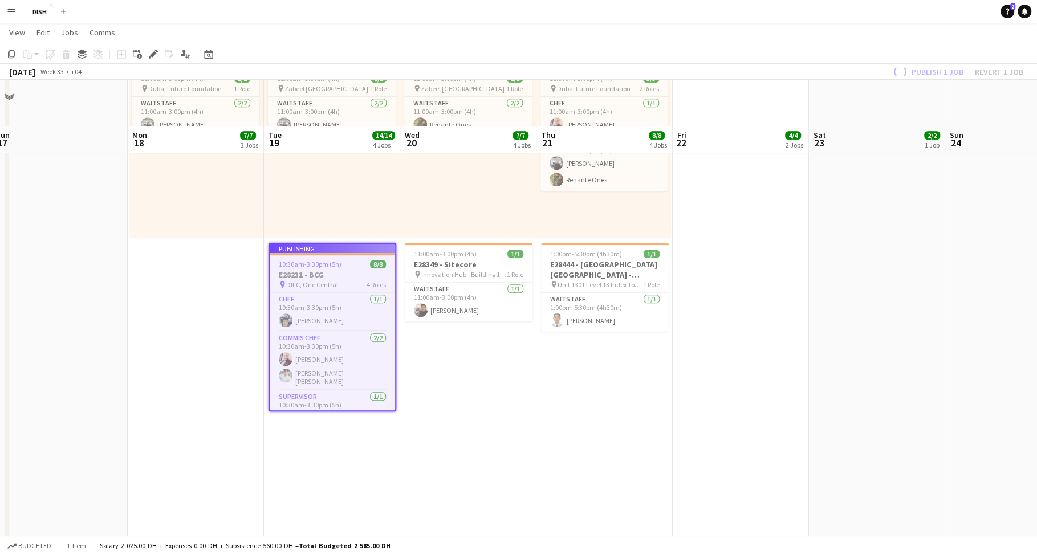
scroll to position [429, 0]
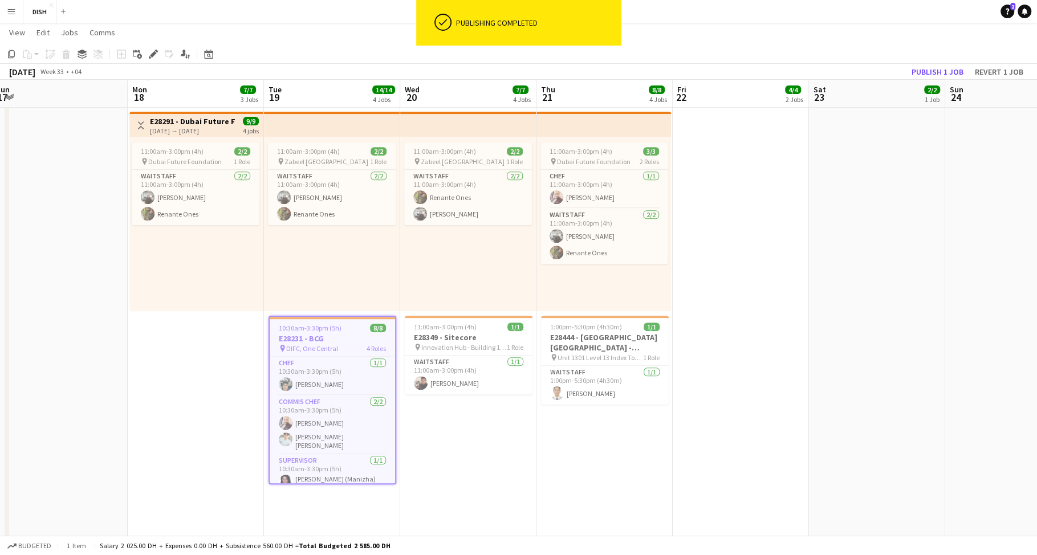
click at [13, 13] on app-icon "Menu" at bounding box center [11, 11] width 9 height 9
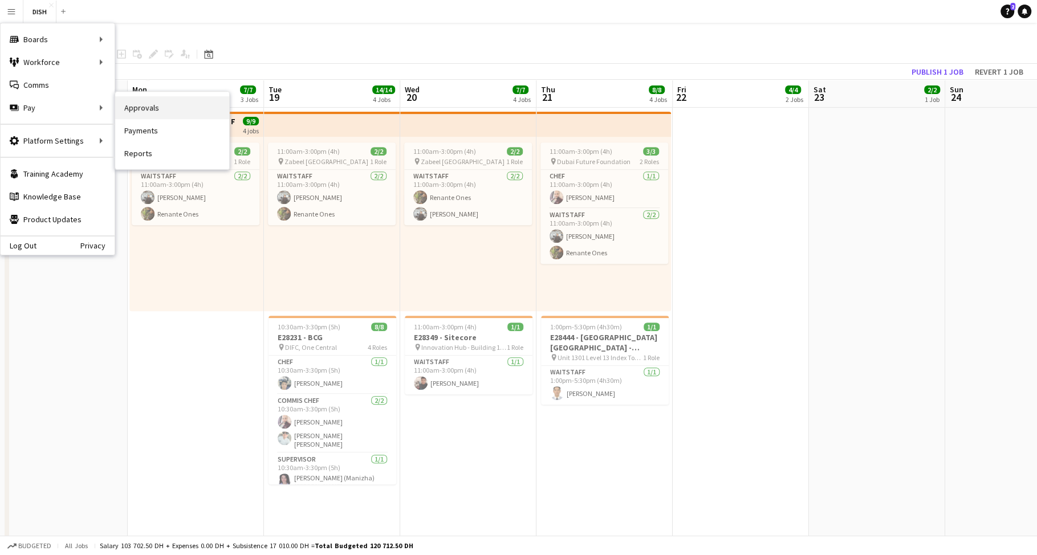
click at [137, 105] on link "Approvals" at bounding box center [172, 107] width 114 height 23
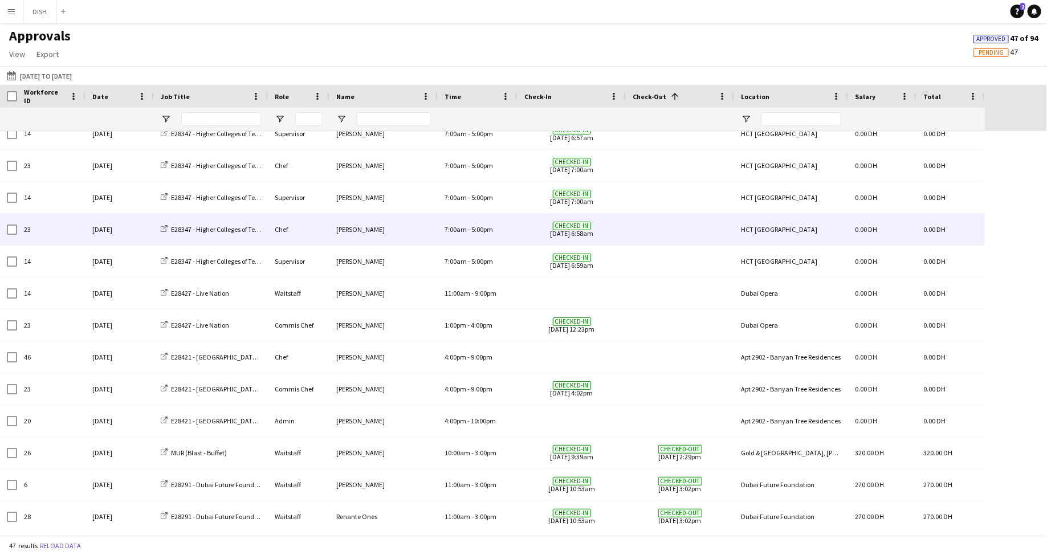
scroll to position [185, 0]
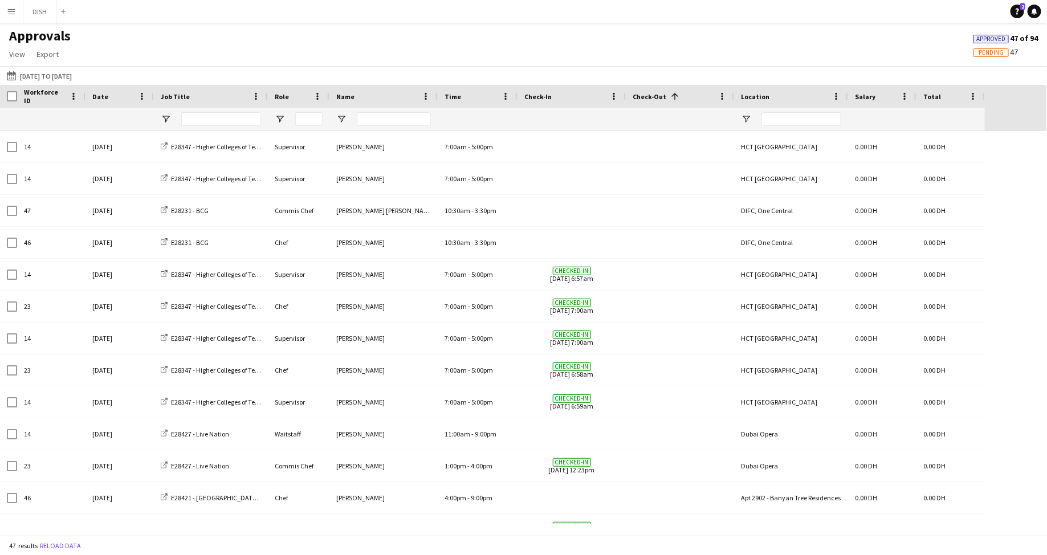
click at [547, 95] on span "Check-In" at bounding box center [537, 96] width 27 height 9
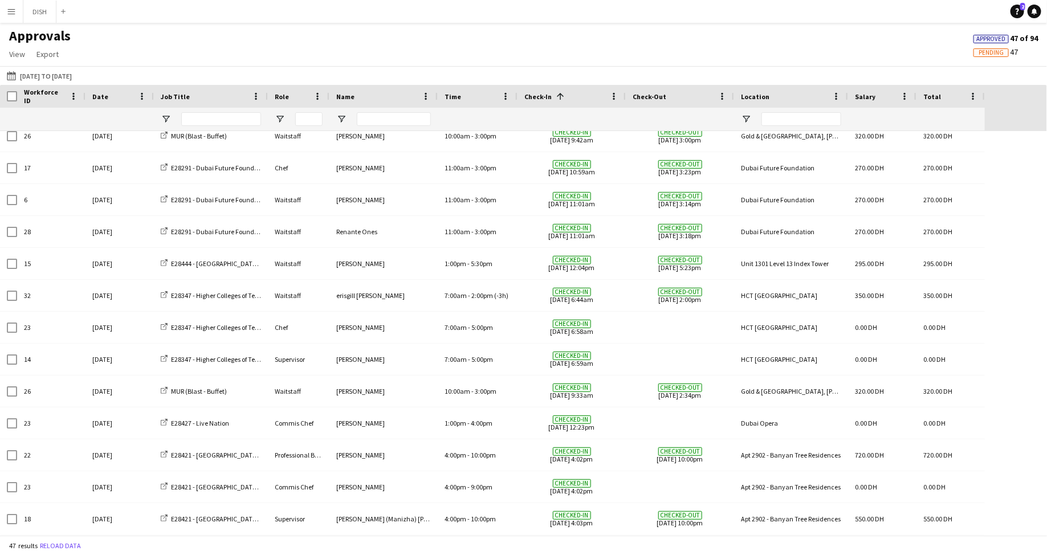
click at [656, 89] on div "Check-Out" at bounding box center [673, 96] width 81 height 17
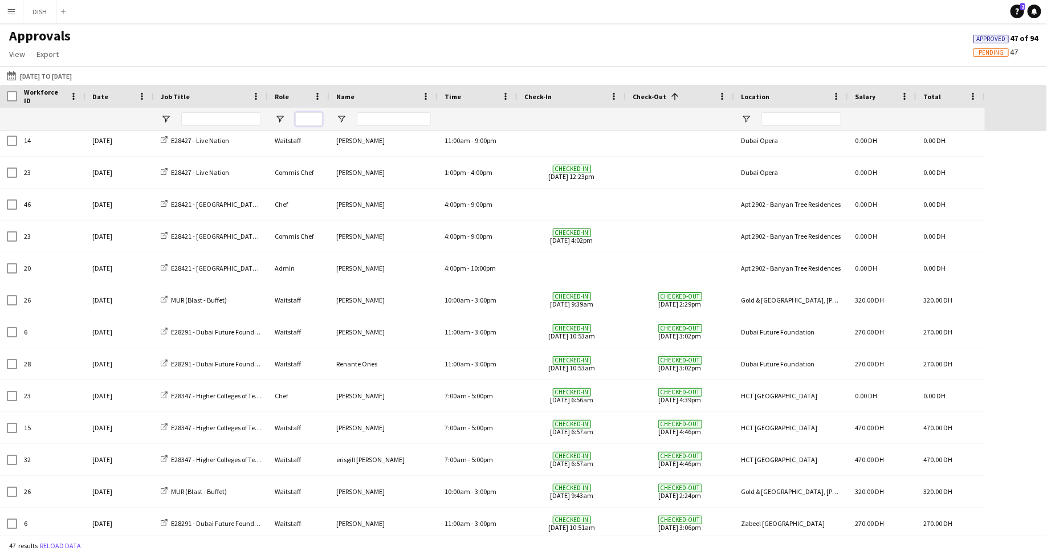
click at [315, 117] on input "Role Filter Input" at bounding box center [308, 119] width 27 height 14
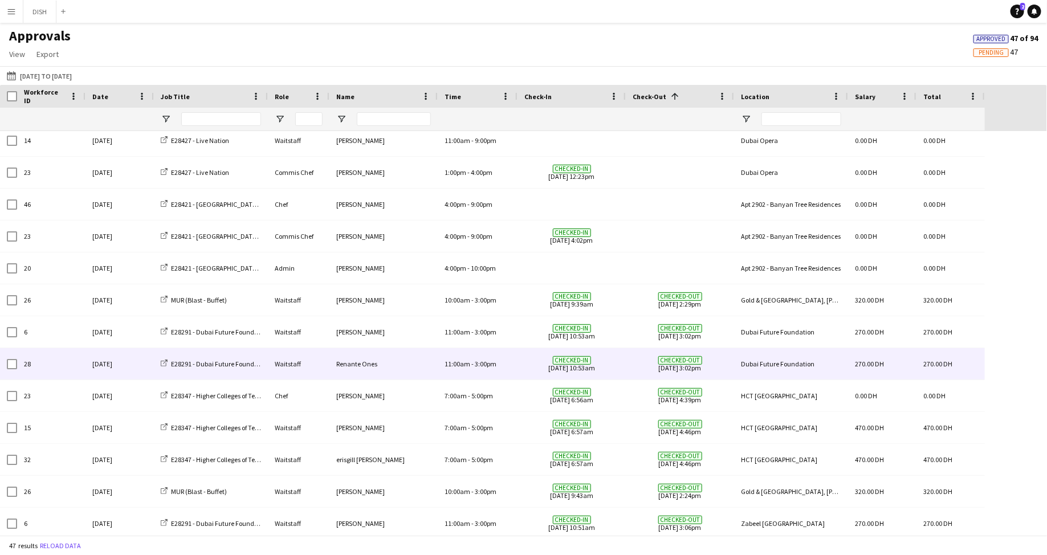
click at [368, 364] on div "Renante Ones" at bounding box center [384, 363] width 108 height 31
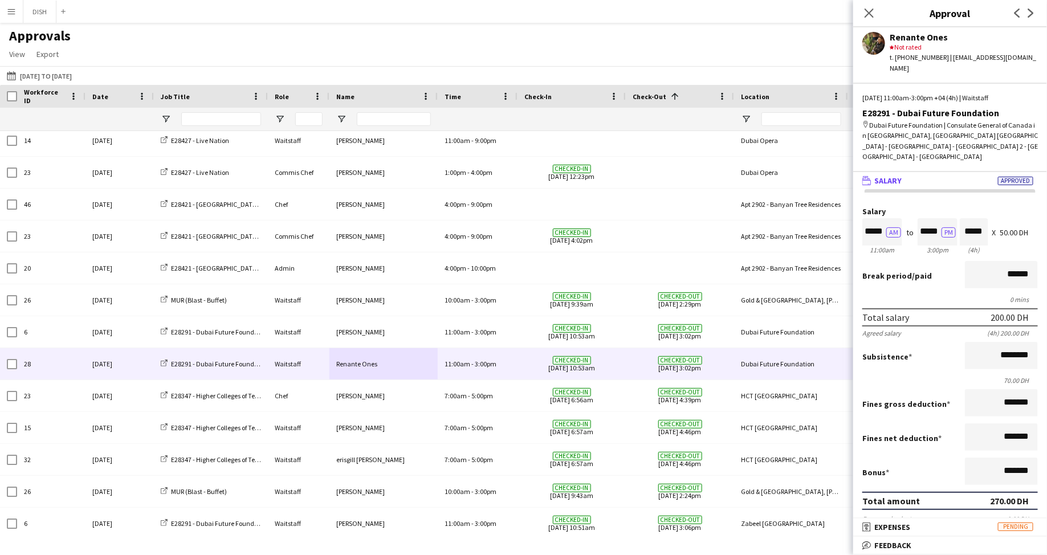
click at [901, 47] on div "star Not rated" at bounding box center [964, 47] width 148 height 10
click at [919, 46] on div "star Not rated" at bounding box center [964, 47] width 148 height 10
click at [921, 39] on div "Renante Ones" at bounding box center [964, 37] width 148 height 10
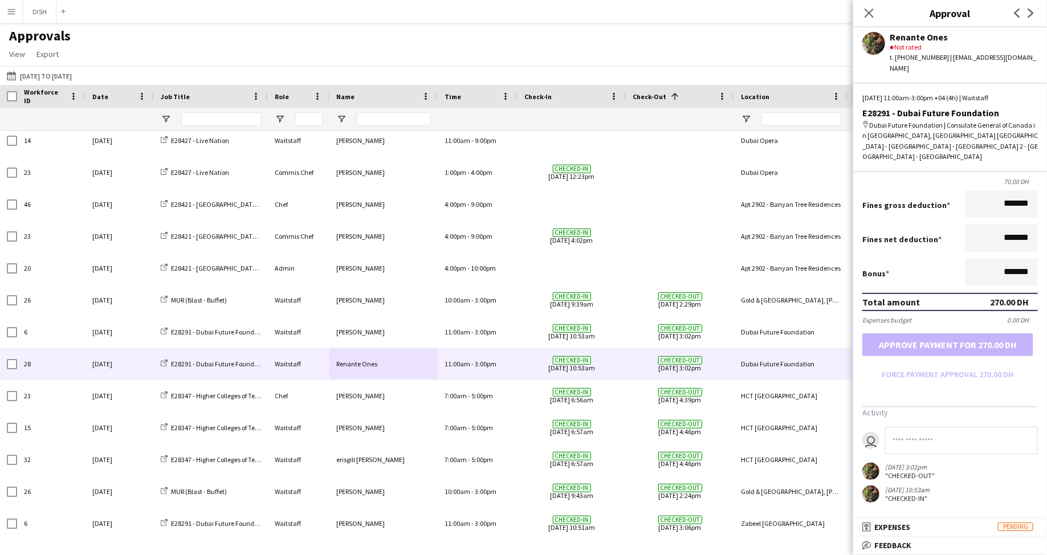
click at [9, 16] on button "Menu" at bounding box center [11, 11] width 23 height 23
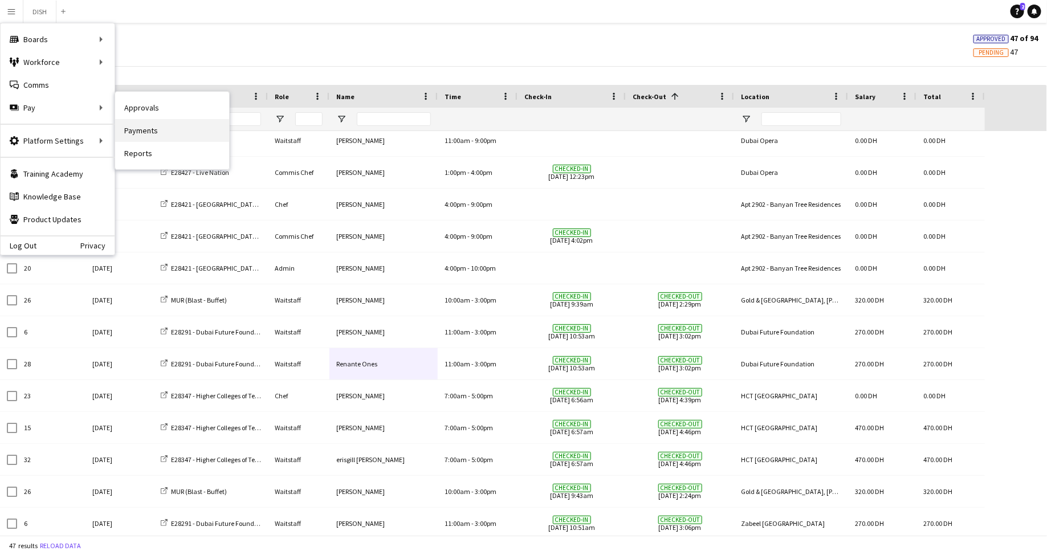
click at [126, 124] on link "Payments" at bounding box center [172, 130] width 114 height 23
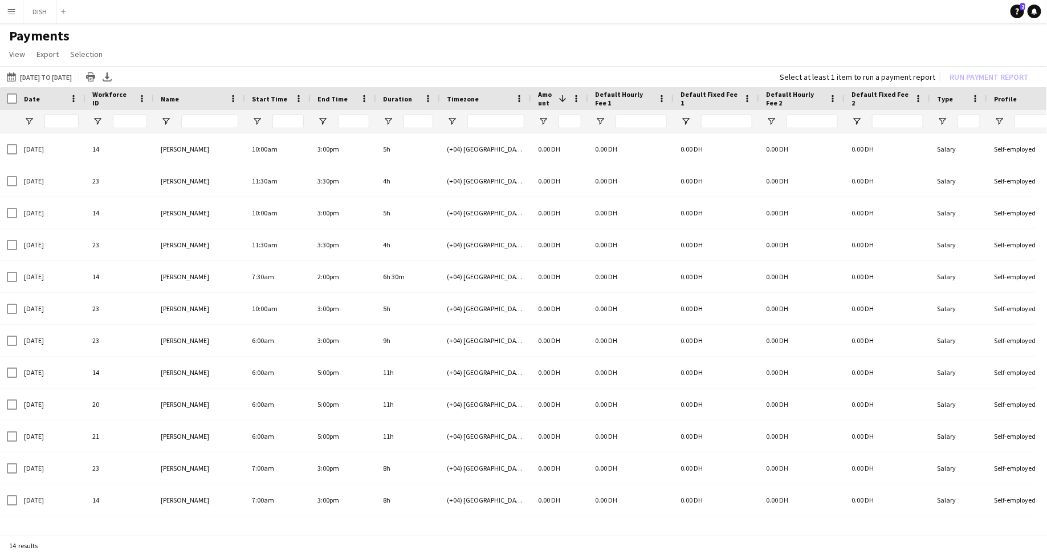
click at [171, 95] on span "Name" at bounding box center [170, 99] width 18 height 9
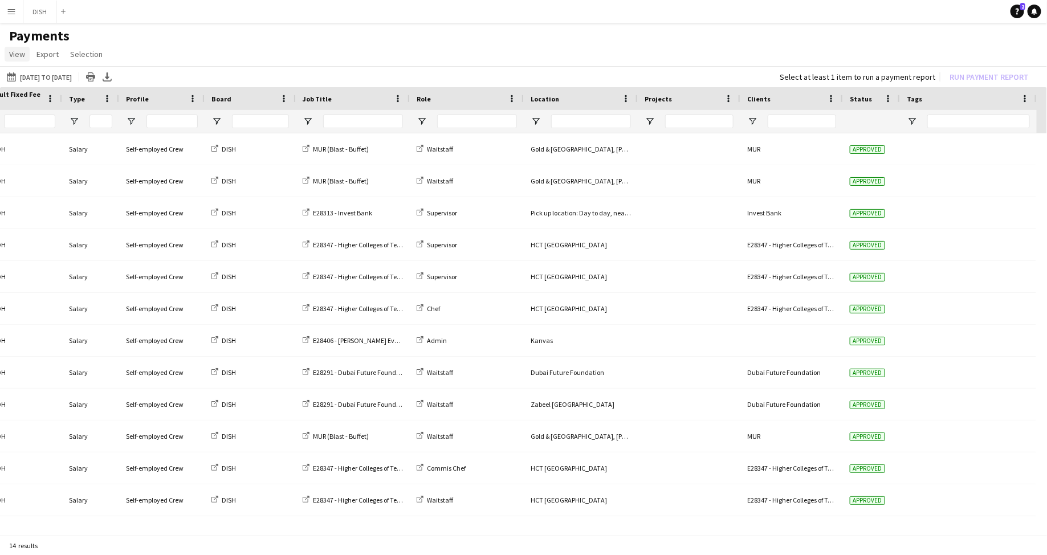
click at [8, 56] on link "View" at bounding box center [17, 54] width 25 height 15
click at [25, 79] on span "Customise view" at bounding box center [41, 79] width 54 height 10
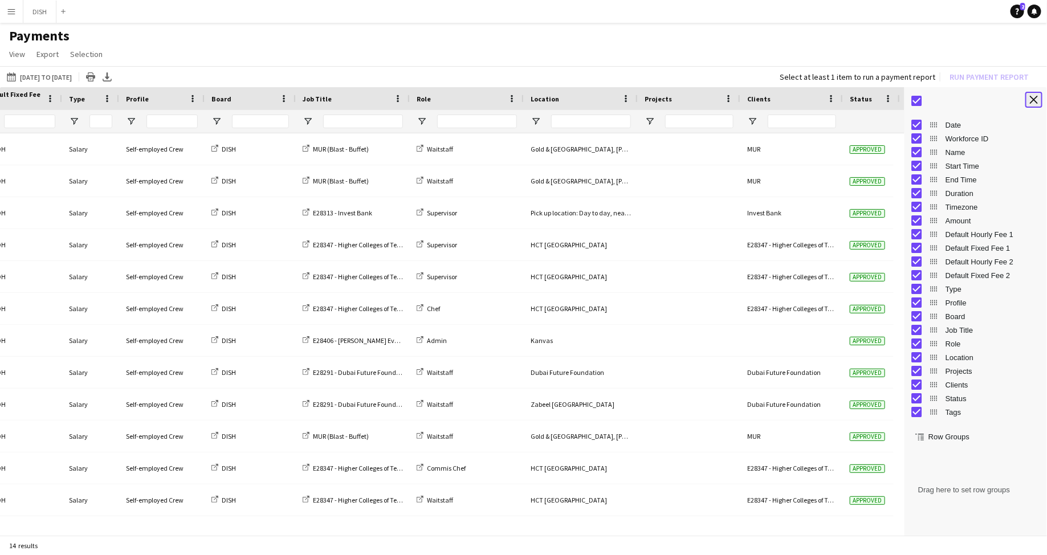
click at [1035, 98] on app-icon "Close tool panel" at bounding box center [1034, 100] width 8 height 8
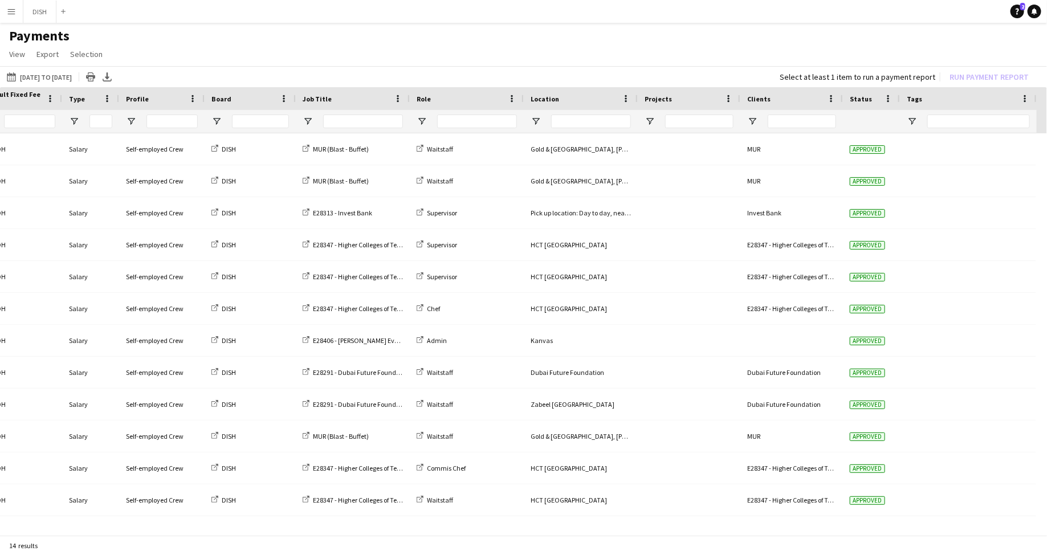
click at [12, 13] on app-icon "Menu" at bounding box center [11, 11] width 9 height 9
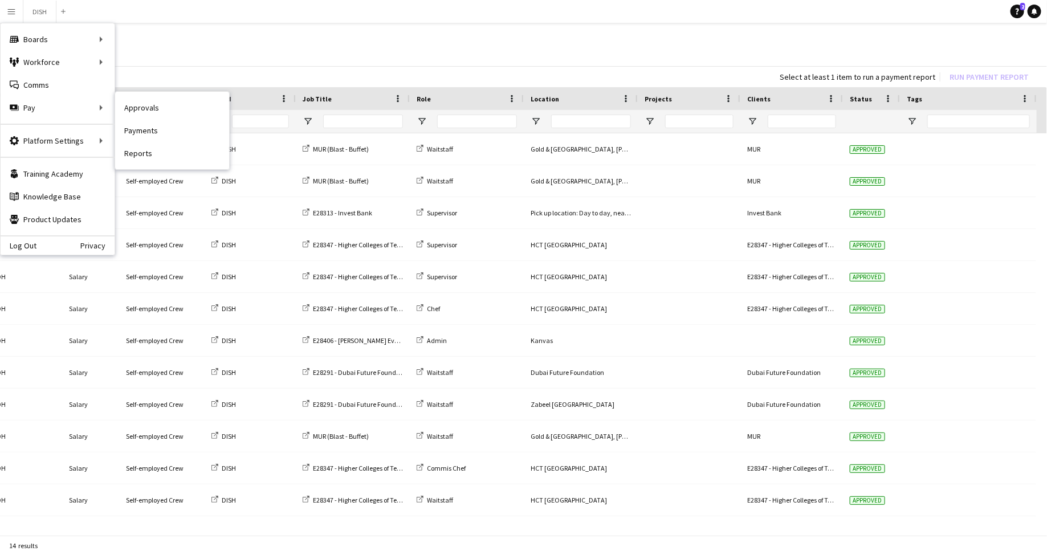
drag, startPoint x: 145, startPoint y: 113, endPoint x: 148, endPoint y: 123, distance: 10.1
click at [145, 113] on link "Approvals" at bounding box center [172, 107] width 114 height 23
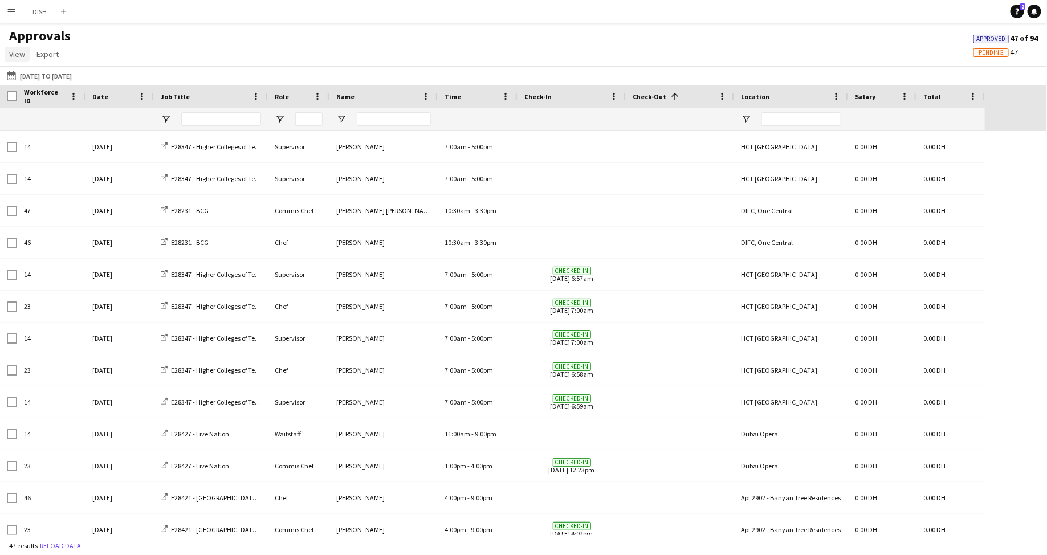
click at [14, 55] on span "View" at bounding box center [17, 54] width 16 height 10
click at [40, 72] on link "Customise view" at bounding box center [45, 79] width 80 height 24
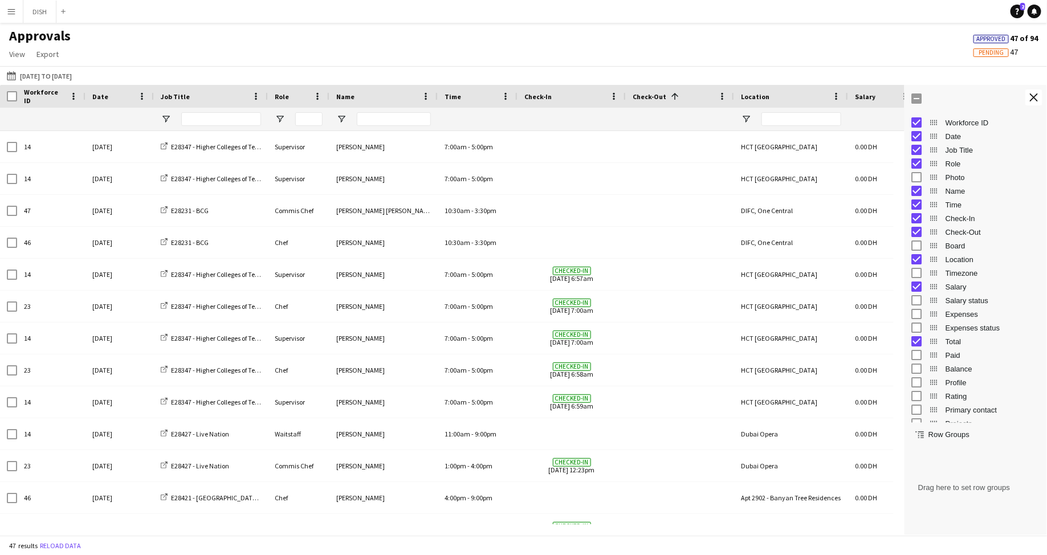
click at [9, 13] on app-icon "Menu" at bounding box center [11, 11] width 9 height 9
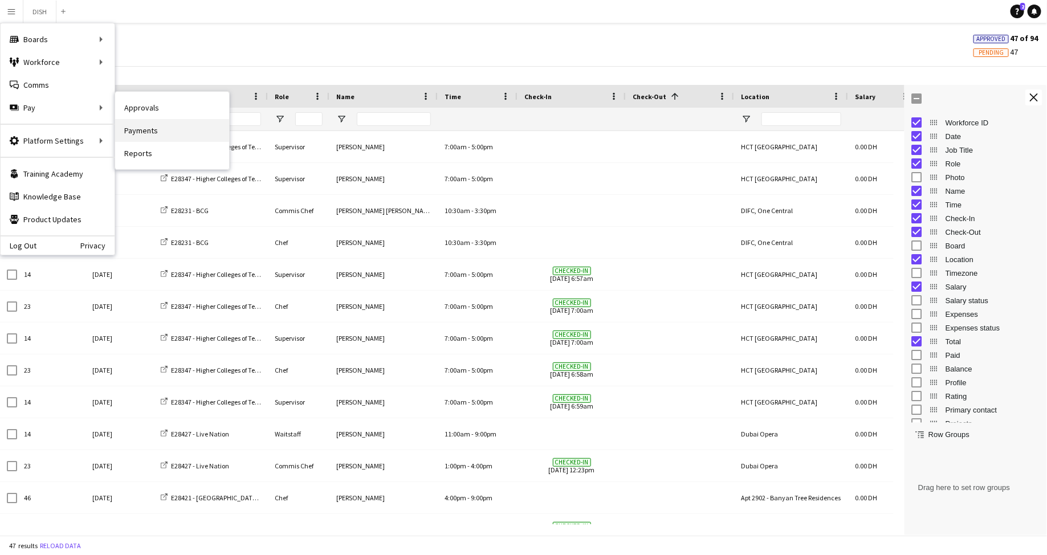
click at [152, 133] on link "Payments" at bounding box center [172, 130] width 114 height 23
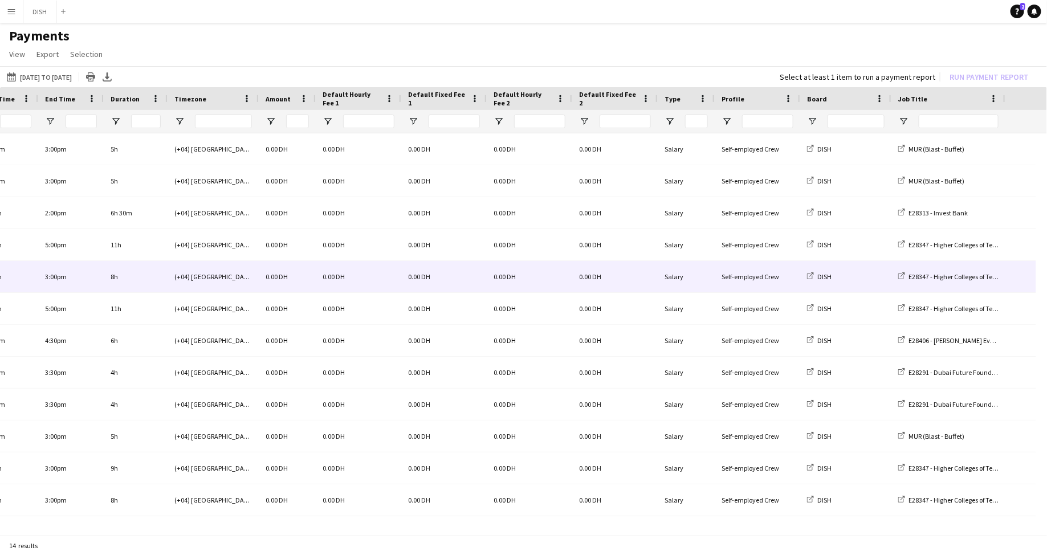
scroll to position [0, 395]
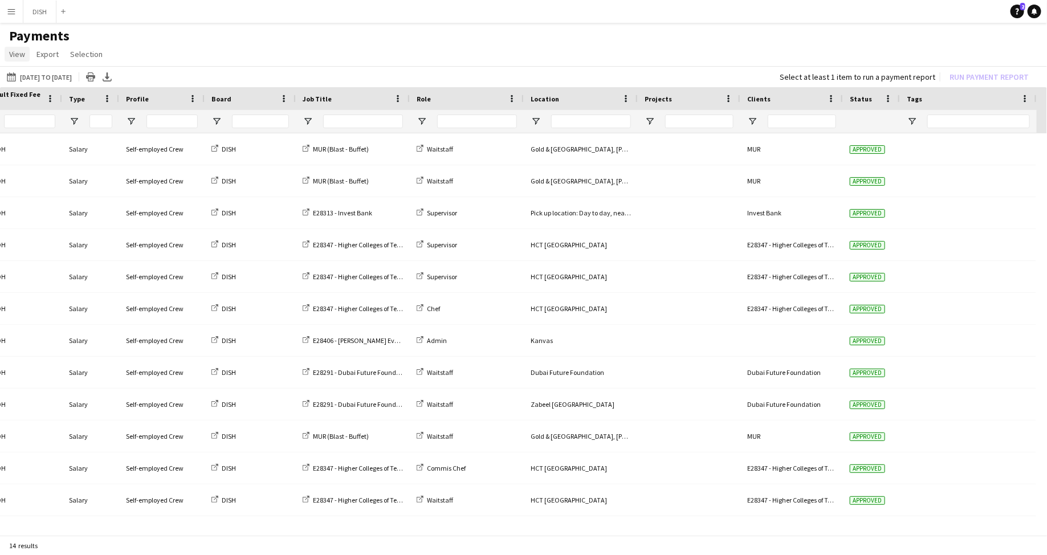
click at [15, 54] on span "View" at bounding box center [17, 54] width 16 height 10
click at [48, 83] on span "Customise view" at bounding box center [41, 79] width 54 height 10
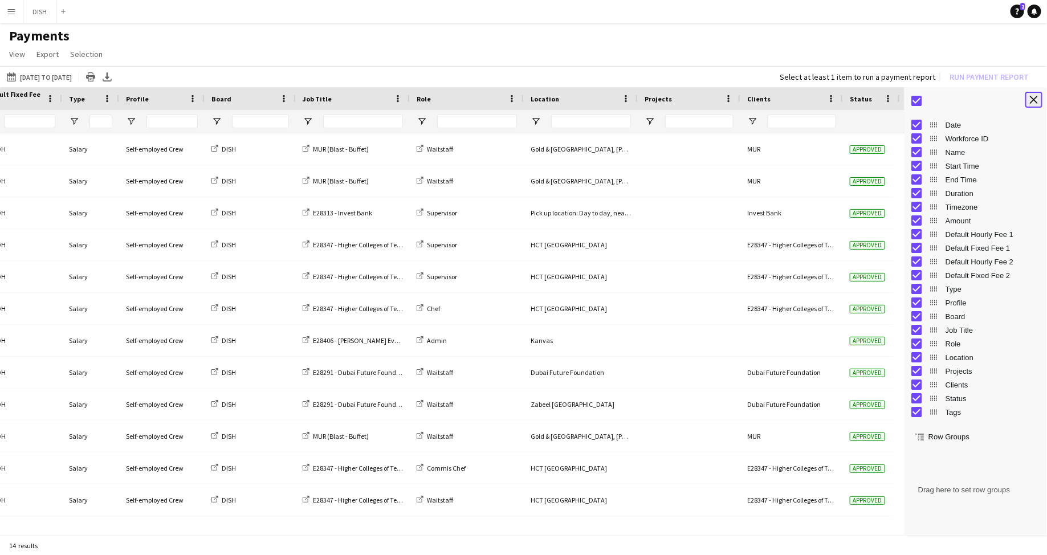
click at [1035, 95] on button "Close tool panel" at bounding box center [1034, 100] width 17 height 16
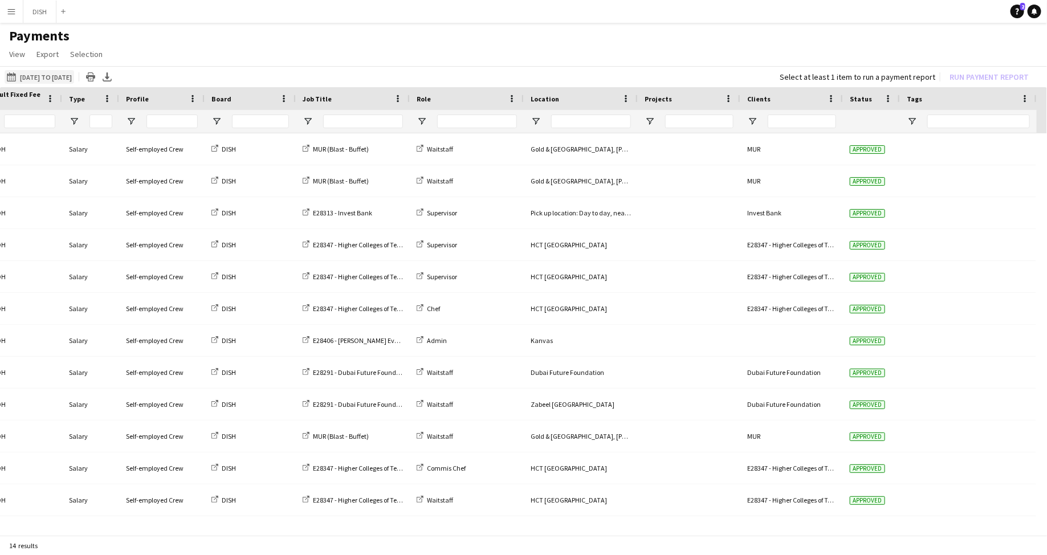
click at [52, 72] on button "[DATE] to [DATE] [DATE] to [DATE]" at bounding box center [40, 77] width 70 height 14
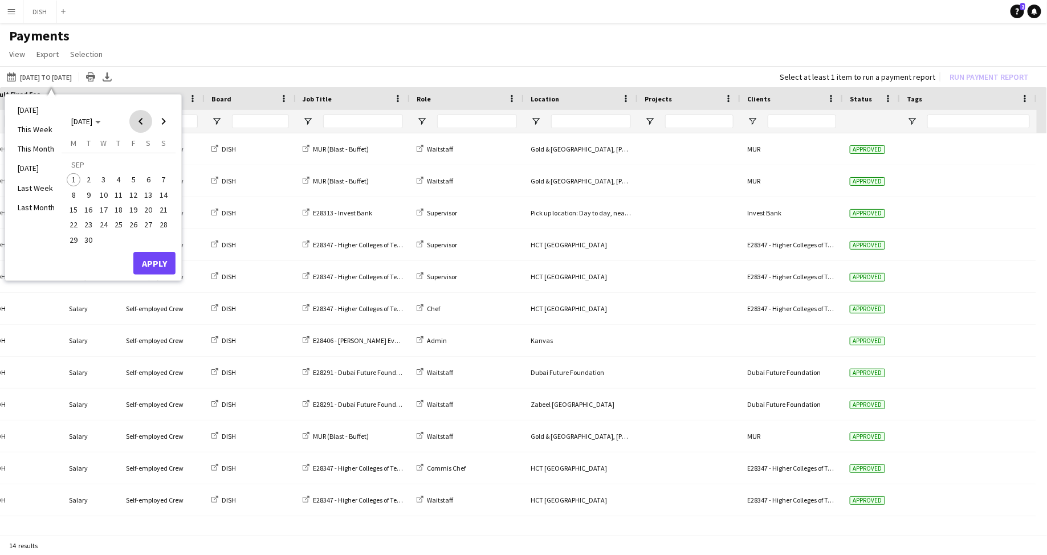
click at [136, 123] on span "Previous month" at bounding box center [140, 121] width 23 height 23
click at [74, 210] on span "18" at bounding box center [74, 213] width 14 height 14
click at [165, 210] on span "24" at bounding box center [164, 213] width 14 height 14
click at [158, 253] on button "Apply" at bounding box center [154, 250] width 42 height 23
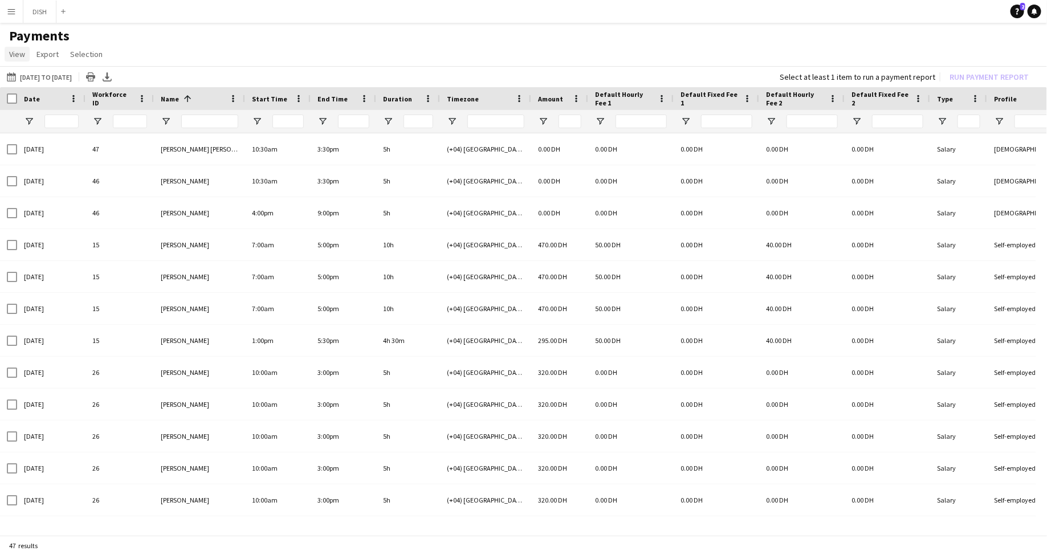
click at [20, 58] on span "View" at bounding box center [17, 54] width 16 height 10
click at [36, 75] on span "Customise view" at bounding box center [41, 79] width 54 height 10
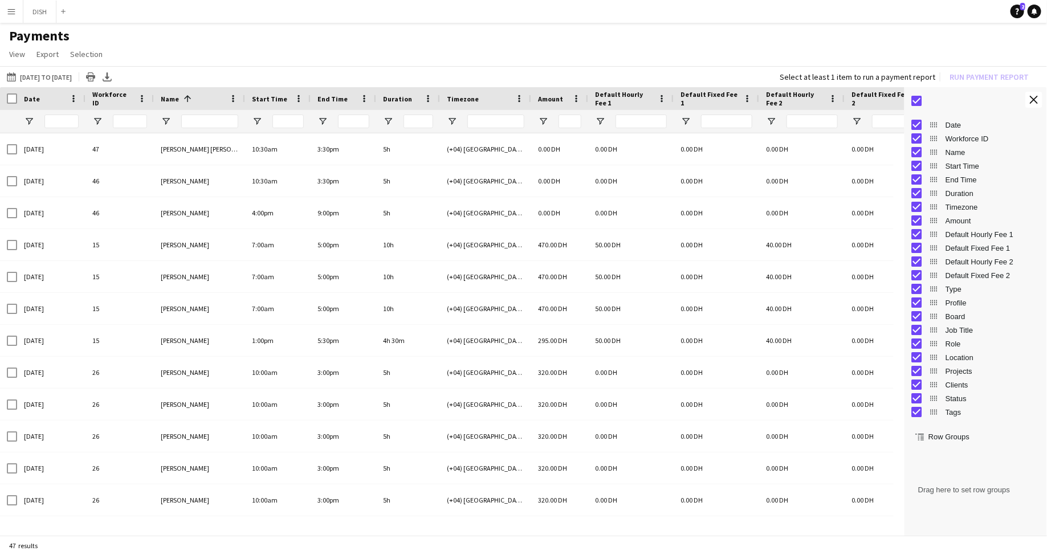
click at [11, 12] on app-icon "Menu" at bounding box center [11, 11] width 9 height 9
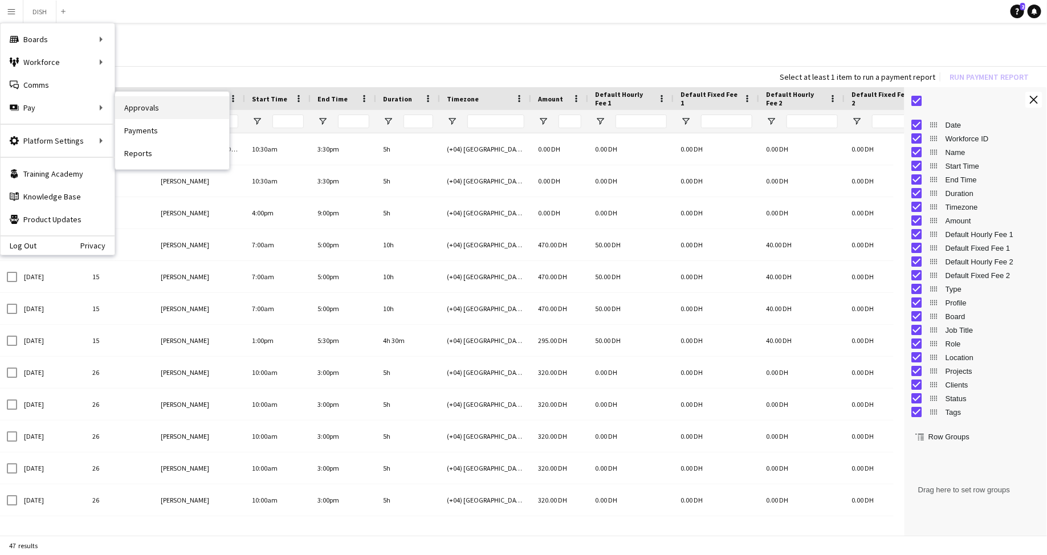
click at [152, 100] on link "Approvals" at bounding box center [172, 107] width 114 height 23
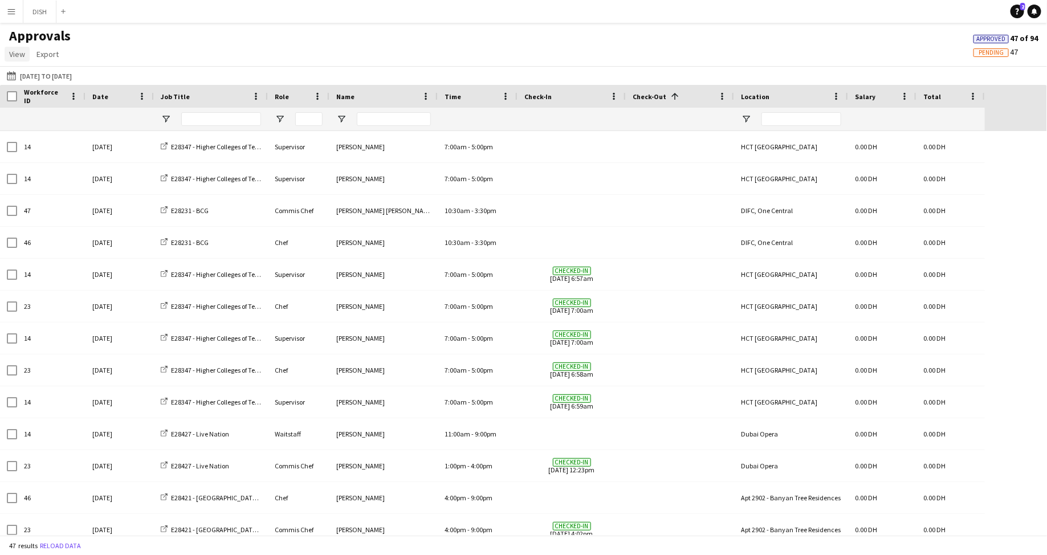
click at [13, 54] on span "View" at bounding box center [17, 54] width 16 height 10
click at [48, 80] on span "Customise view" at bounding box center [41, 79] width 54 height 10
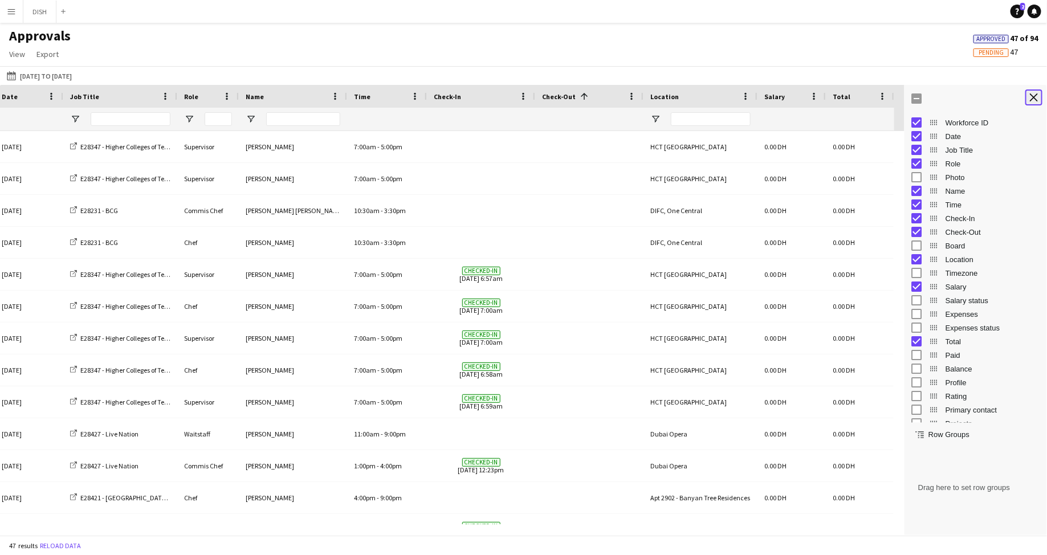
click at [1036, 96] on app-icon "Close tool panel" at bounding box center [1034, 97] width 8 height 8
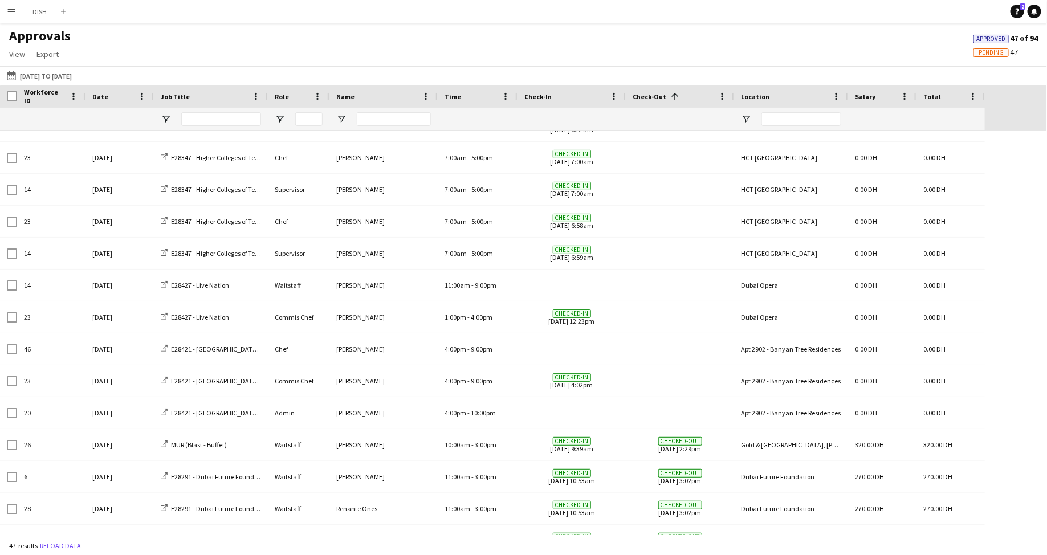
click at [11, 9] on app-icon "Menu" at bounding box center [11, 11] width 9 height 9
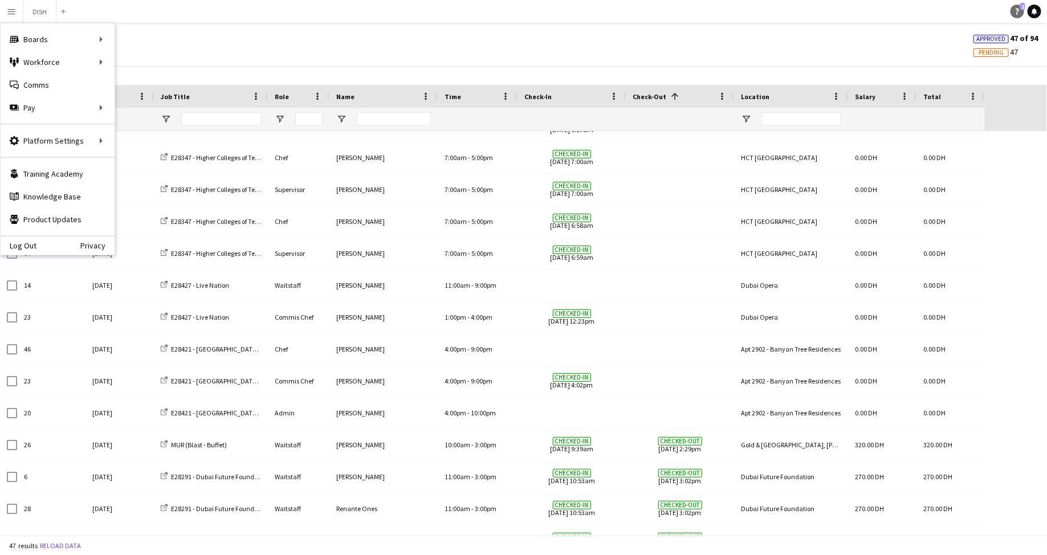
click at [1018, 9] on icon at bounding box center [1017, 12] width 3 height 6
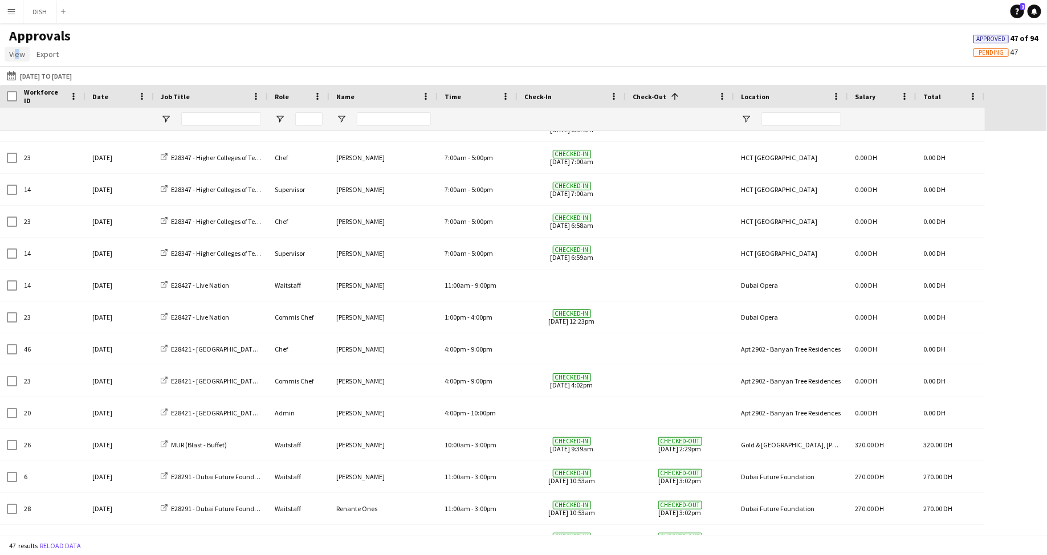
click at [14, 51] on span "View" at bounding box center [17, 54] width 16 height 10
click at [6, 12] on button "Menu" at bounding box center [11, 11] width 23 height 23
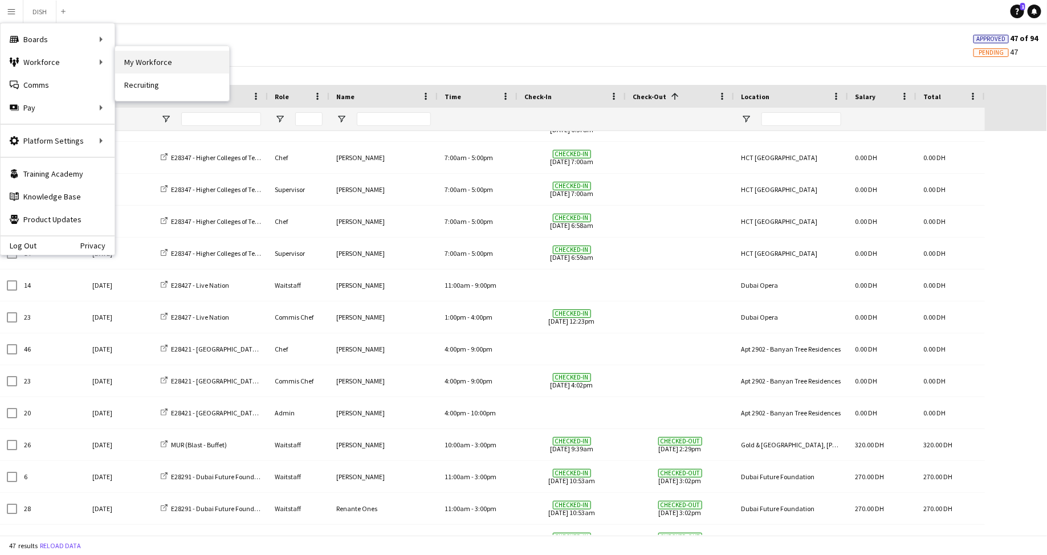
click at [120, 58] on link "My Workforce" at bounding box center [172, 62] width 114 height 23
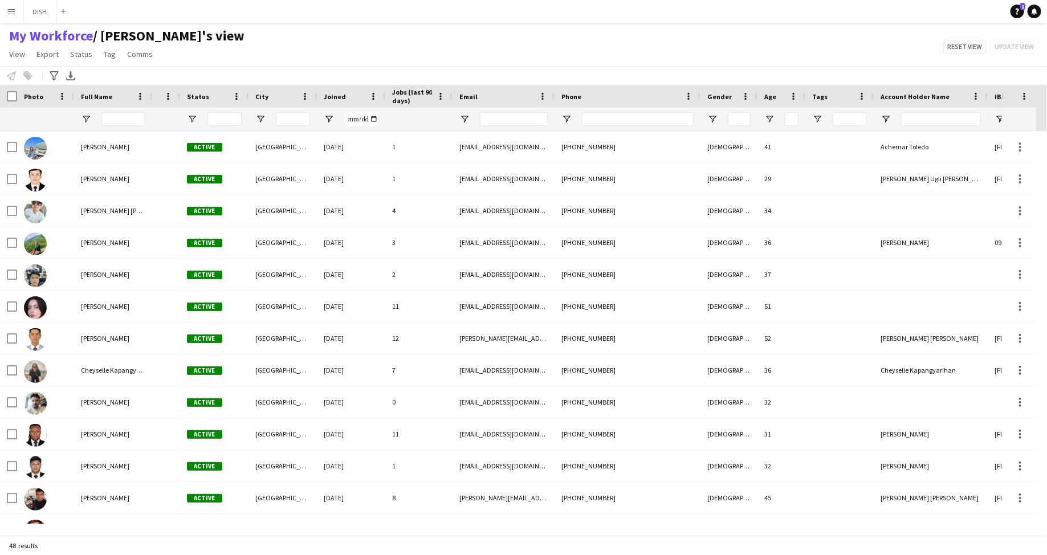
click at [750, 54] on div "My Workforce / [PERSON_NAME]'s view View Views Default view J.view [PERSON_NAME…" at bounding box center [523, 46] width 1047 height 39
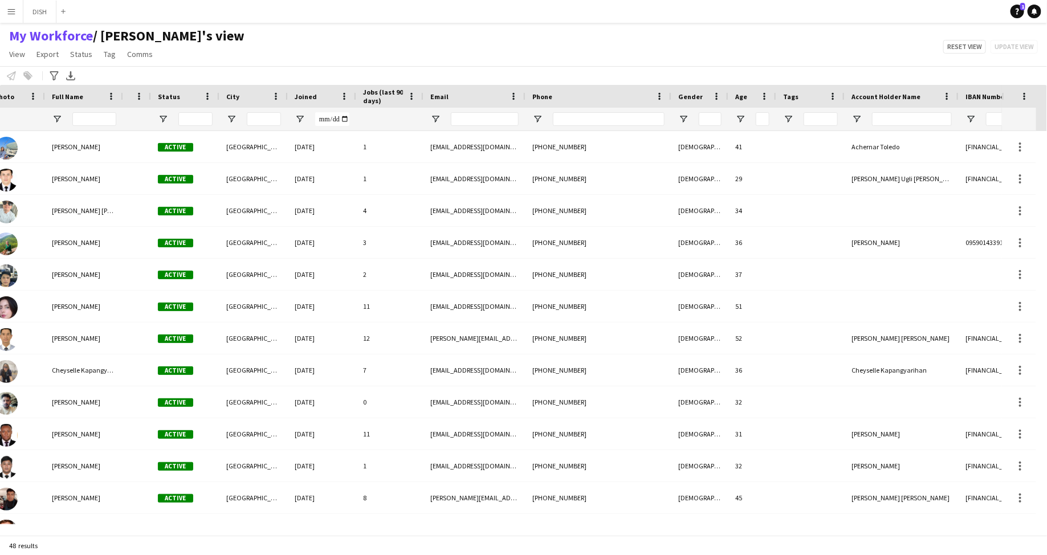
scroll to position [0, 274]
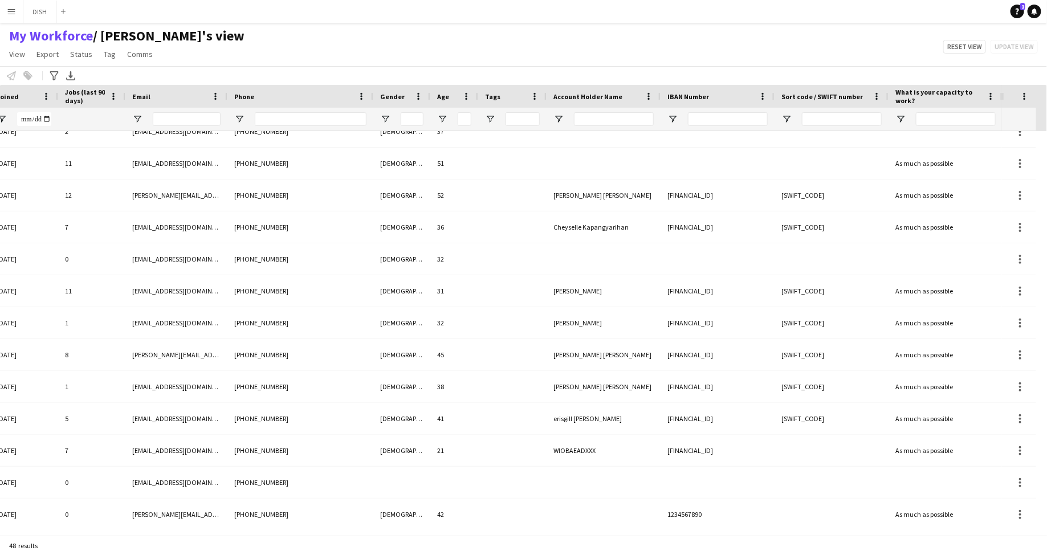
click at [691, 99] on span "IBAN Number" at bounding box center [689, 96] width 42 height 9
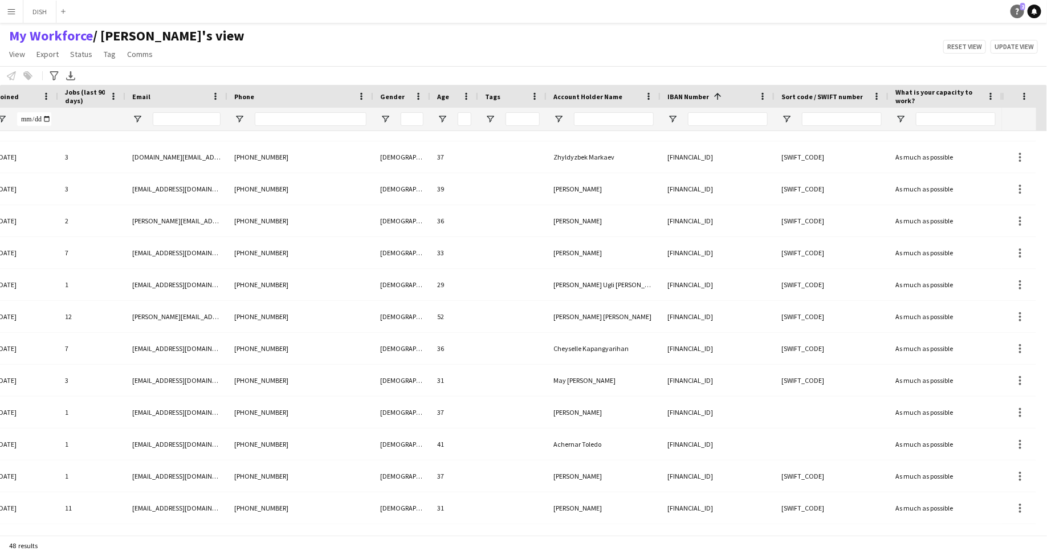
click at [1015, 11] on icon "Help" at bounding box center [1017, 11] width 7 height 7
